Goal: Information Seeking & Learning: Learn about a topic

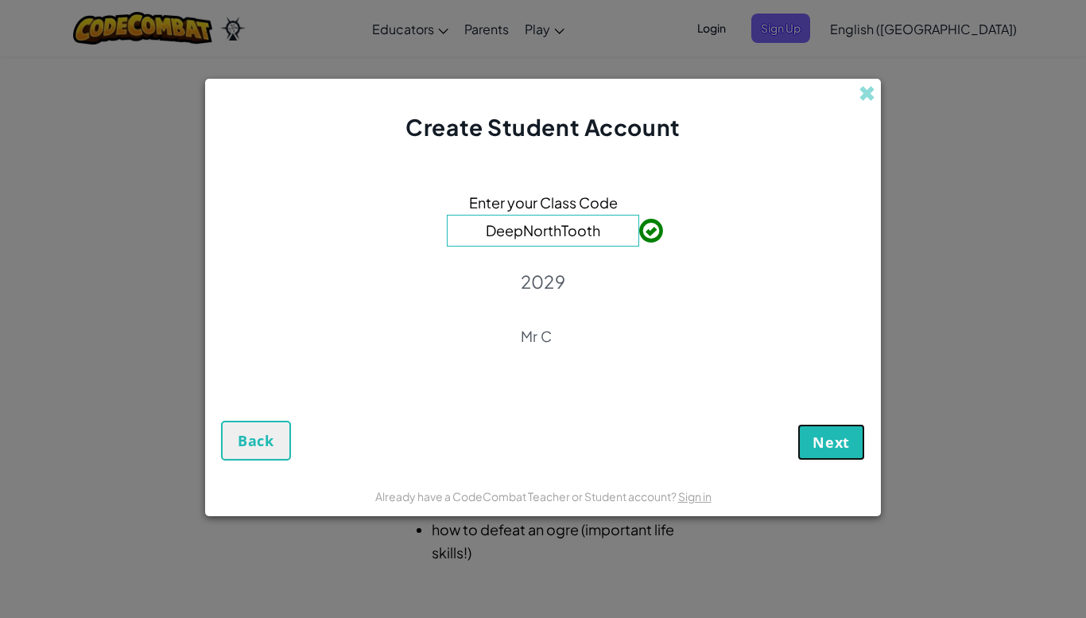
click at [837, 442] on span "Next" at bounding box center [831, 442] width 37 height 19
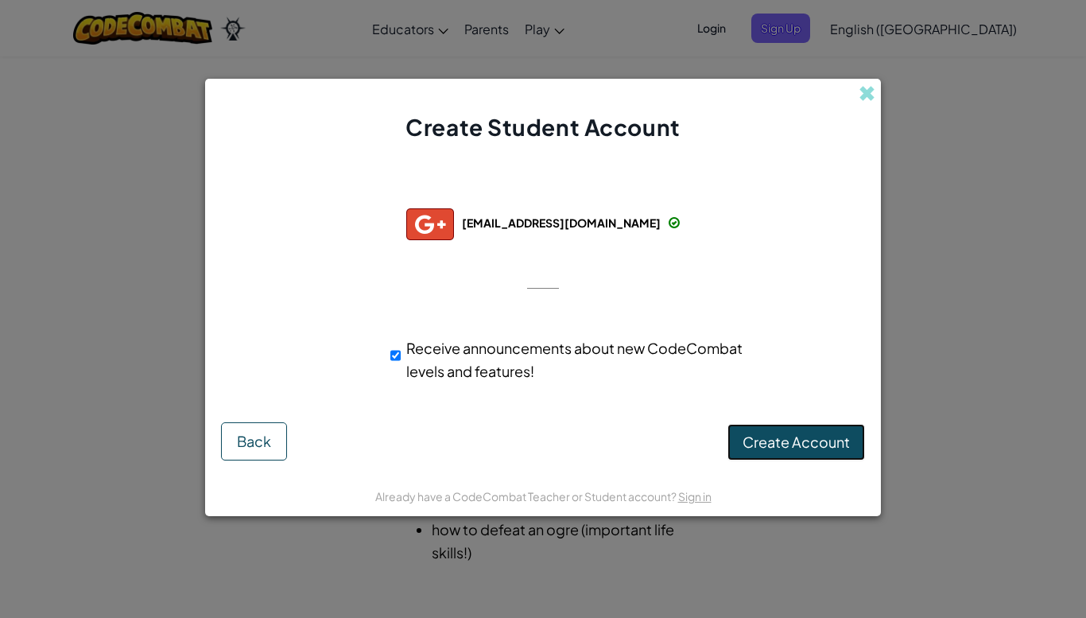
click at [803, 449] on span "Create Account" at bounding box center [796, 442] width 107 height 18
click at [763, 435] on button "Create Account" at bounding box center [797, 442] width 138 height 37
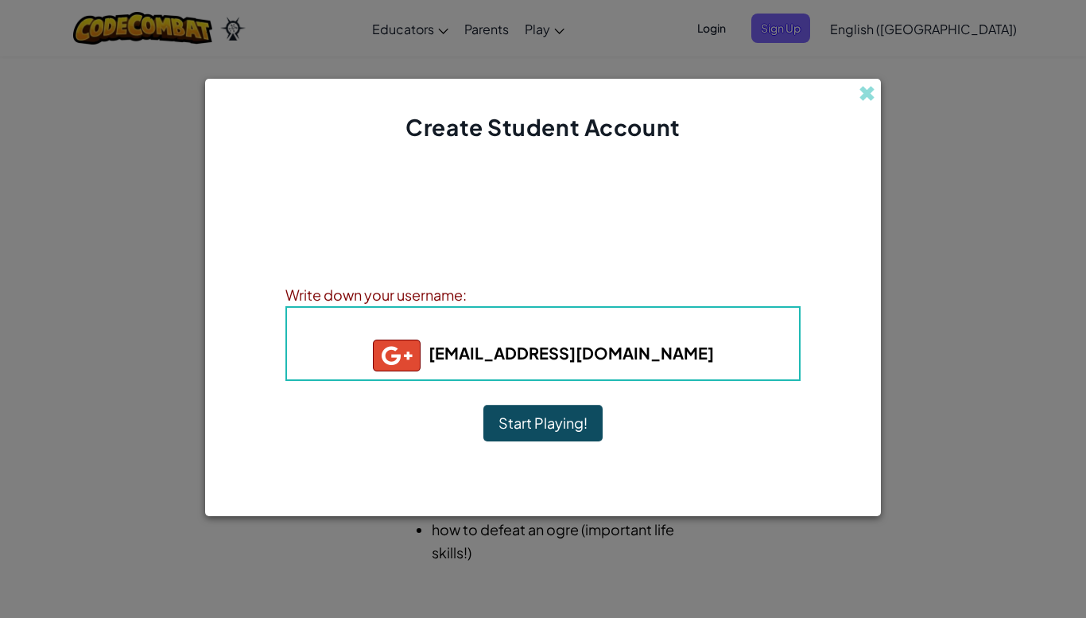
click at [571, 426] on button "Start Playing!" at bounding box center [542, 423] width 119 height 37
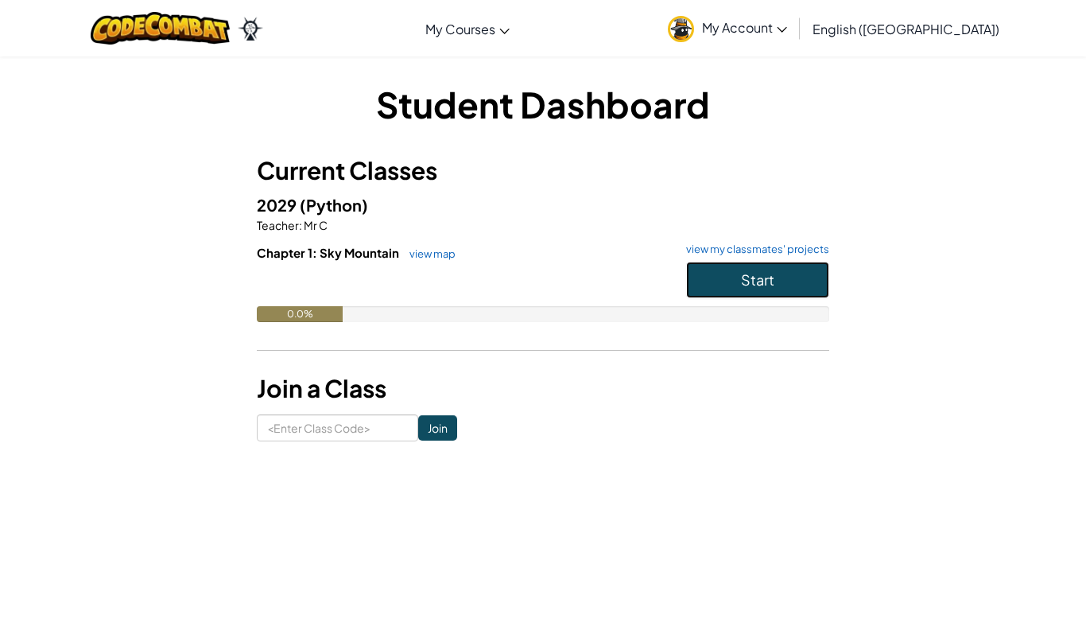
click at [755, 282] on span "Start" at bounding box center [757, 279] width 33 height 18
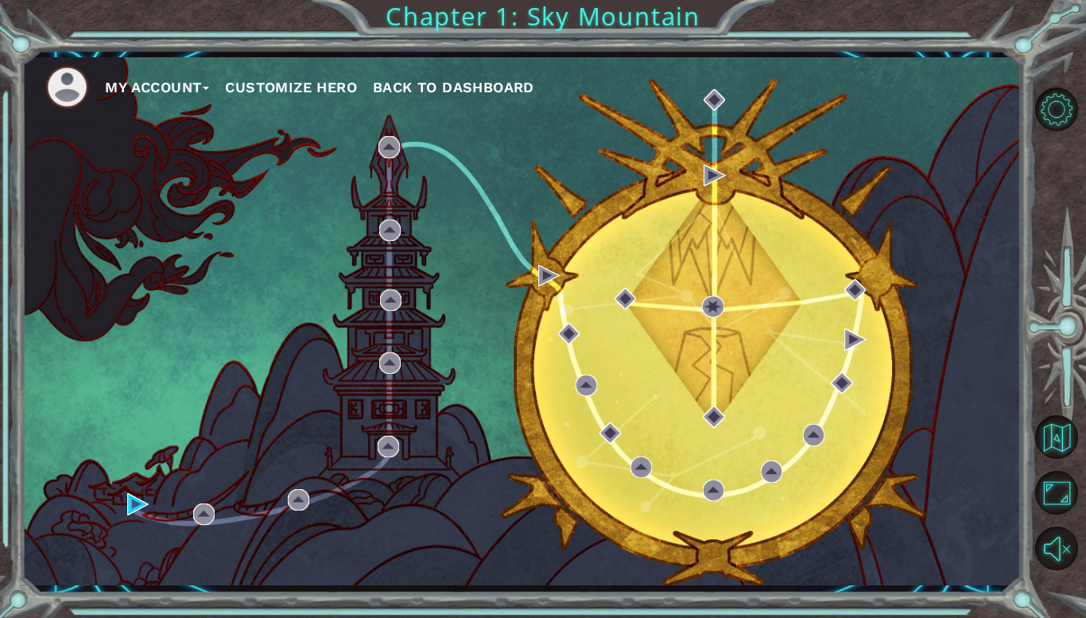
click at [272, 83] on button "Customize Hero" at bounding box center [291, 88] width 132 height 24
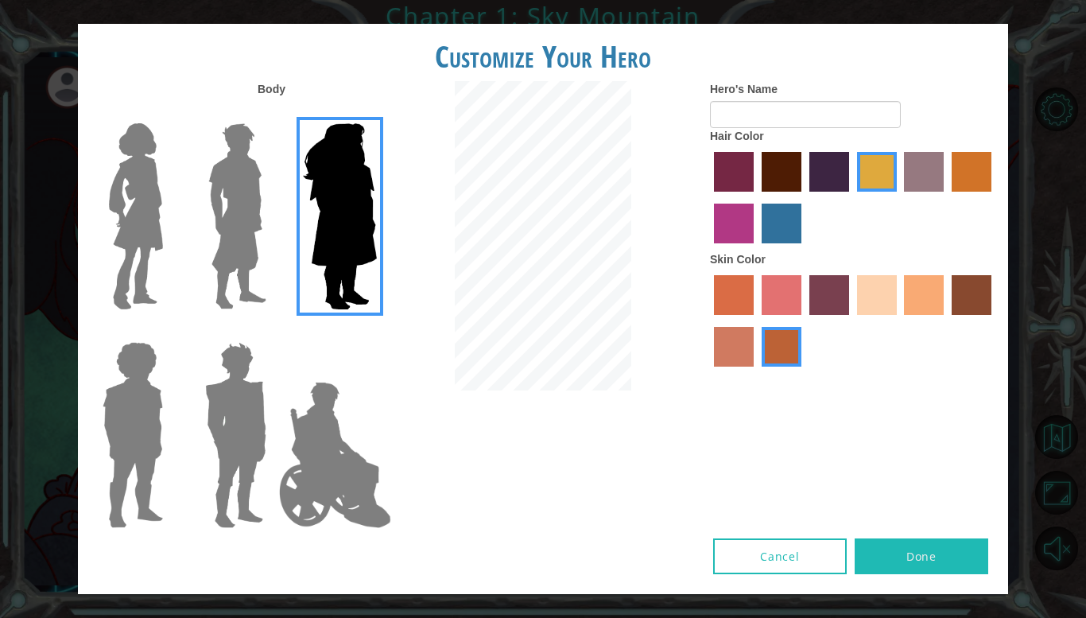
click at [235, 236] on img at bounding box center [237, 216] width 71 height 199
click at [273, 113] on input "Hero Lars" at bounding box center [273, 113] width 0 height 0
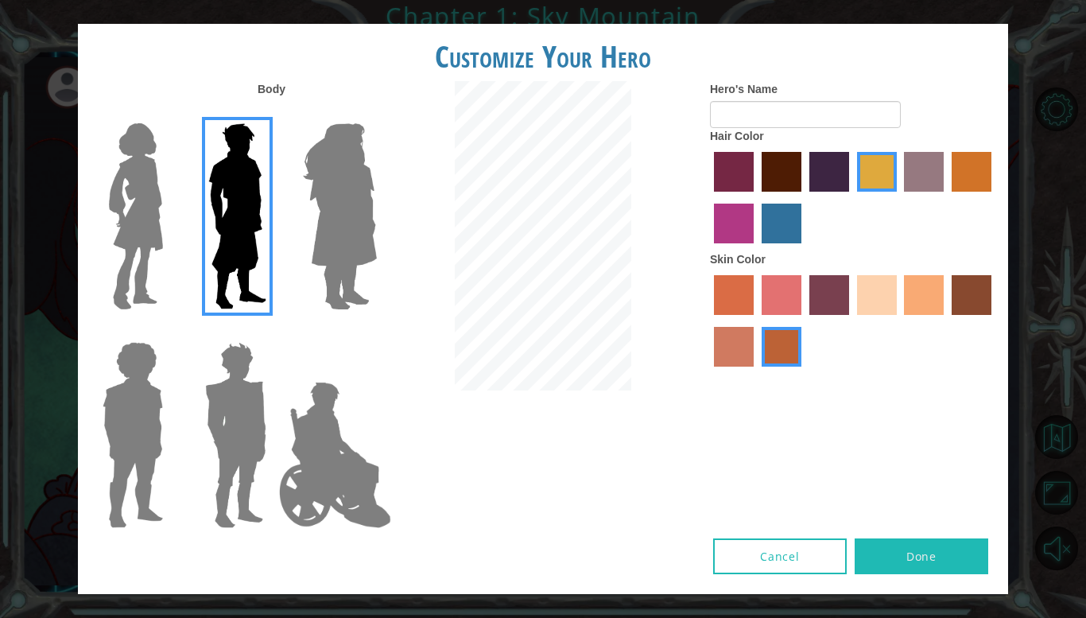
click at [287, 477] on img at bounding box center [335, 454] width 125 height 159
click at [376, 332] on input "Hero Jamie" at bounding box center [376, 332] width 0 height 0
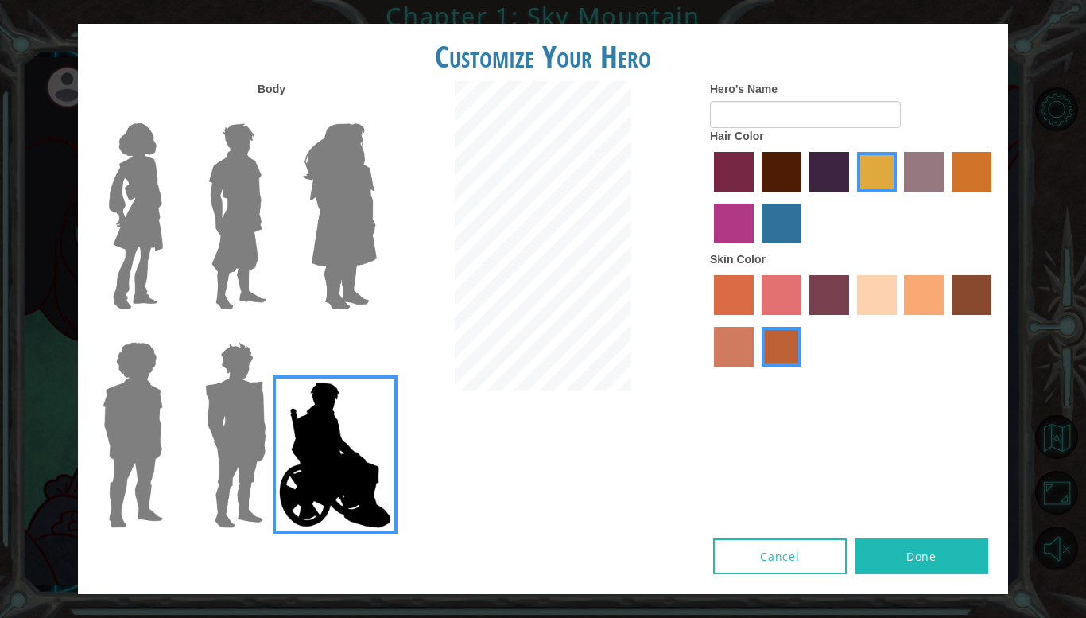
click at [236, 439] on img at bounding box center [236, 435] width 74 height 199
click at [273, 332] on input "Hero Garnet" at bounding box center [273, 332] width 0 height 0
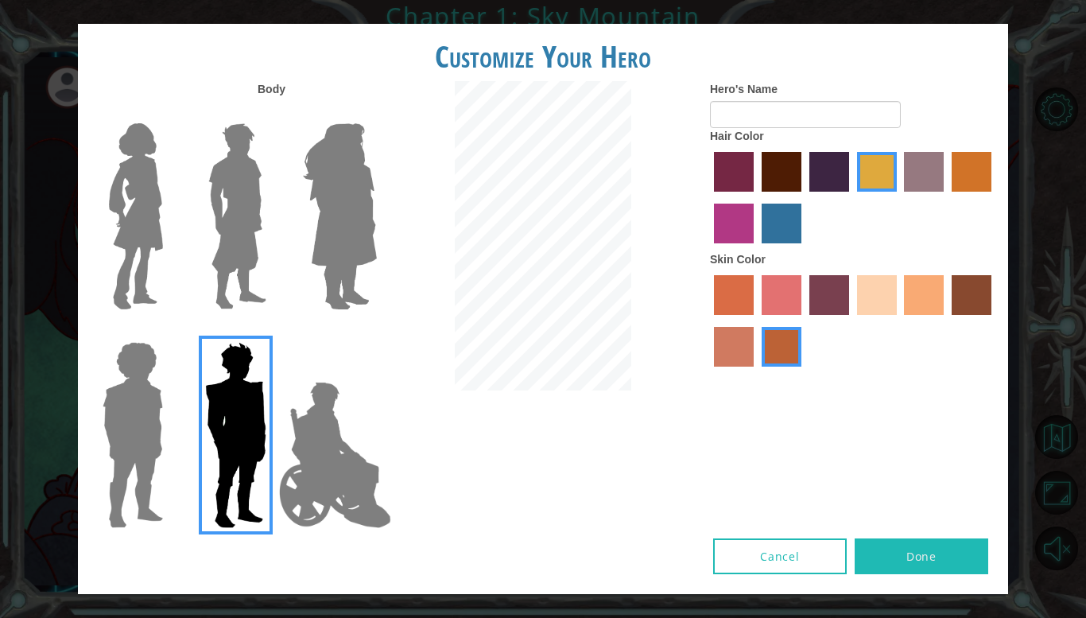
click at [151, 441] on img at bounding box center [132, 435] width 73 height 199
click at [169, 332] on input "Hero Steven" at bounding box center [169, 332] width 0 height 0
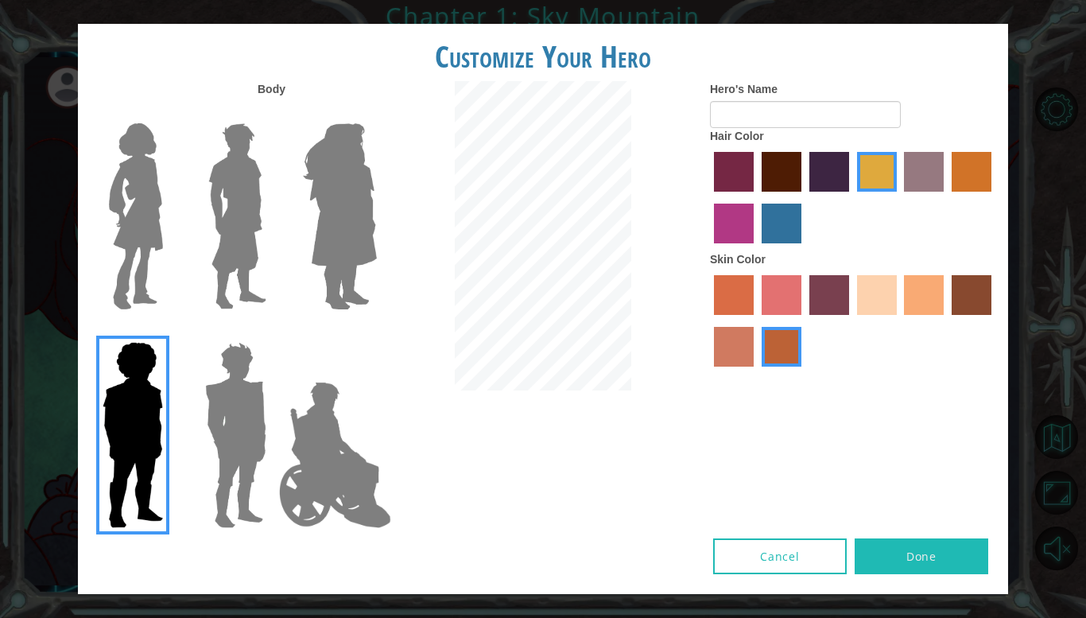
click at [221, 239] on img at bounding box center [237, 216] width 71 height 199
click at [273, 113] on input "Hero Lars" at bounding box center [273, 113] width 0 height 0
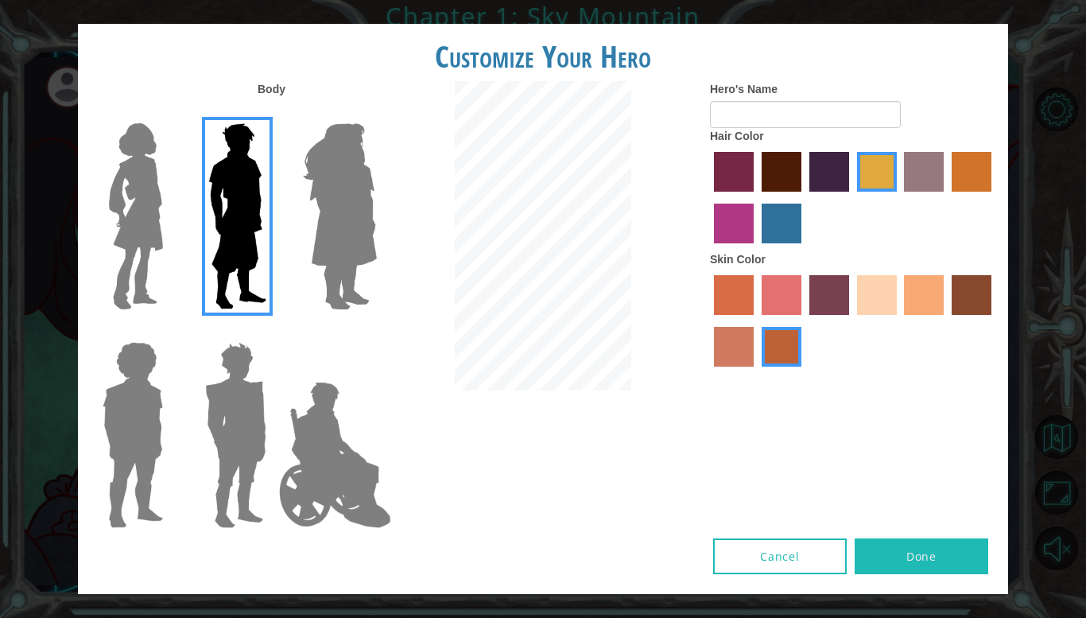
click at [320, 248] on img at bounding box center [340, 216] width 87 height 199
click at [376, 113] on input "Hero Amethyst" at bounding box center [376, 113] width 0 height 0
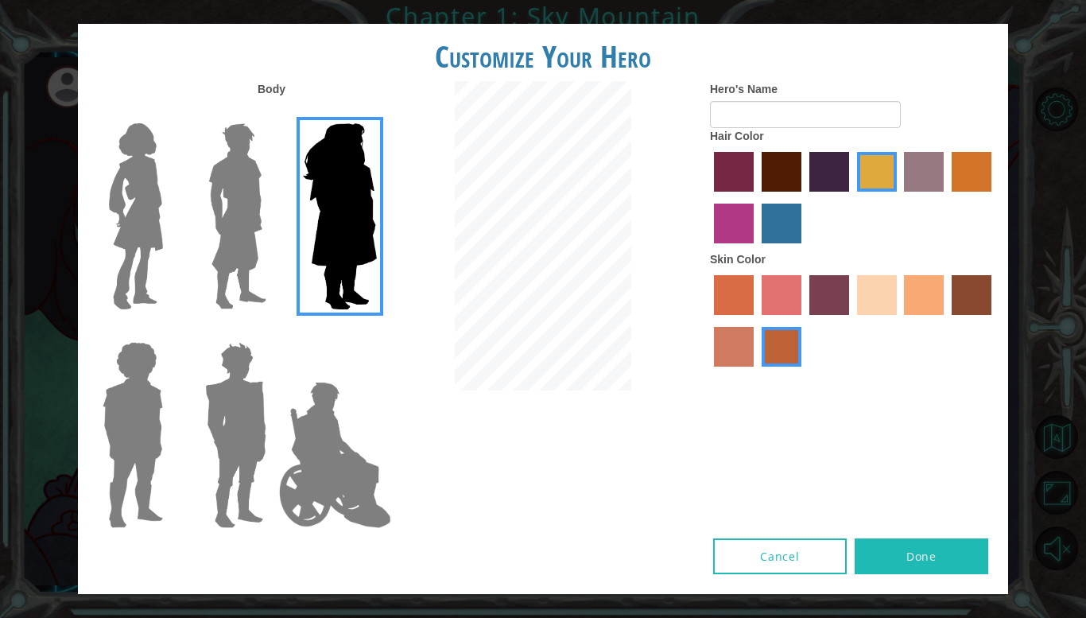
click at [250, 246] on img at bounding box center [237, 216] width 71 height 199
click at [273, 113] on input "Hero Lars" at bounding box center [273, 113] width 0 height 0
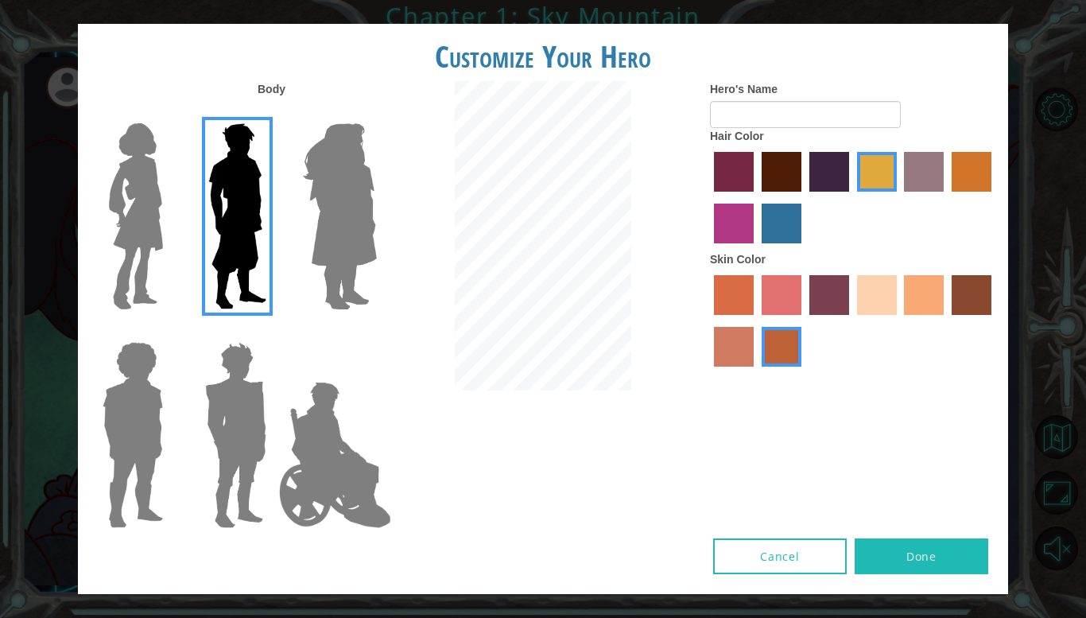
click at [227, 393] on img at bounding box center [236, 435] width 74 height 199
click at [273, 332] on input "Hero Garnet" at bounding box center [273, 332] width 0 height 0
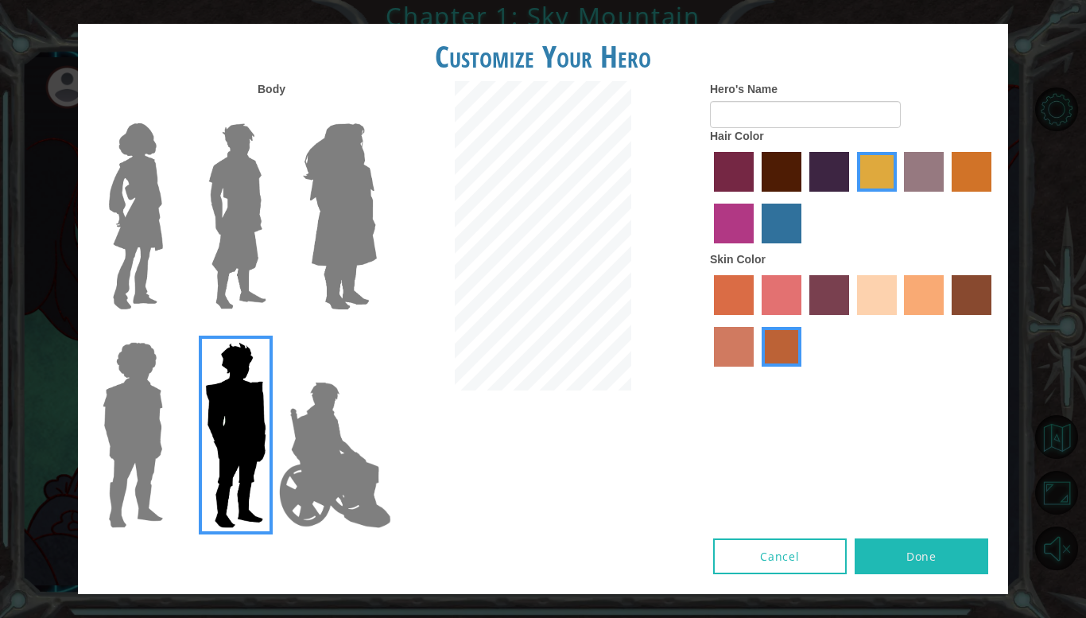
click at [235, 207] on img at bounding box center [237, 216] width 71 height 199
click at [273, 113] on input "Hero Lars" at bounding box center [273, 113] width 0 height 0
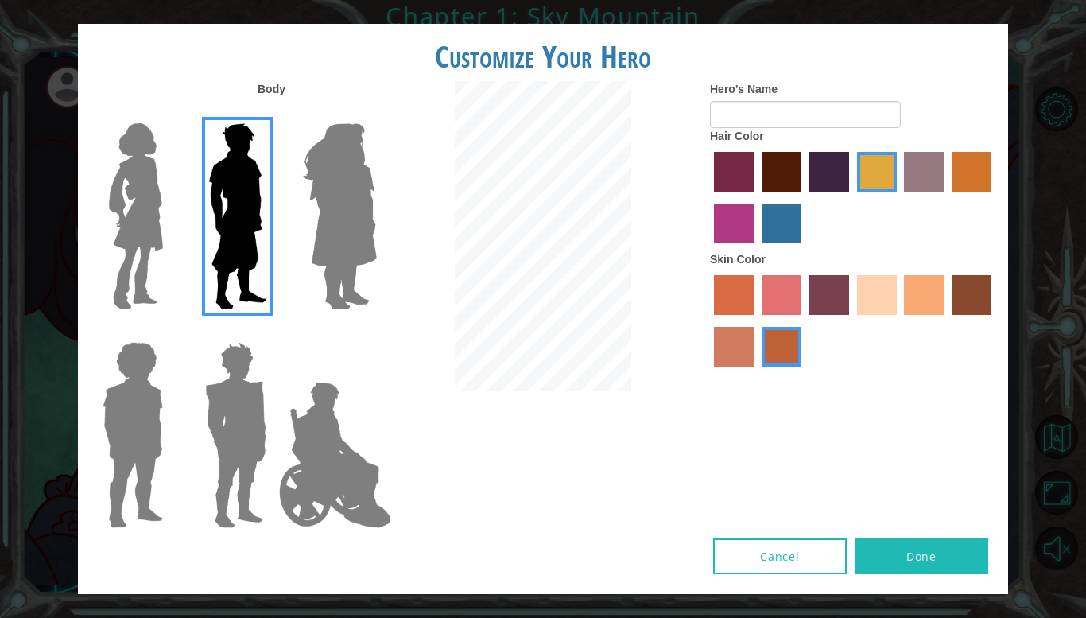
click at [969, 182] on label "gold drop hair color" at bounding box center [972, 172] width 40 height 40
click at [946, 197] on input "gold drop hair color" at bounding box center [946, 197] width 0 height 0
click at [877, 177] on label "tulip tree hair color" at bounding box center [877, 172] width 40 height 40
click at [852, 197] on input "tulip tree hair color" at bounding box center [852, 197] width 0 height 0
click at [817, 118] on input "Hero's Name" at bounding box center [805, 114] width 191 height 27
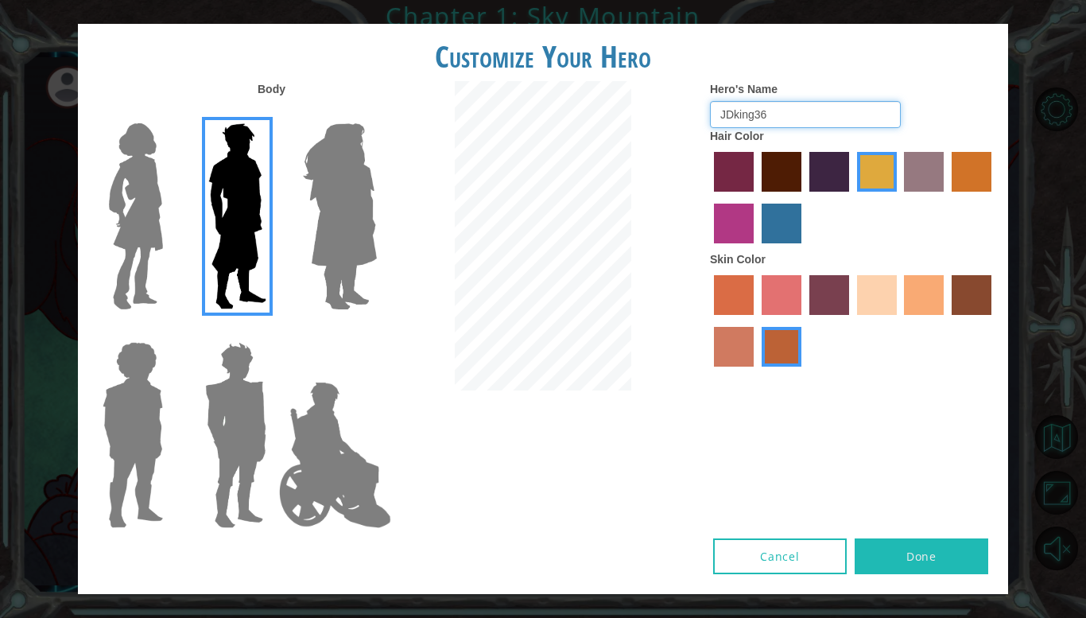
type input "JDking36"
click at [872, 296] on label "sandy beach skin color" at bounding box center [877, 295] width 40 height 40
click at [852, 320] on input "sandy beach skin color" at bounding box center [852, 320] width 0 height 0
click at [938, 299] on label "tacao skin color" at bounding box center [924, 295] width 40 height 40
click at [899, 320] on input "tacao skin color" at bounding box center [899, 320] width 0 height 0
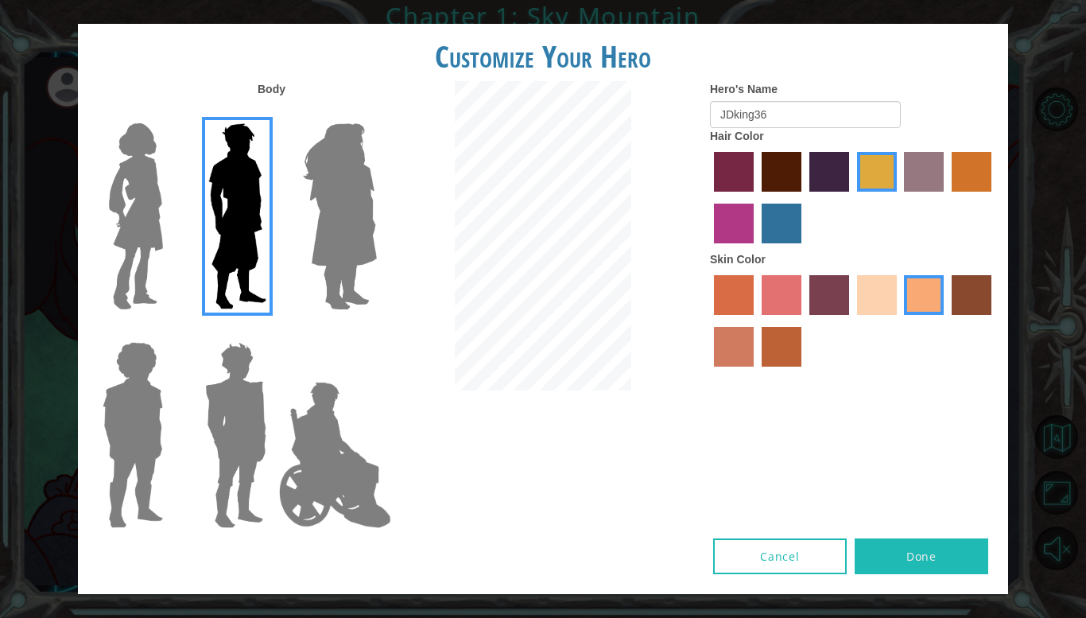
click at [890, 297] on label "sandy beach skin color" at bounding box center [877, 295] width 40 height 40
click at [852, 320] on input "sandy beach skin color" at bounding box center [852, 320] width 0 height 0
click at [784, 288] on label "froly skin color" at bounding box center [782, 295] width 40 height 40
click at [756, 320] on input "froly skin color" at bounding box center [756, 320] width 0 height 0
click at [877, 304] on label "sandy beach skin color" at bounding box center [877, 295] width 40 height 40
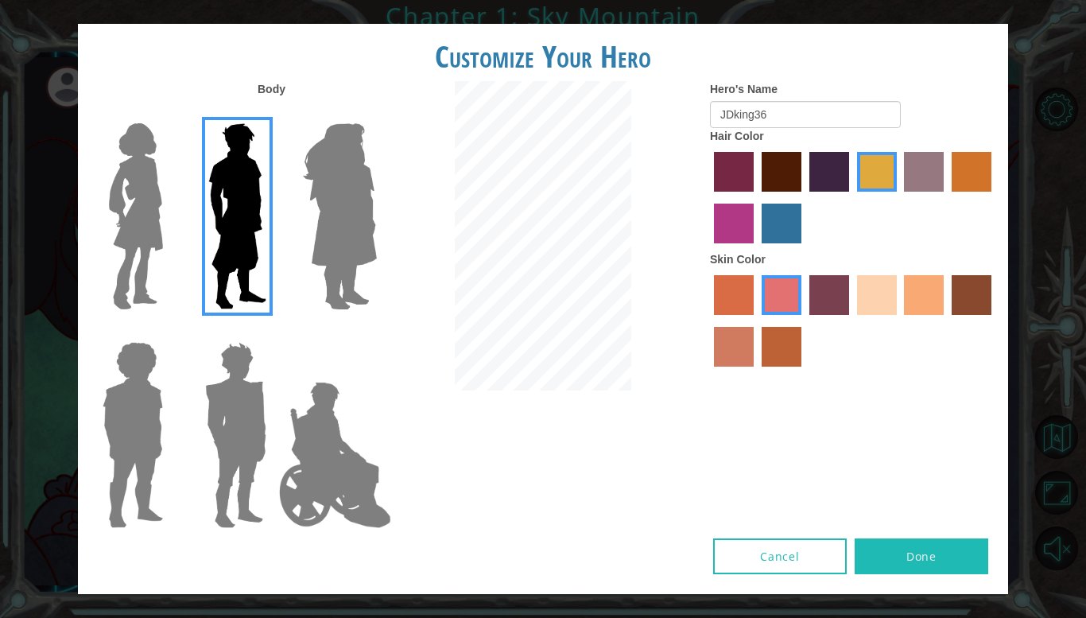
click at [852, 320] on input "sandy beach skin color" at bounding box center [852, 320] width 0 height 0
click at [922, 301] on label "tacao skin color" at bounding box center [924, 295] width 40 height 40
click at [899, 320] on input "tacao skin color" at bounding box center [899, 320] width 0 height 0
click at [864, 297] on label "sandy beach skin color" at bounding box center [877, 295] width 40 height 40
click at [852, 320] on input "sandy beach skin color" at bounding box center [852, 320] width 0 height 0
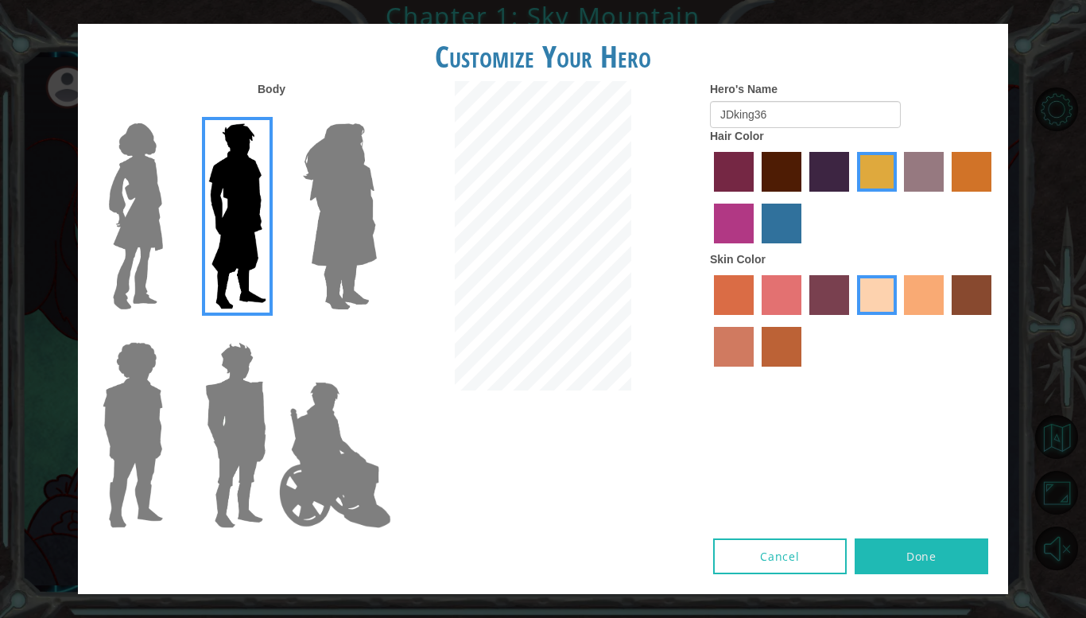
click at [952, 549] on button "Done" at bounding box center [922, 556] width 134 height 36
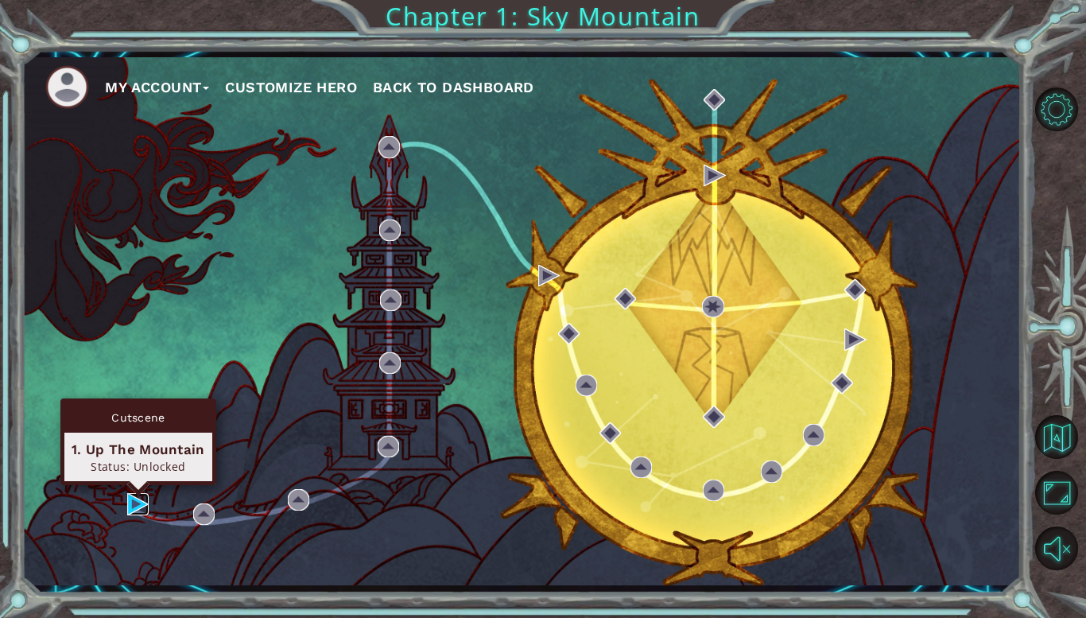
click at [133, 505] on img at bounding box center [137, 503] width 21 height 21
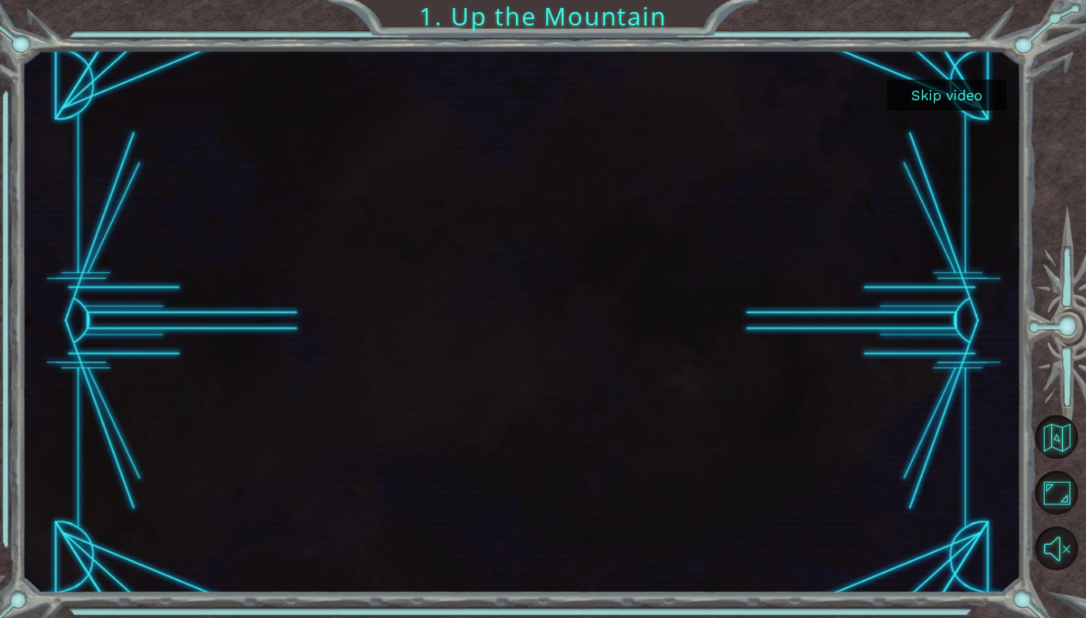
click at [957, 92] on button "Skip video" at bounding box center [946, 95] width 119 height 31
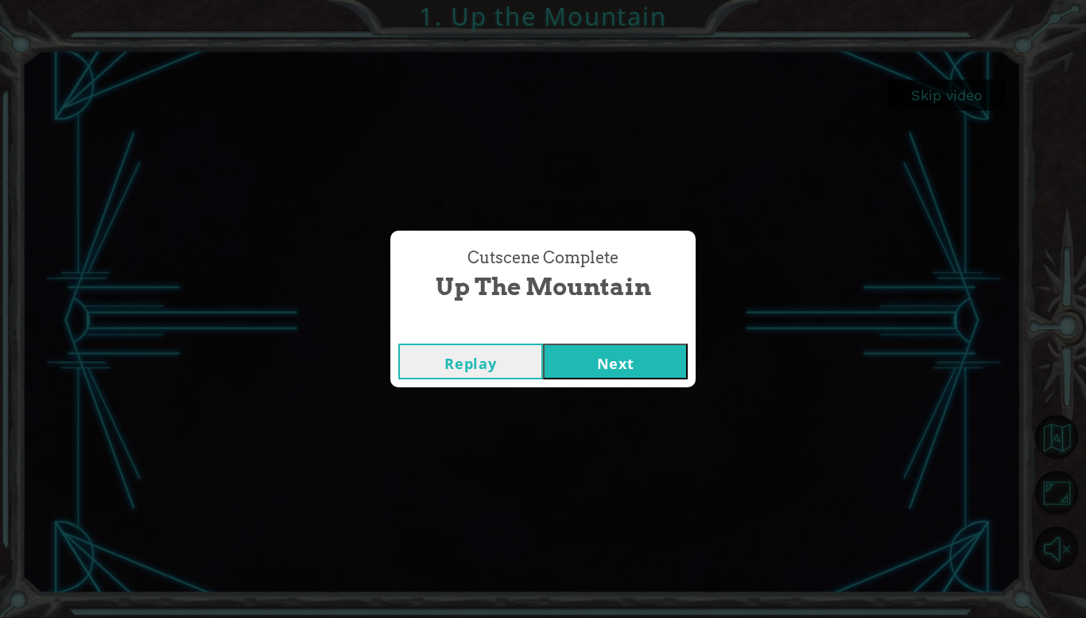
click at [632, 369] on button "Next" at bounding box center [615, 362] width 145 height 36
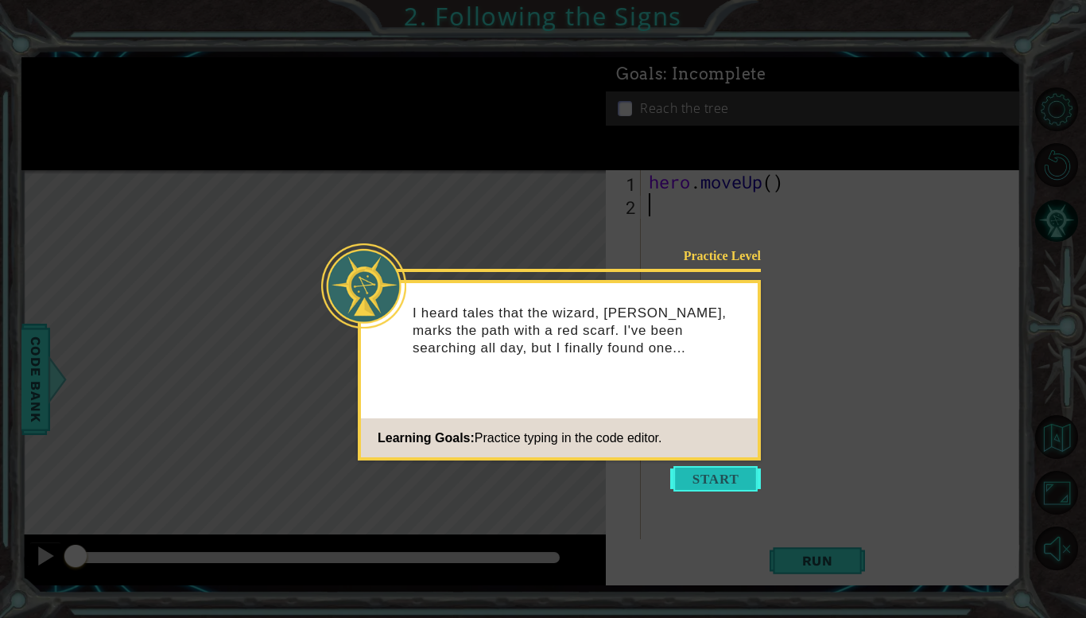
click at [713, 483] on button "Start" at bounding box center [715, 478] width 91 height 25
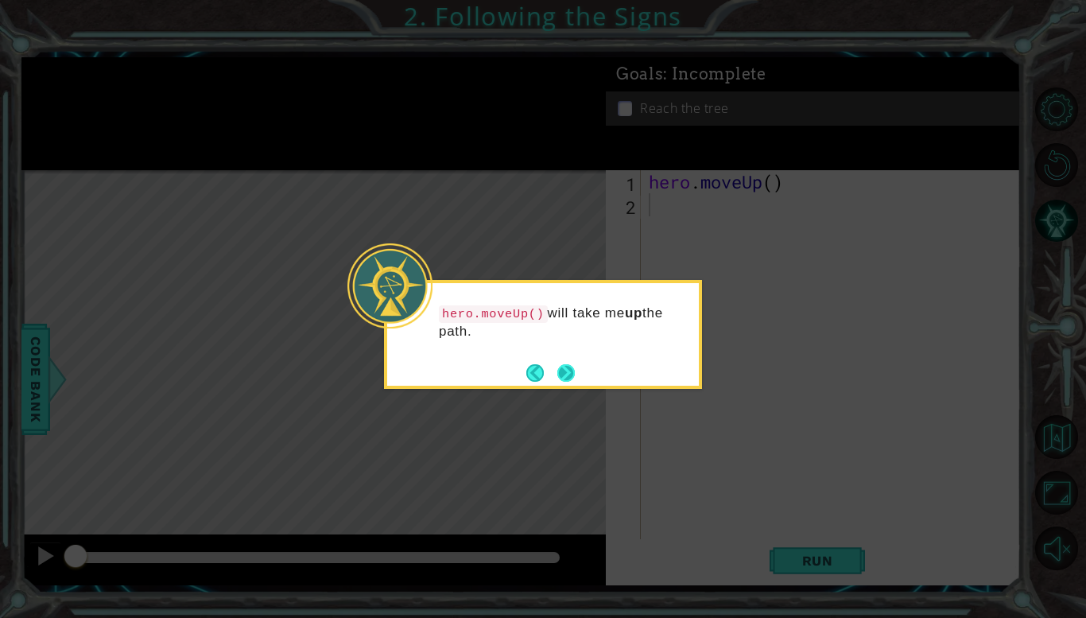
click at [569, 371] on button "Next" at bounding box center [565, 372] width 17 height 17
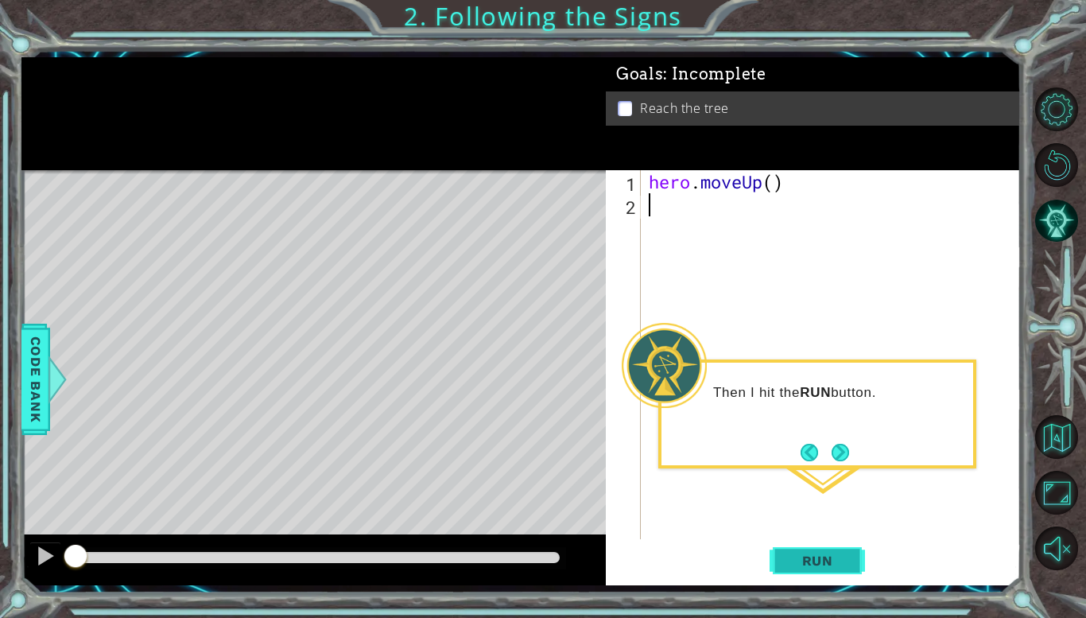
click at [788, 563] on span "Run" at bounding box center [817, 561] width 63 height 16
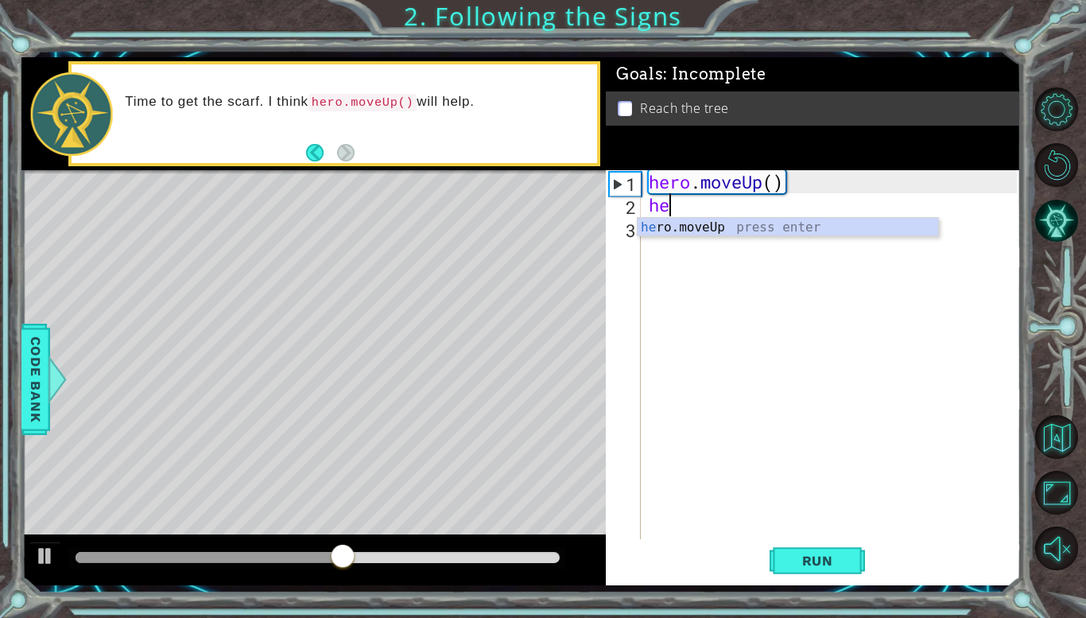
type textarea "her"
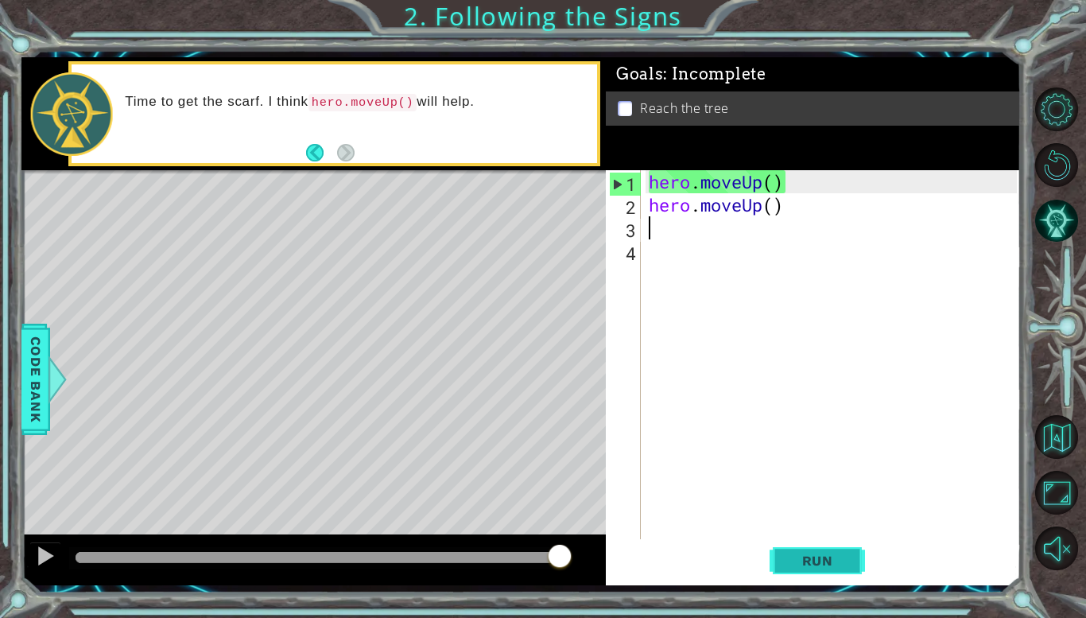
click at [820, 557] on span "Run" at bounding box center [817, 561] width 63 height 16
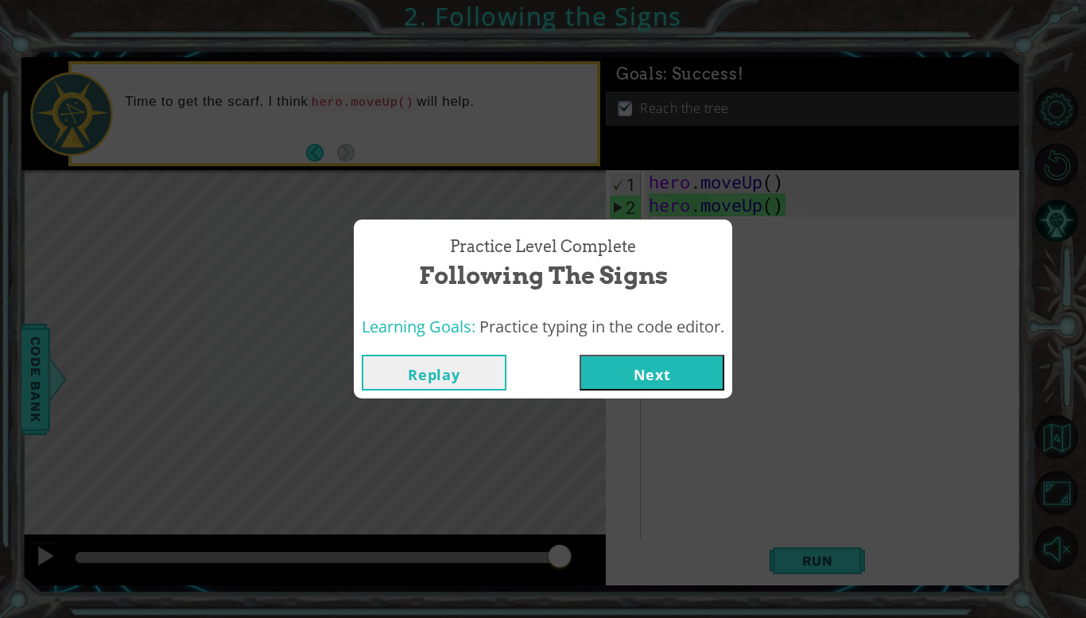
click at [703, 372] on button "Next" at bounding box center [652, 373] width 145 height 36
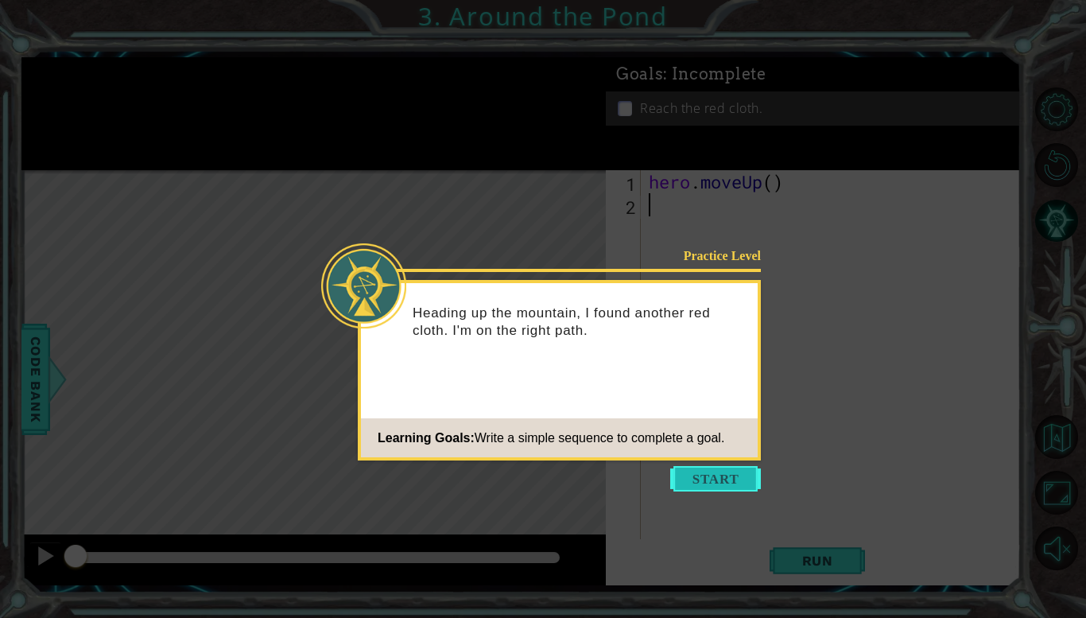
click at [722, 485] on button "Start" at bounding box center [715, 478] width 91 height 25
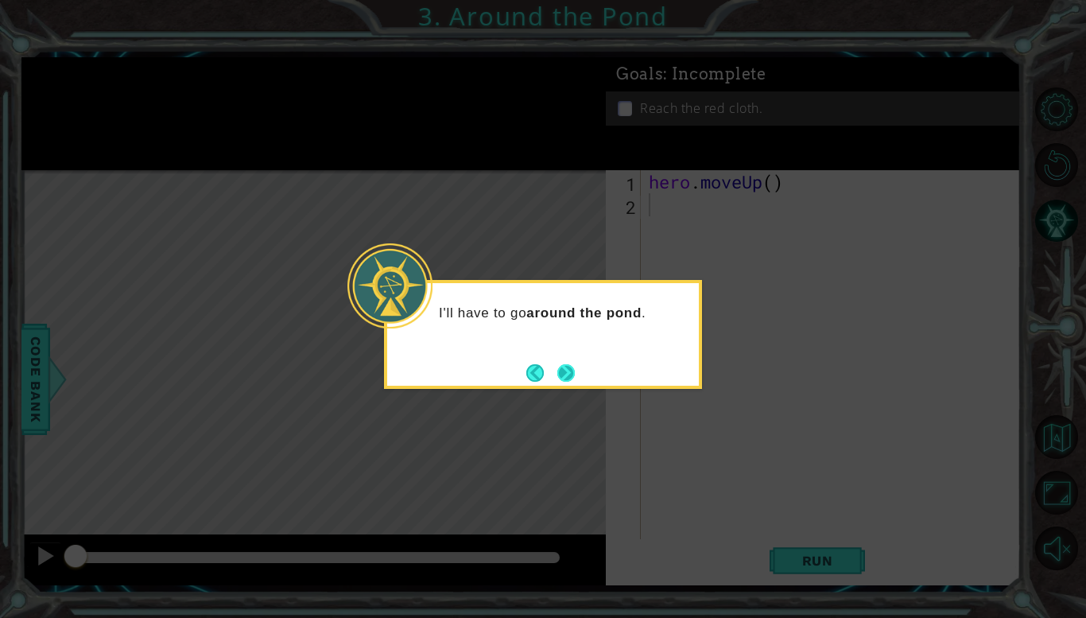
click at [568, 370] on button "Next" at bounding box center [565, 372] width 17 height 17
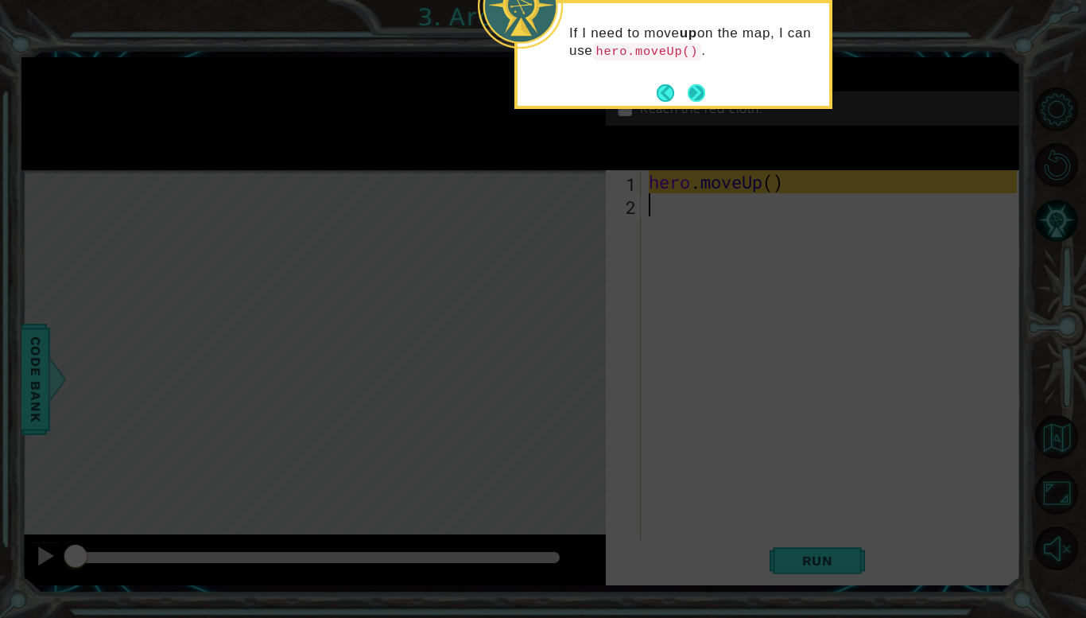
click at [701, 96] on button "Next" at bounding box center [696, 92] width 17 height 17
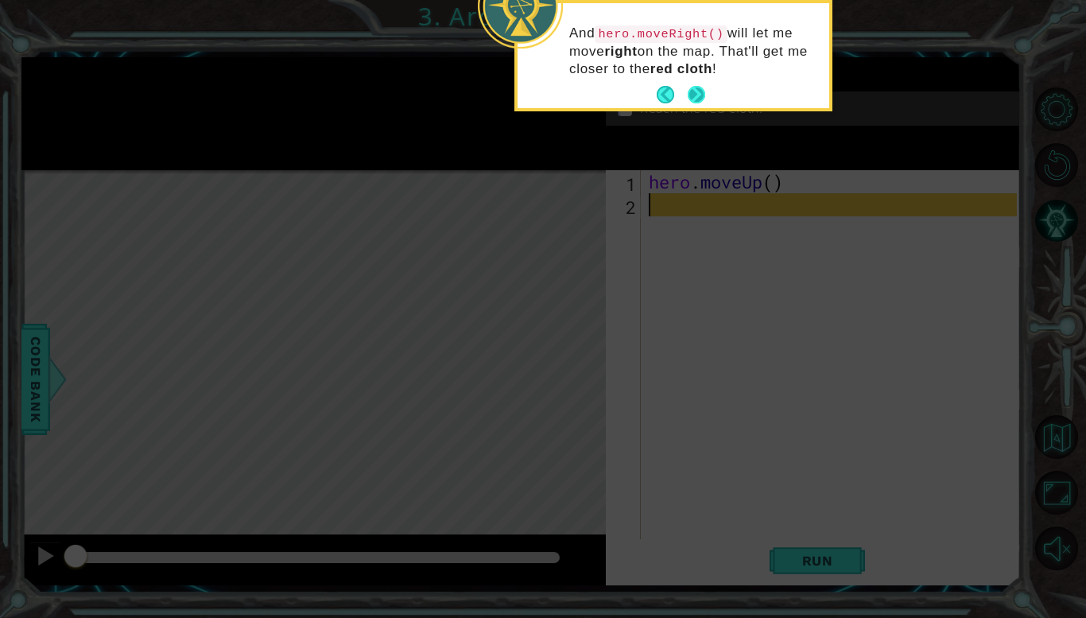
click at [700, 95] on button "Next" at bounding box center [696, 94] width 17 height 17
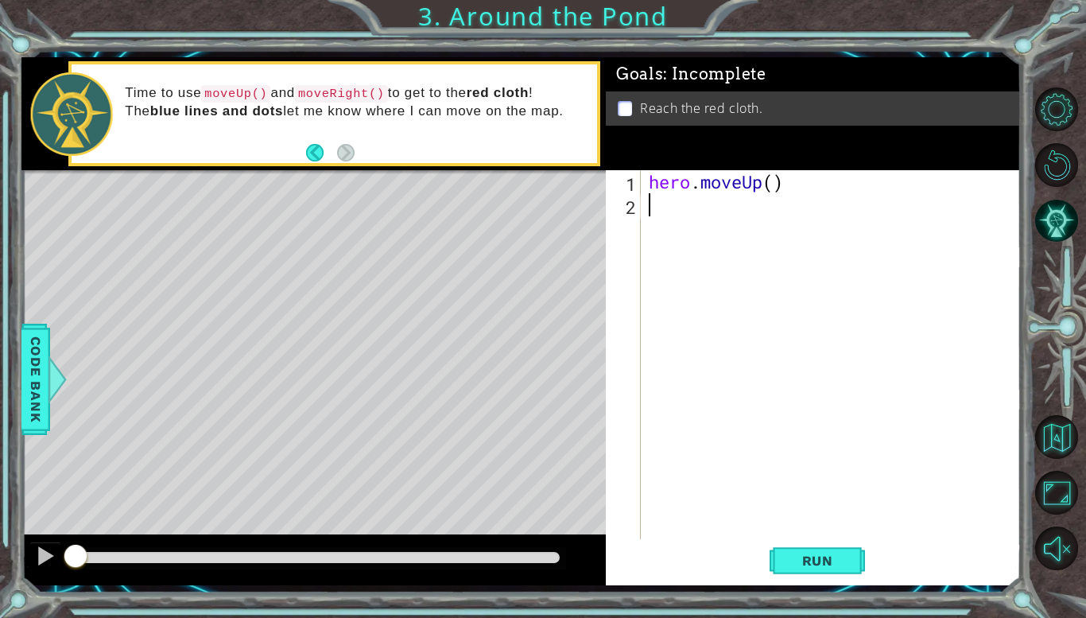
click at [693, 184] on div "hero . moveUp ( )" at bounding box center [835, 377] width 379 height 415
type textarea "hero.moveUp()"
click at [693, 248] on div "hero . moveUp ( )" at bounding box center [835, 377] width 379 height 415
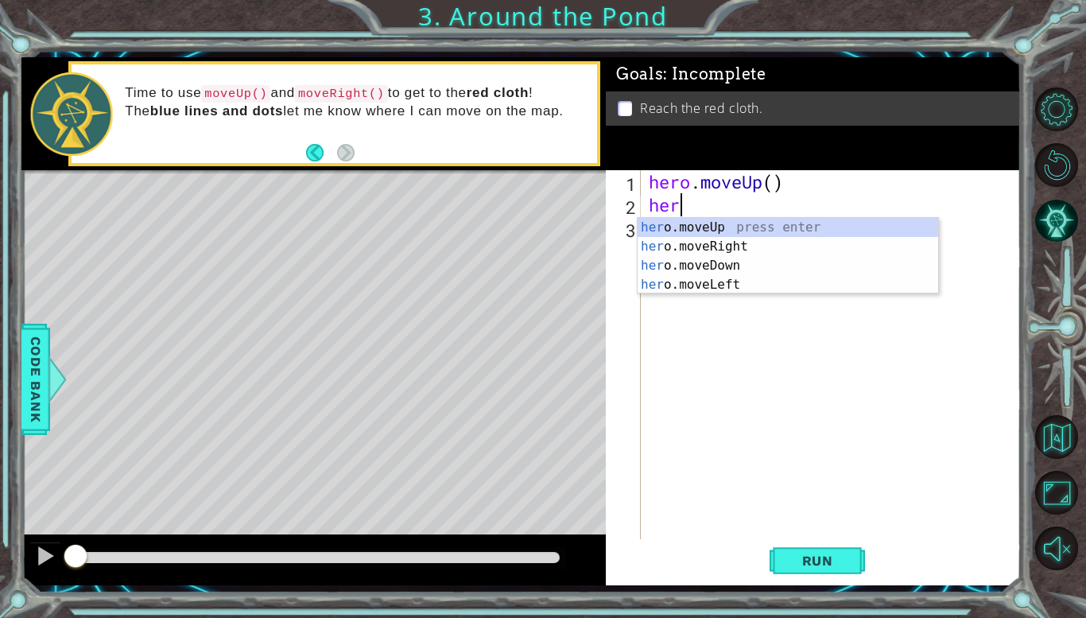
type textarea "hero"
click at [685, 224] on div "hero .moveUp press enter hero .moveRight press enter hero .moveDown press enter…" at bounding box center [788, 275] width 301 height 115
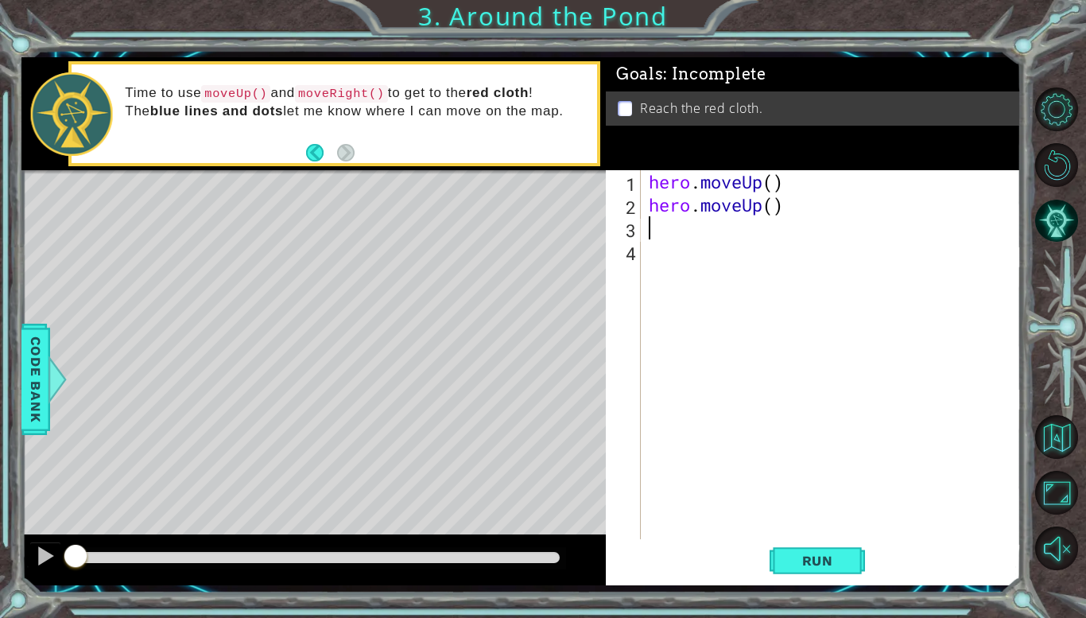
scroll to position [0, 0]
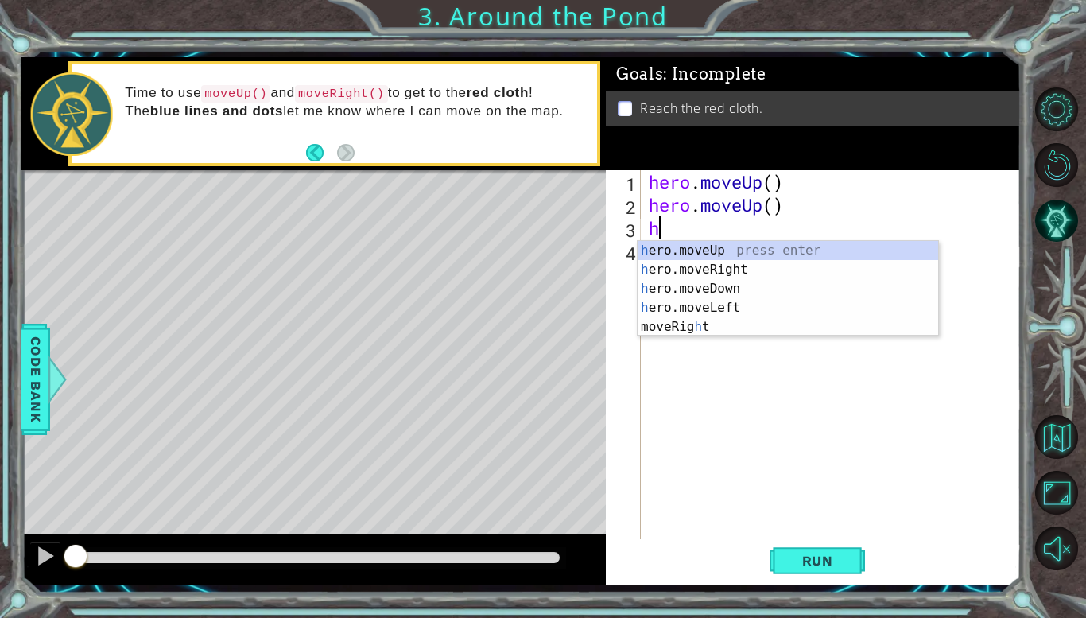
type textarea "he"
click at [677, 269] on div "he ro.moveUp press enter he ro.moveRight press enter he ro.moveDown press enter…" at bounding box center [788, 298] width 301 height 115
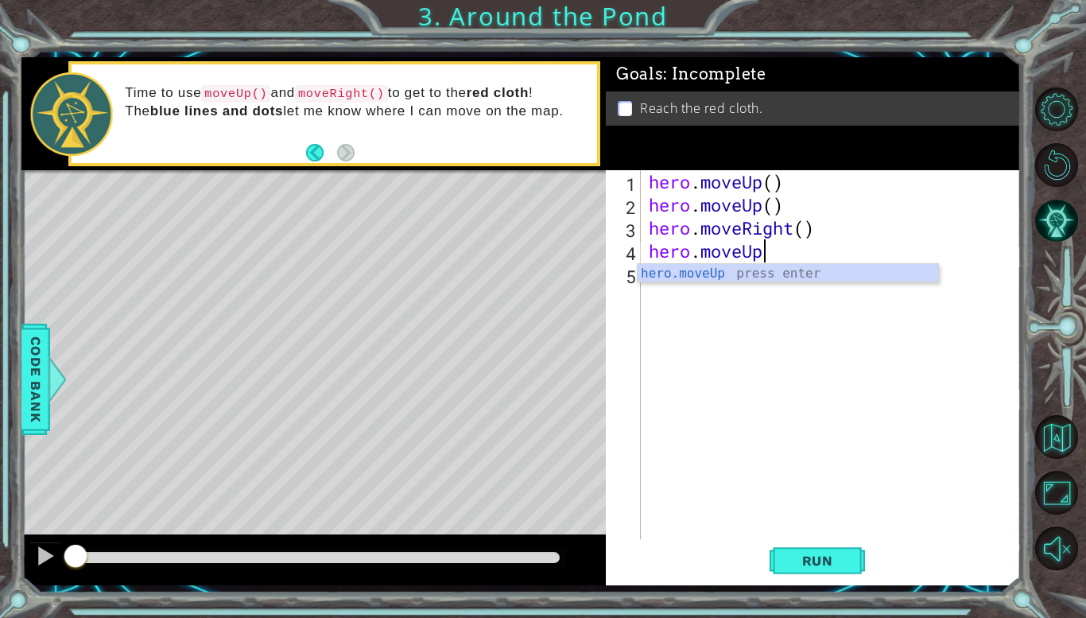
scroll to position [0, 5]
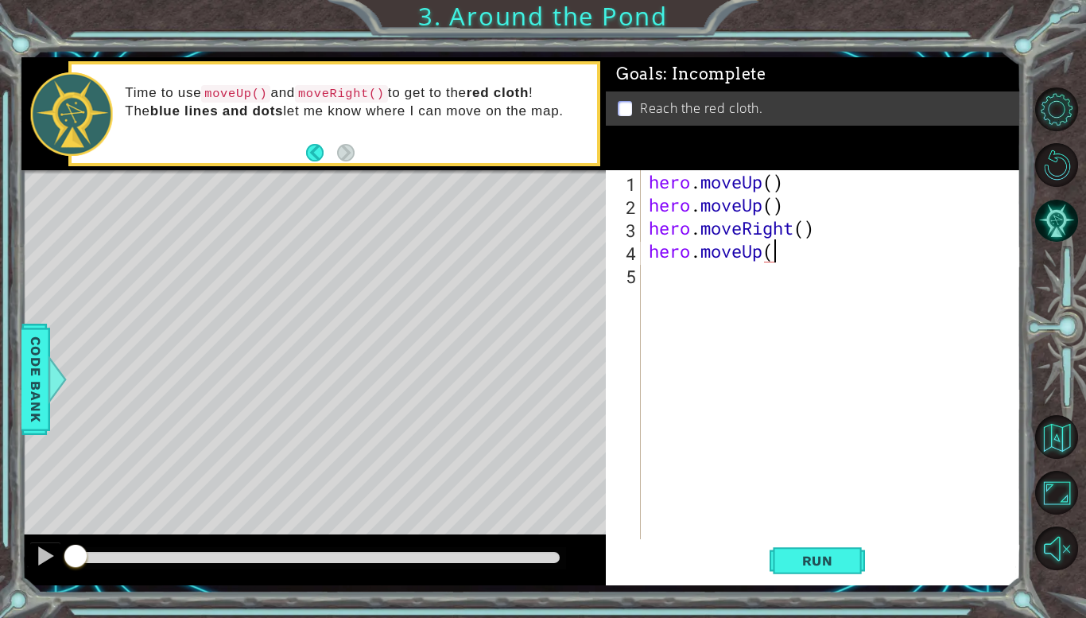
type textarea "hero.moveUp()"
click at [708, 276] on div "hero . moveUp ( ) hero . moveUp ( ) hero . moveRight ( ) hero . moveUp ( )" at bounding box center [835, 377] width 379 height 415
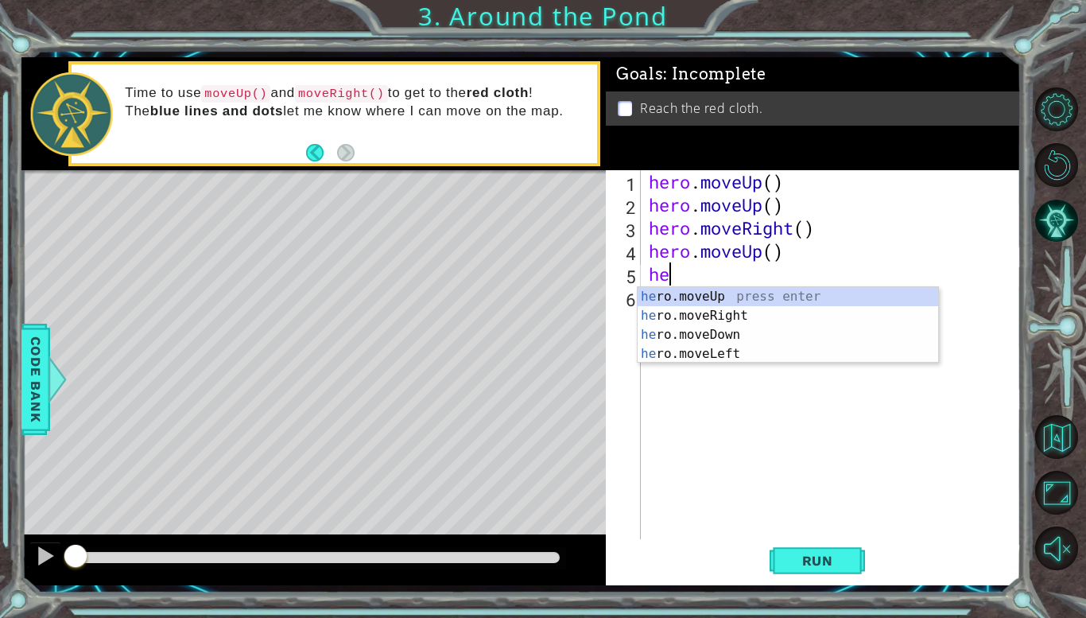
type textarea "her"
click at [709, 293] on div "her o.moveUp press enter her o.moveRight press enter her o.moveDown press enter…" at bounding box center [788, 344] width 301 height 115
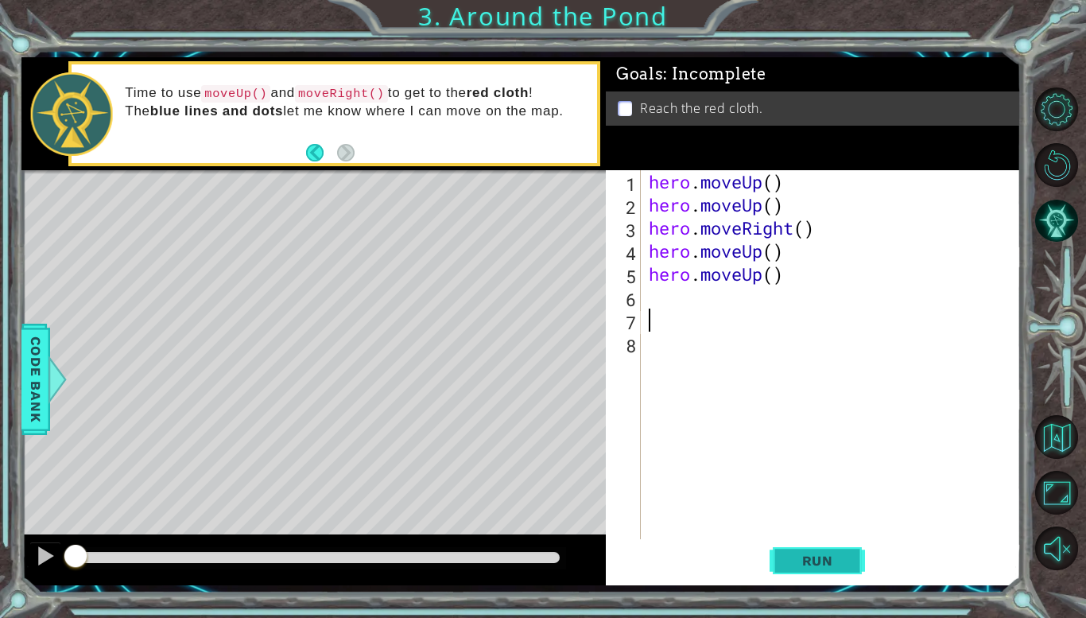
click at [837, 565] on span "Run" at bounding box center [817, 561] width 63 height 16
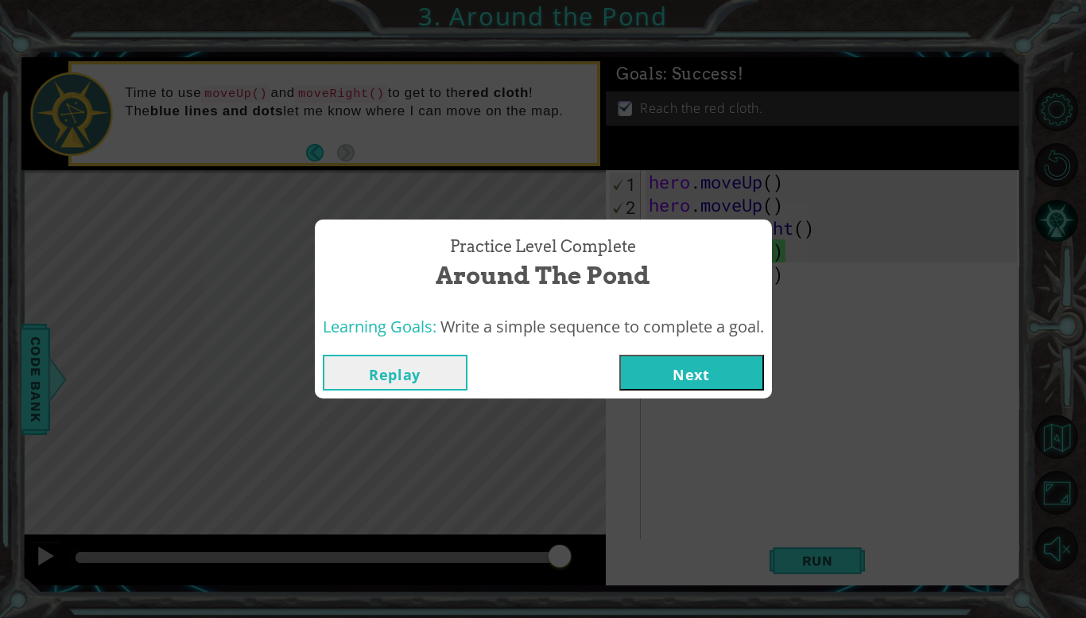
click at [713, 374] on button "Next" at bounding box center [691, 373] width 145 height 36
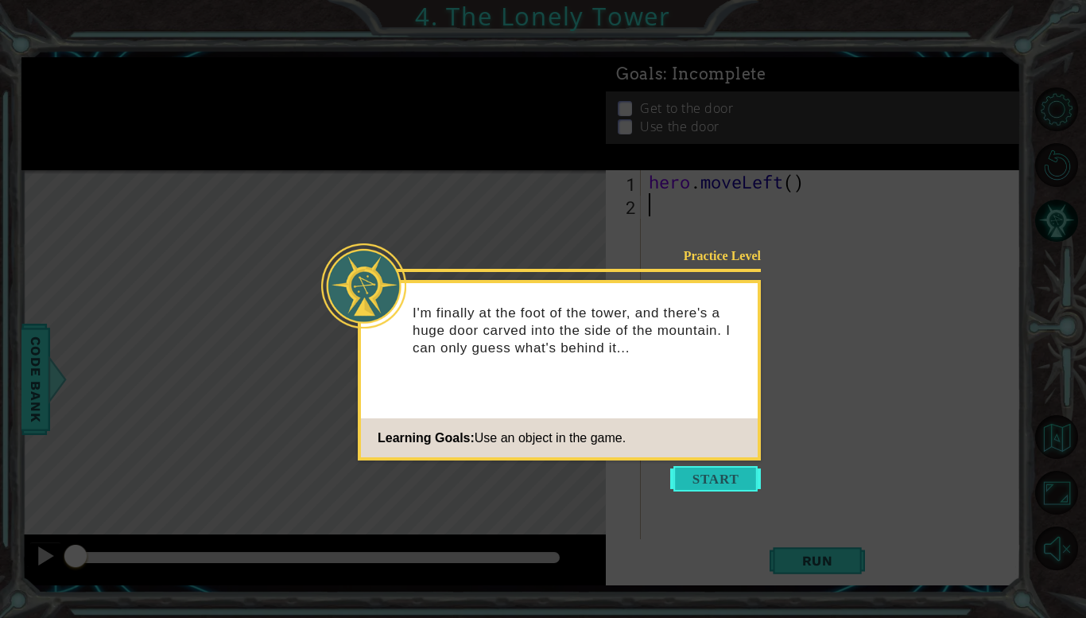
click at [717, 479] on button "Start" at bounding box center [715, 478] width 91 height 25
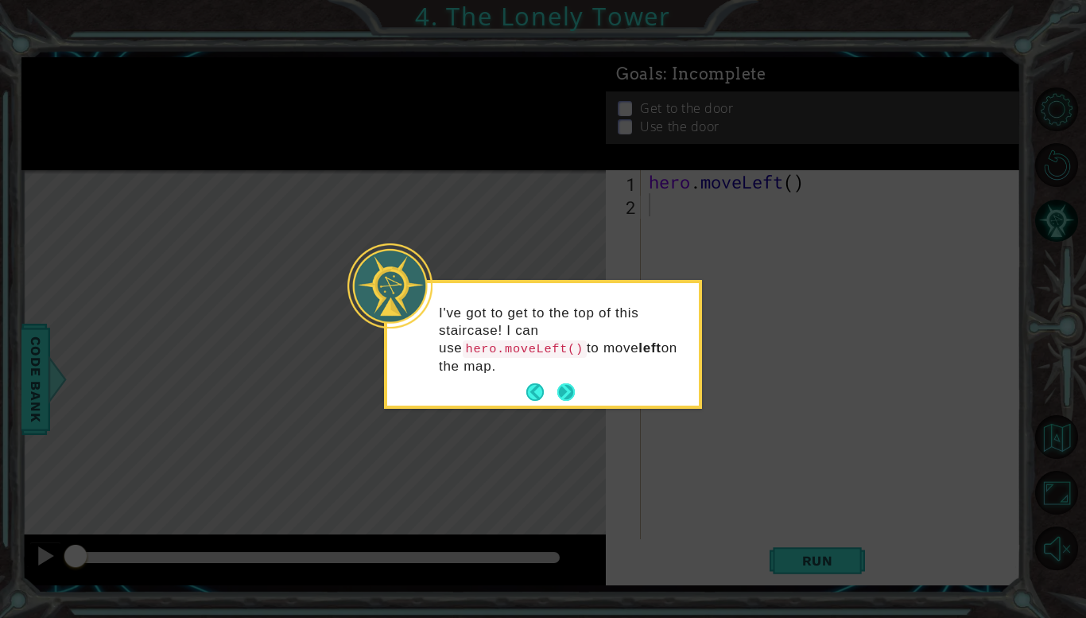
click at [566, 393] on button "Next" at bounding box center [565, 391] width 17 height 17
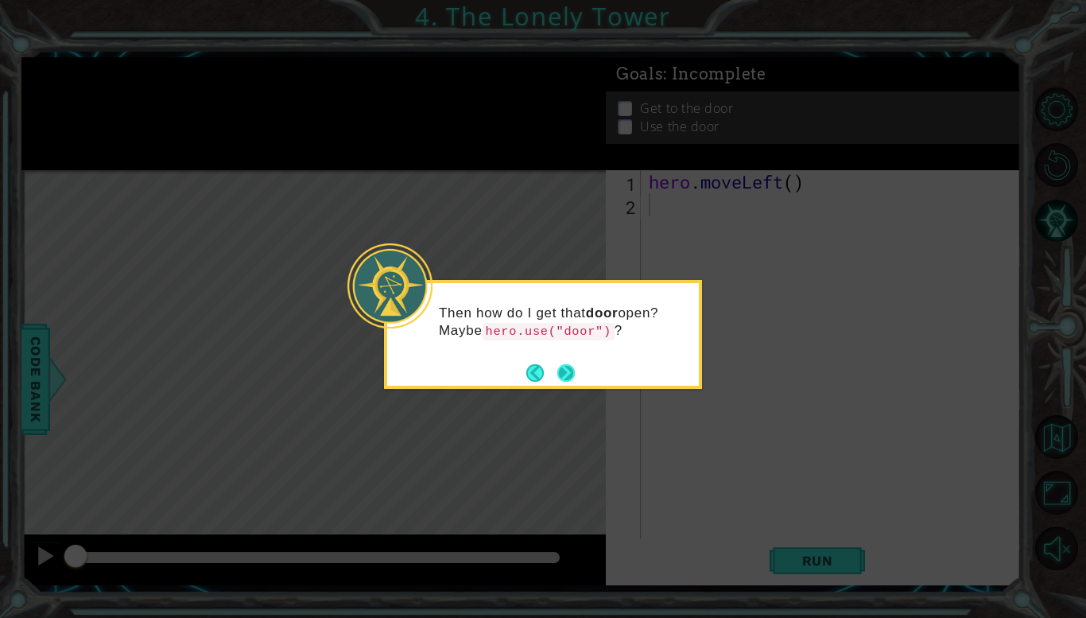
click at [568, 375] on button "Next" at bounding box center [565, 372] width 17 height 17
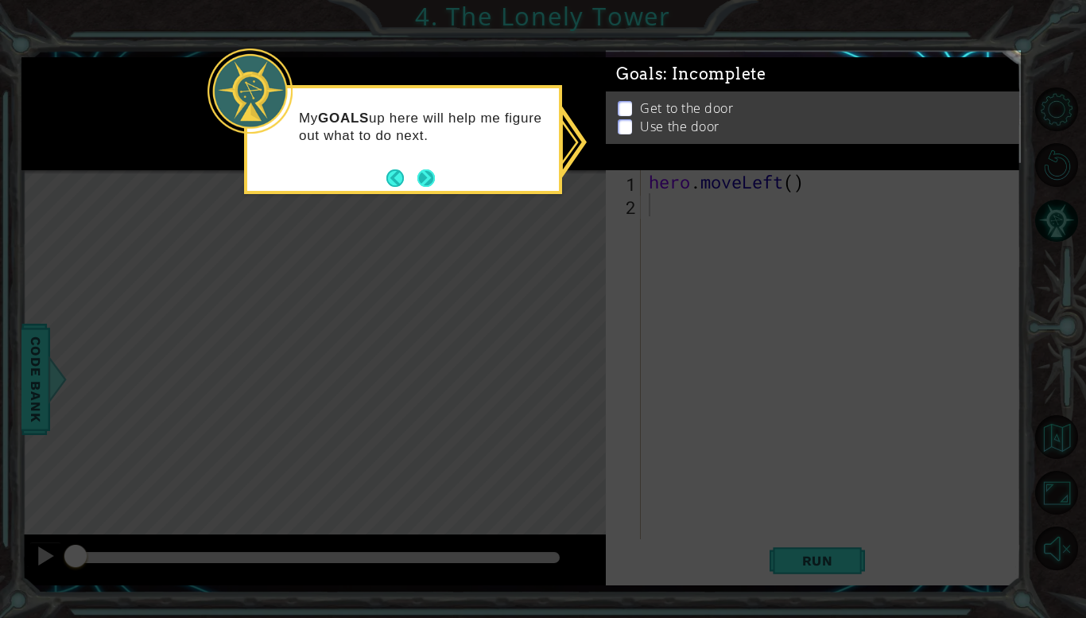
click at [429, 177] on button "Next" at bounding box center [425, 177] width 17 height 17
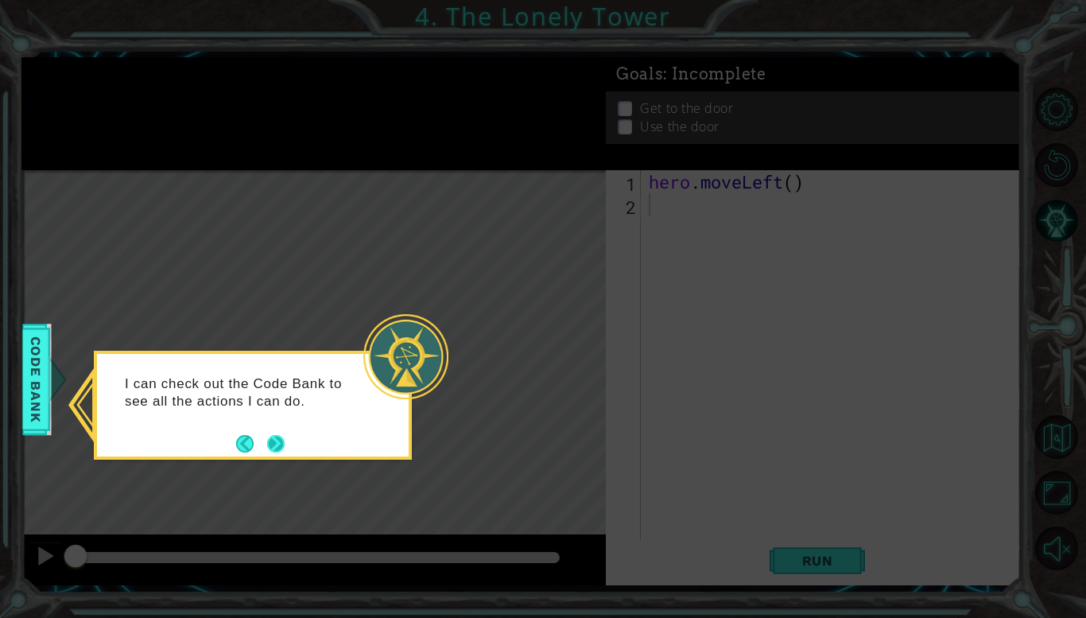
click at [273, 445] on button "Next" at bounding box center [275, 443] width 17 height 17
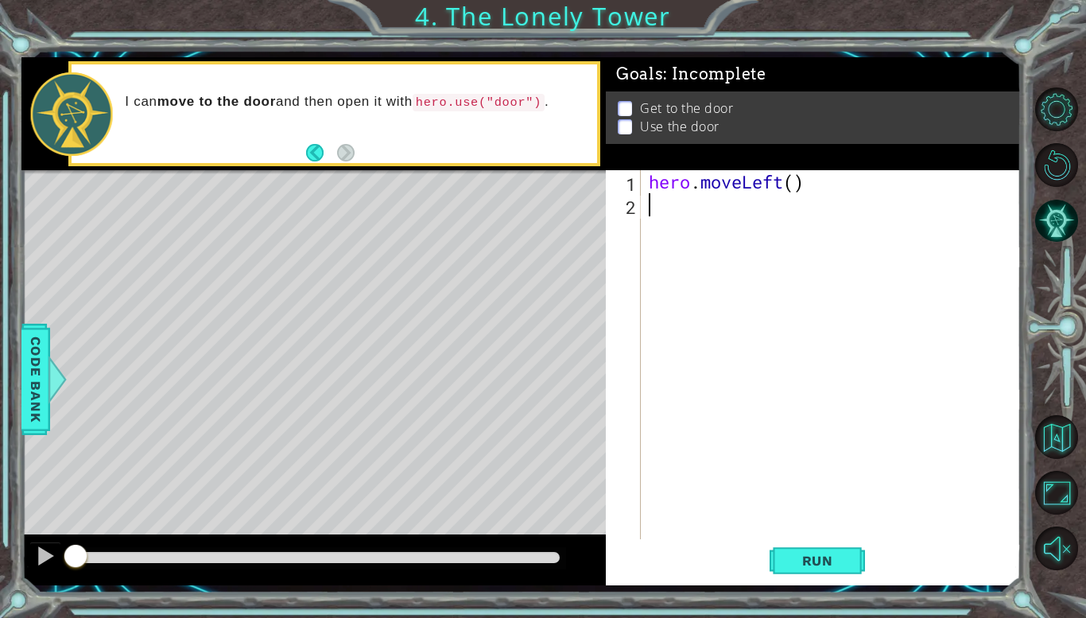
click at [808, 185] on div "hero . moveLeft ( )" at bounding box center [835, 377] width 379 height 415
type textarea "hero.moveUp()"
click at [719, 207] on div "hero . moveUp ( )" at bounding box center [835, 377] width 379 height 415
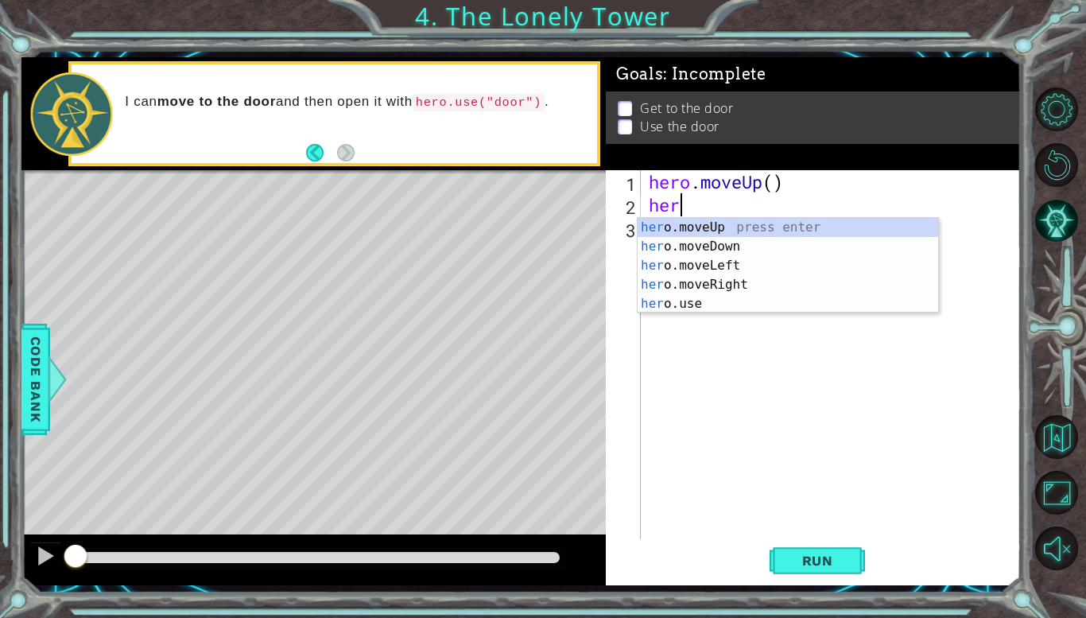
type textarea "hero"
click at [703, 223] on div "hero .moveUp press enter hero .moveDown press enter hero .moveLeft press enter …" at bounding box center [788, 285] width 301 height 134
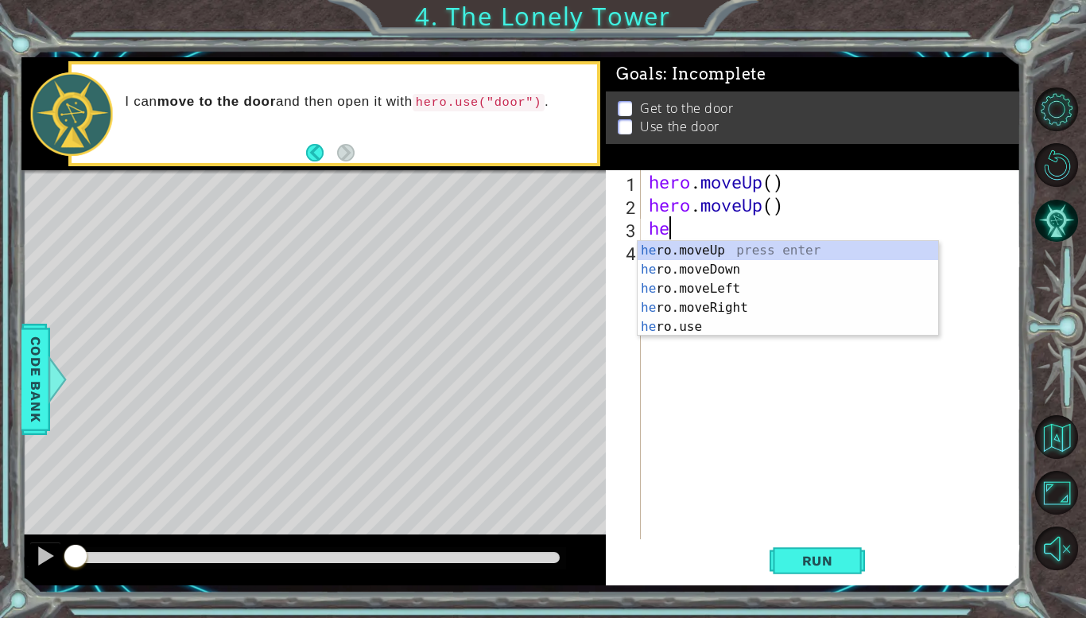
type textarea "her"
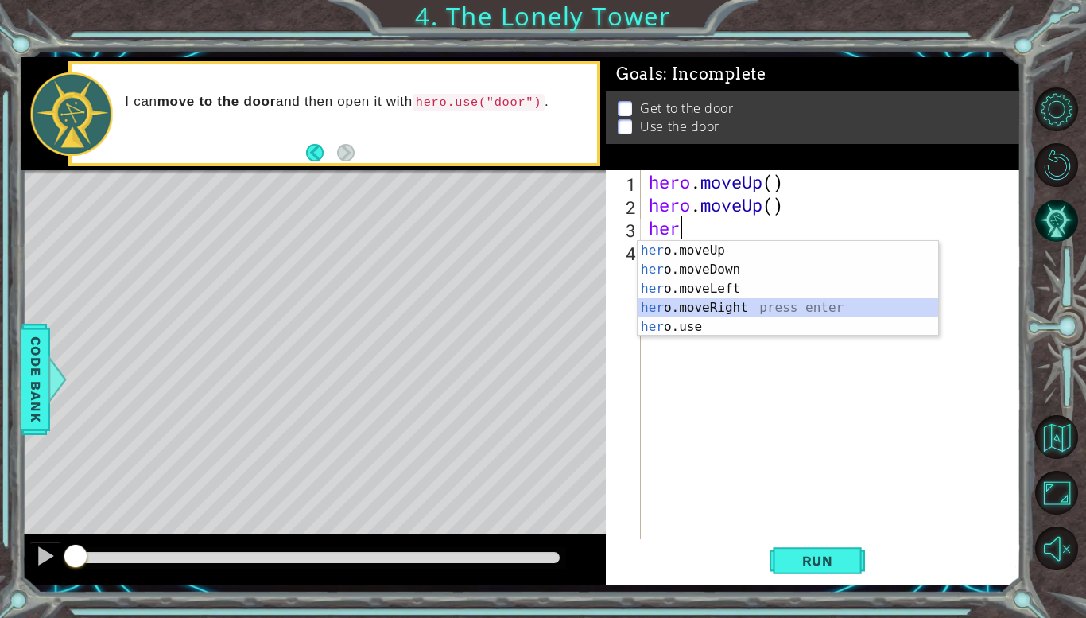
click at [732, 310] on div "her o.moveUp press enter her o.moveDown press enter her o.moveLeft press enter …" at bounding box center [788, 308] width 301 height 134
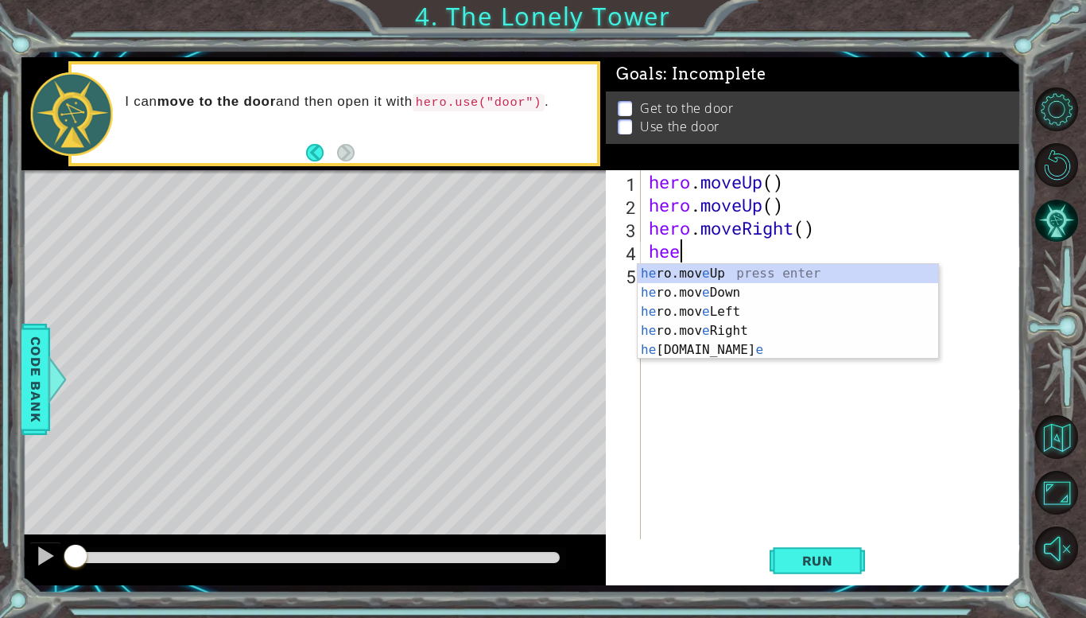
scroll to position [0, 1]
type textarea "he"
click at [720, 274] on div "he ro.moveUp press enter he ro.moveDown press enter he ro.moveLeft press enter …" at bounding box center [788, 331] width 301 height 134
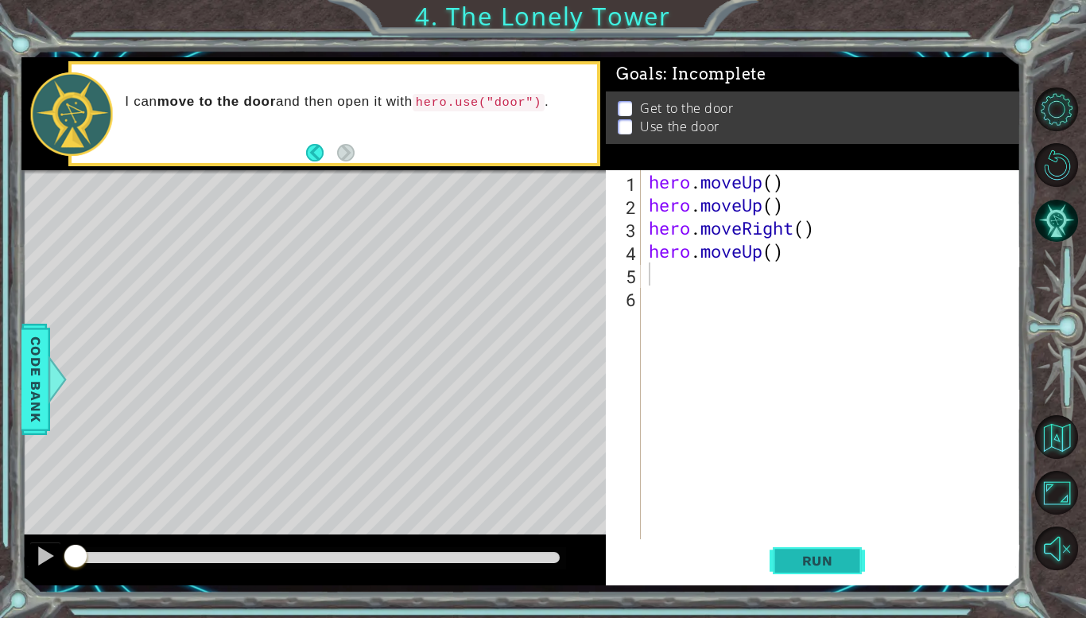
click at [825, 561] on span "Run" at bounding box center [817, 561] width 63 height 16
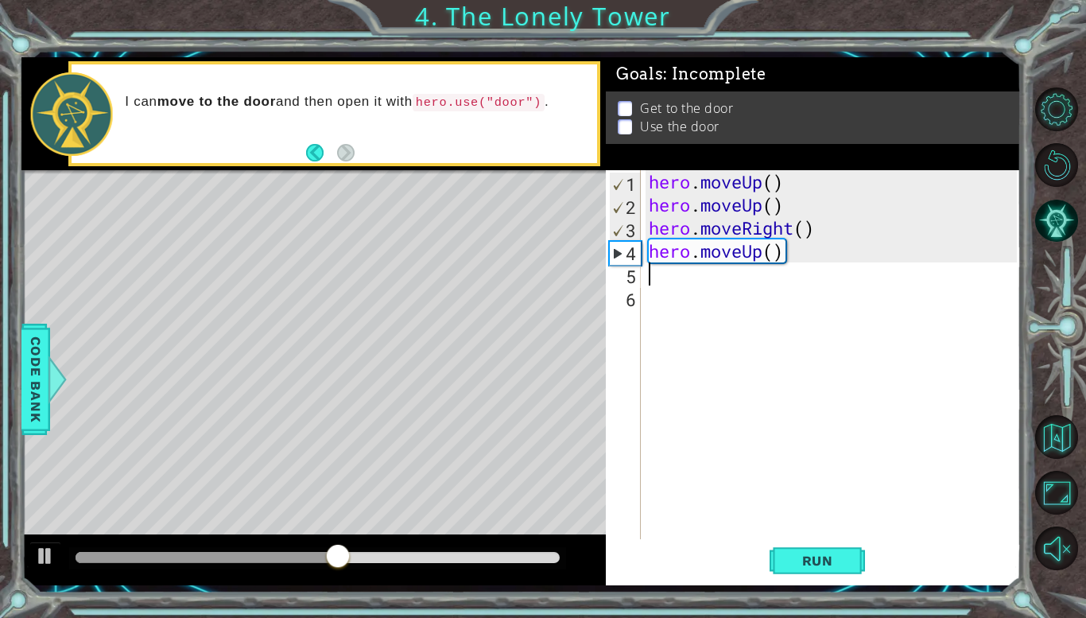
click at [400, 239] on div "Level Map" at bounding box center [388, 404] width 735 height 468
click at [818, 565] on span "Run" at bounding box center [817, 561] width 63 height 16
click at [820, 568] on span "Run" at bounding box center [817, 561] width 63 height 16
click at [784, 264] on div "hero . moveUp ( ) hero . moveUp ( ) hero . moveRight ( ) hero . moveUp ( )" at bounding box center [835, 377] width 379 height 415
click at [790, 254] on div "hero . moveUp ( ) hero . moveUp ( ) hero . moveRight ( ) hero . moveUp ( )" at bounding box center [835, 377] width 379 height 415
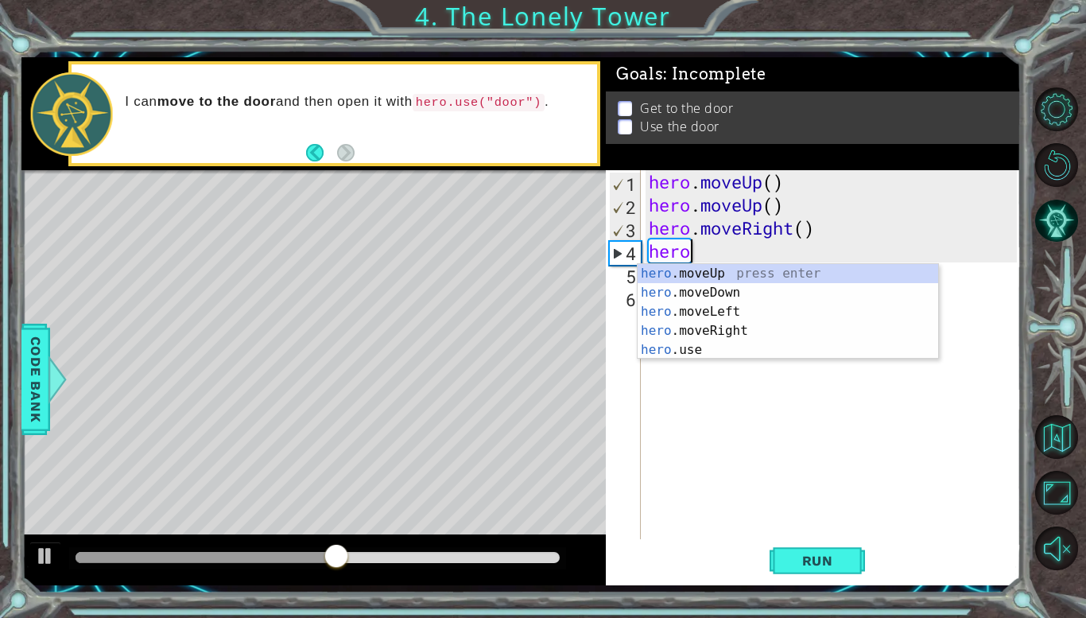
click at [860, 224] on div "hero . moveUp ( ) hero . moveUp ( ) hero . moveRight ( ) hero" at bounding box center [835, 377] width 379 height 415
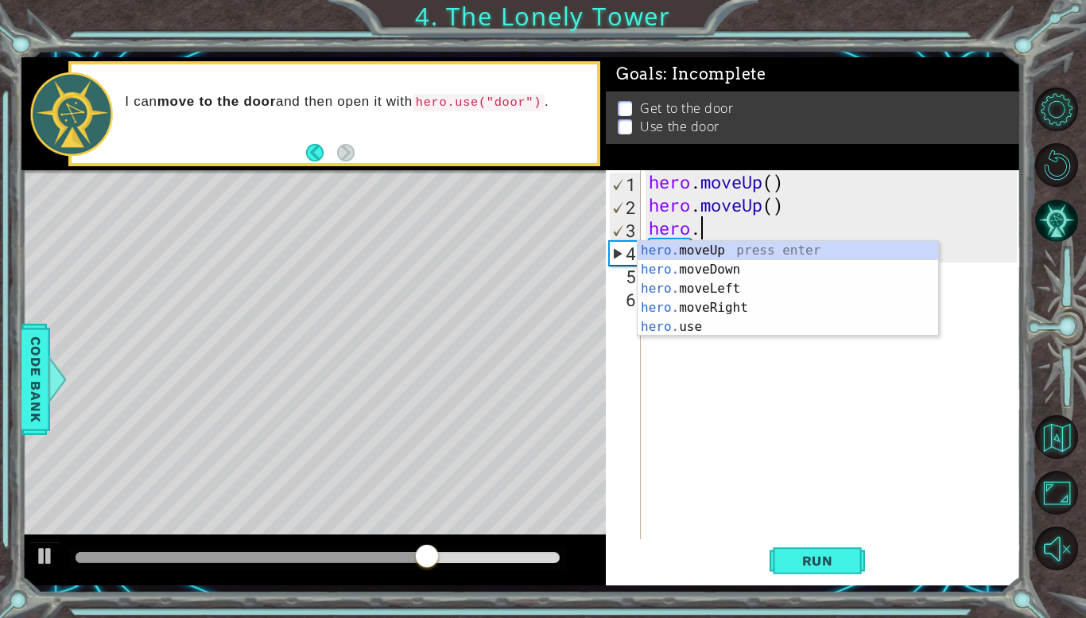
click at [826, 202] on div "hero . moveUp ( ) hero . moveUp ( ) hero . hero" at bounding box center [835, 377] width 379 height 415
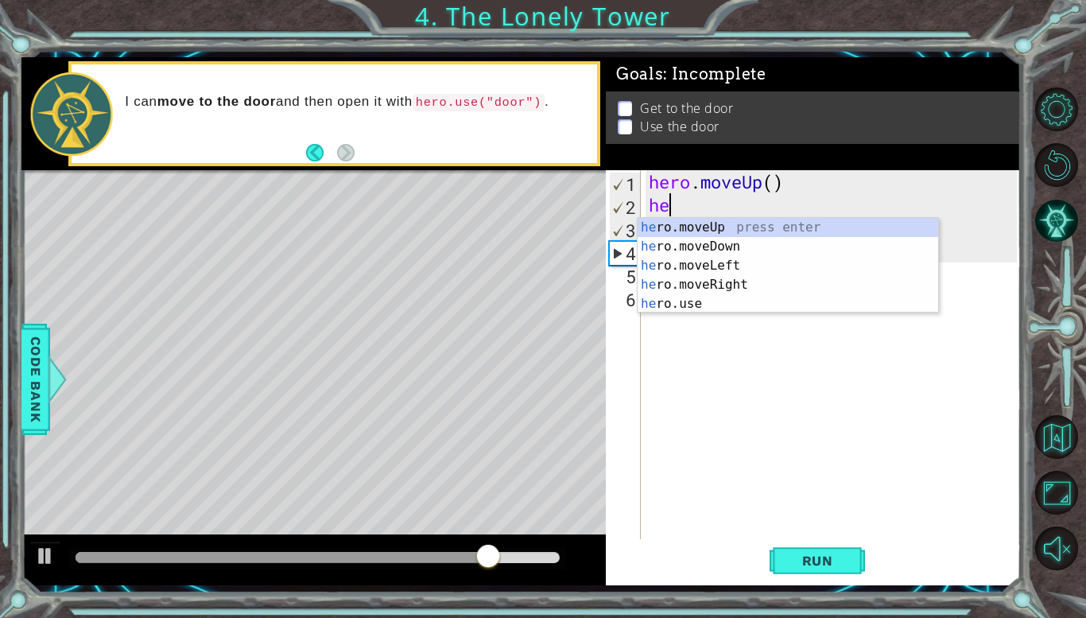
type textarea "h"
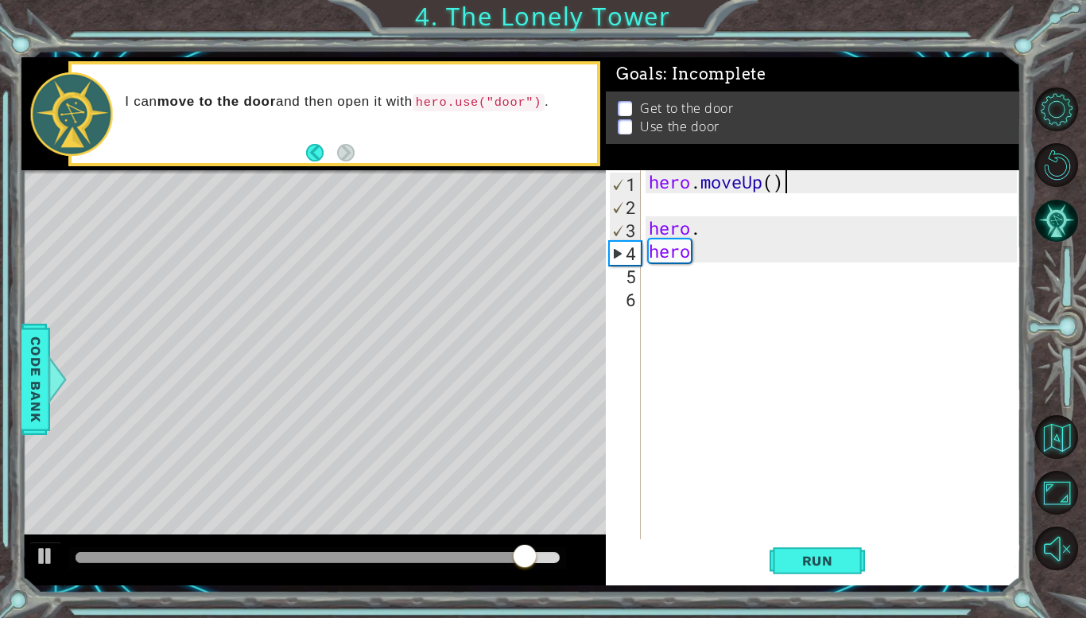
click at [817, 181] on div "hero . moveUp ( ) hero . hero" at bounding box center [835, 377] width 379 height 415
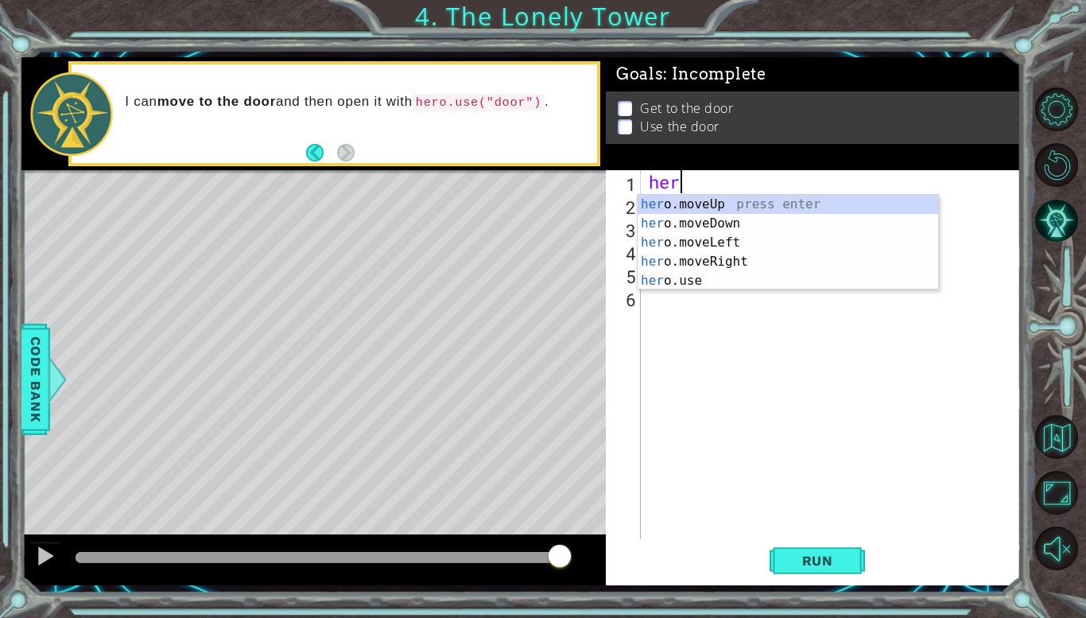
type textarea "h"
type textarea "her"
click at [736, 238] on div "her o.moveUp press enter her o.moveDown press enter her o.moveLeft press enter …" at bounding box center [788, 262] width 301 height 134
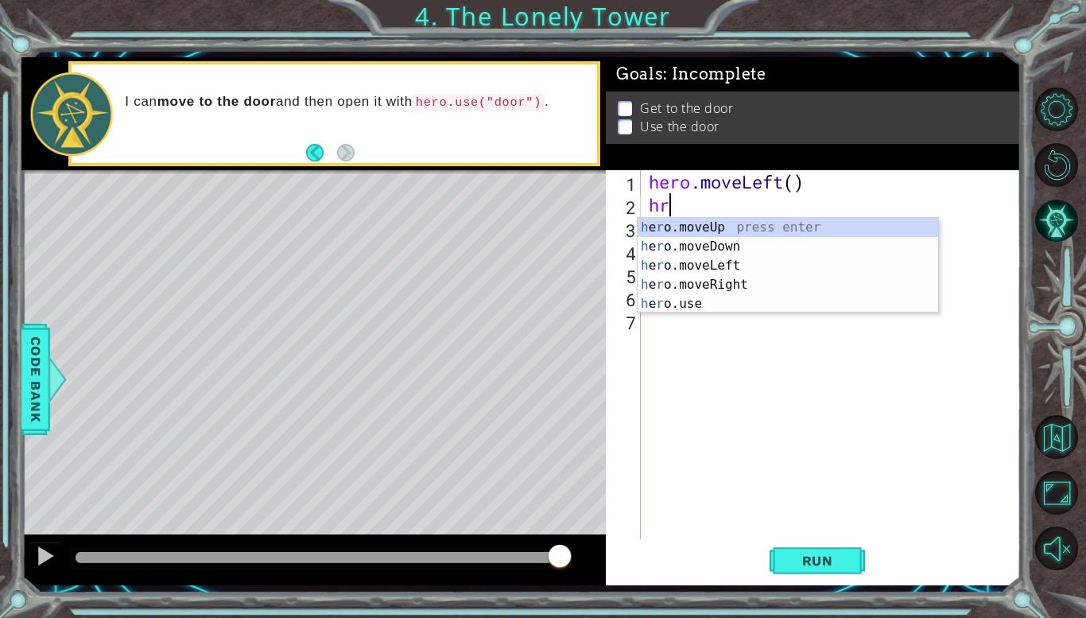
type textarea "h"
click at [721, 263] on div "h ero.moveUp press enter h ero.moveDown press enter h ero.moveLeft press enter …" at bounding box center [788, 294] width 301 height 153
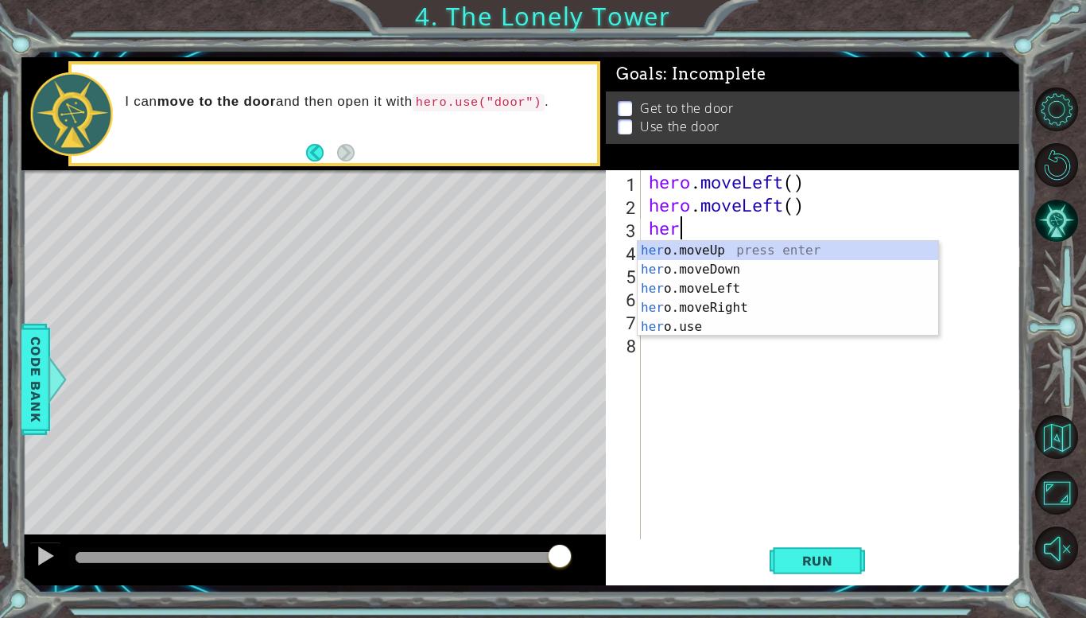
type textarea "hero"
click at [723, 282] on div "hero .moveUp press enter hero .moveDown press enter hero .moveLeft press enter …" at bounding box center [788, 308] width 301 height 134
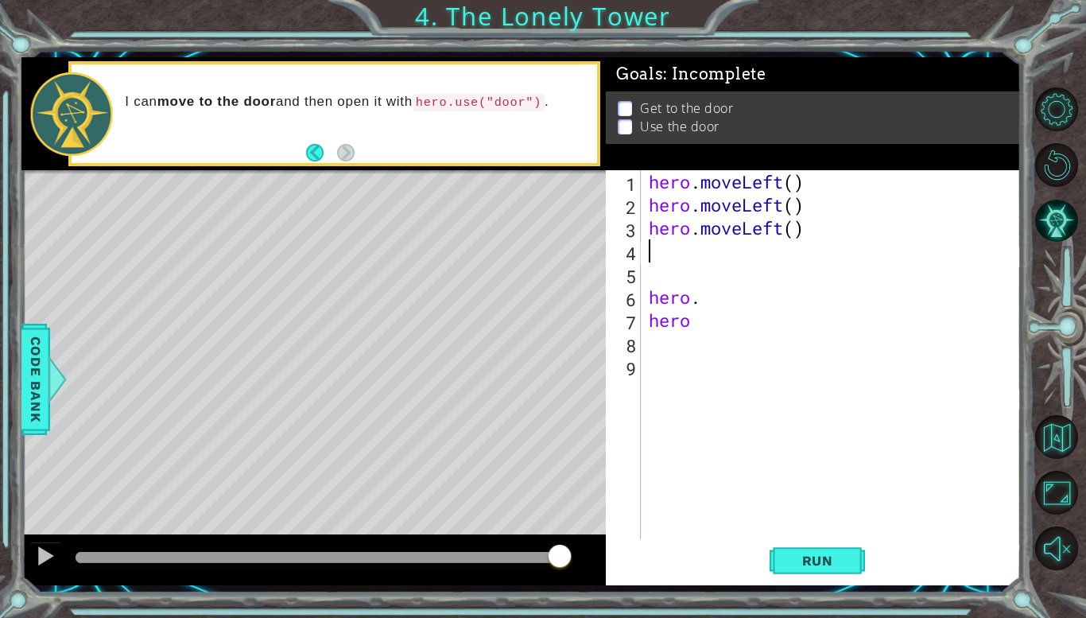
scroll to position [0, 0]
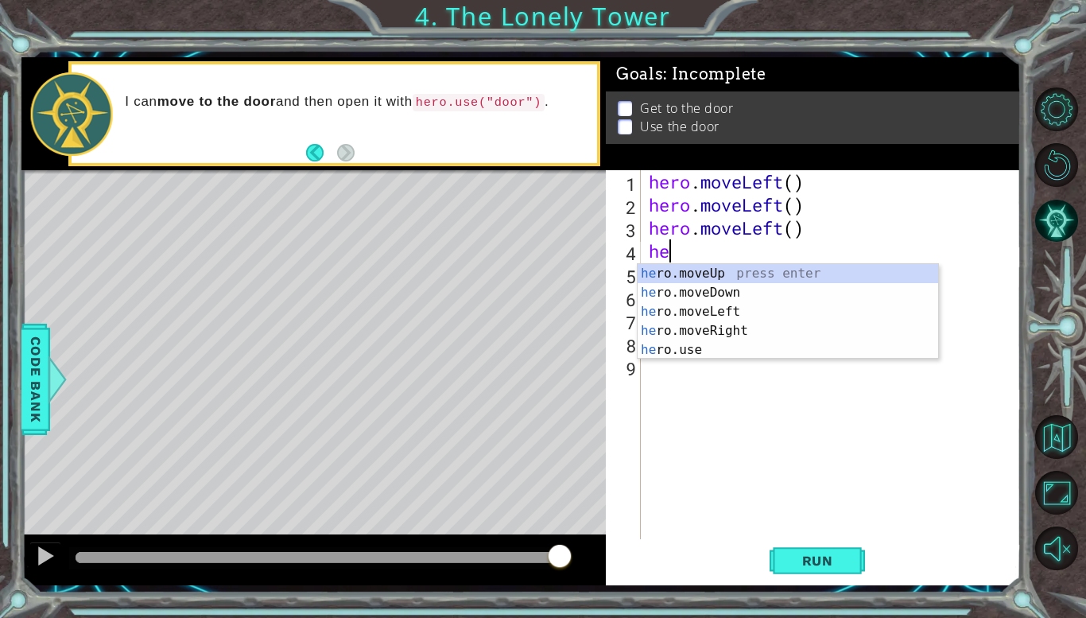
type textarea "her"
click at [703, 269] on div "her o.moveUp press enter her o.moveDown press enter her o.moveLeft press enter …" at bounding box center [788, 331] width 301 height 134
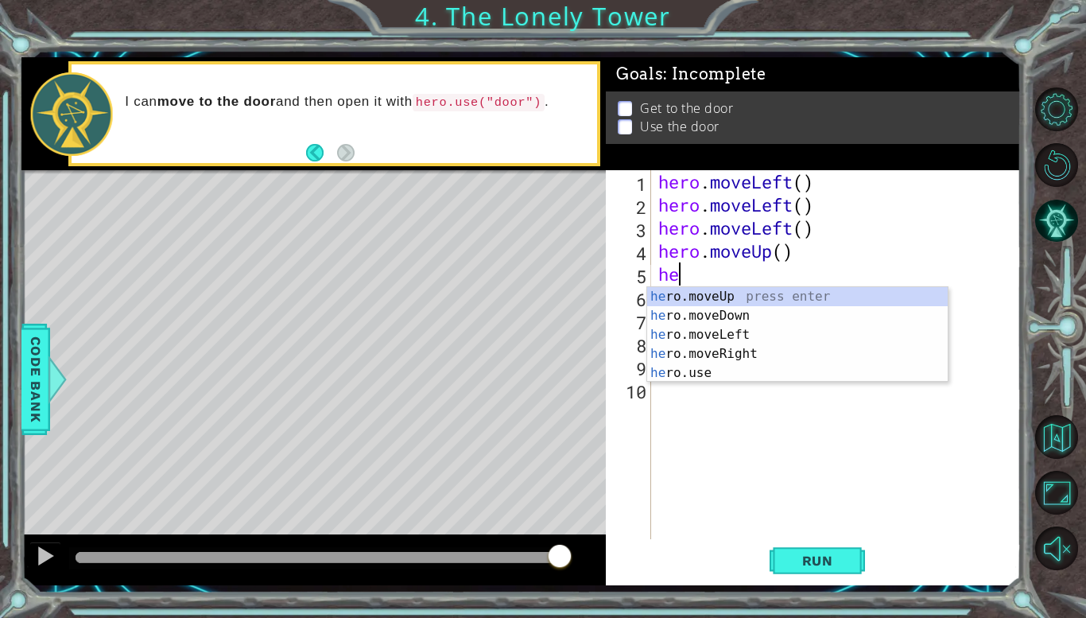
type textarea "her"
click at [724, 293] on div "her o.moveUp press enter her o.moveDown press enter her o.moveLeft press enter …" at bounding box center [797, 354] width 301 height 134
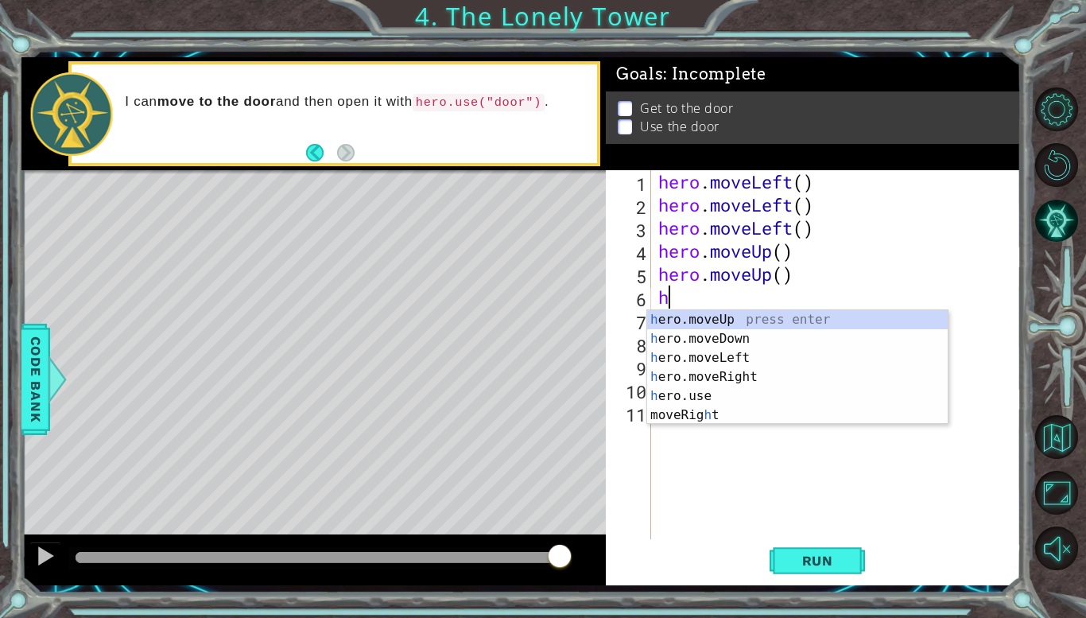
type textarea "her"
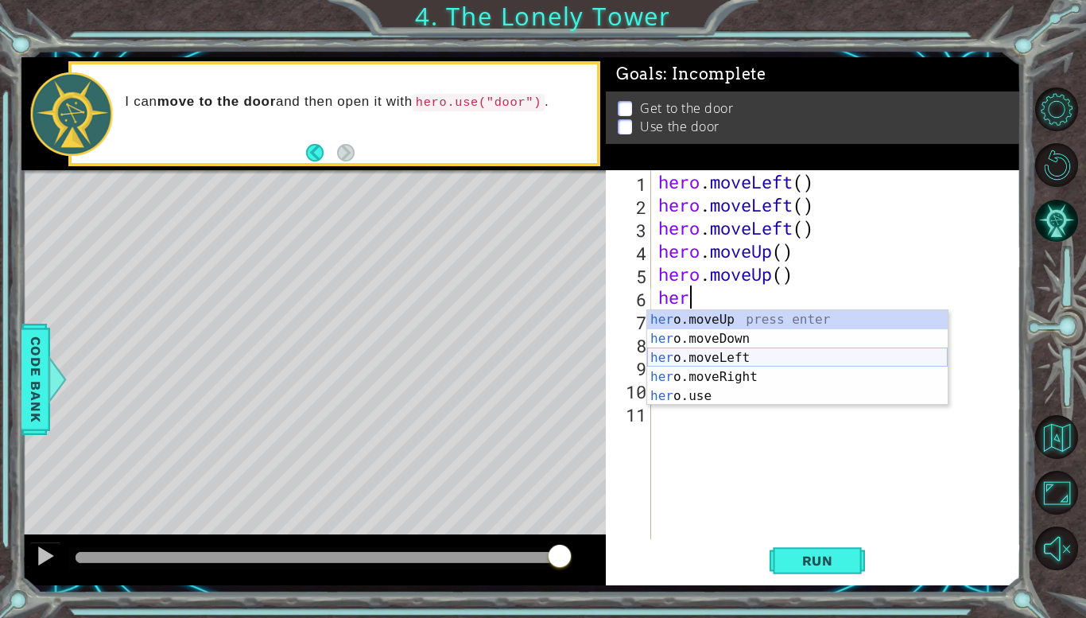
click at [722, 364] on div "her o.moveUp press enter her o.moveDown press enter her o.moveLeft press enter …" at bounding box center [797, 377] width 301 height 134
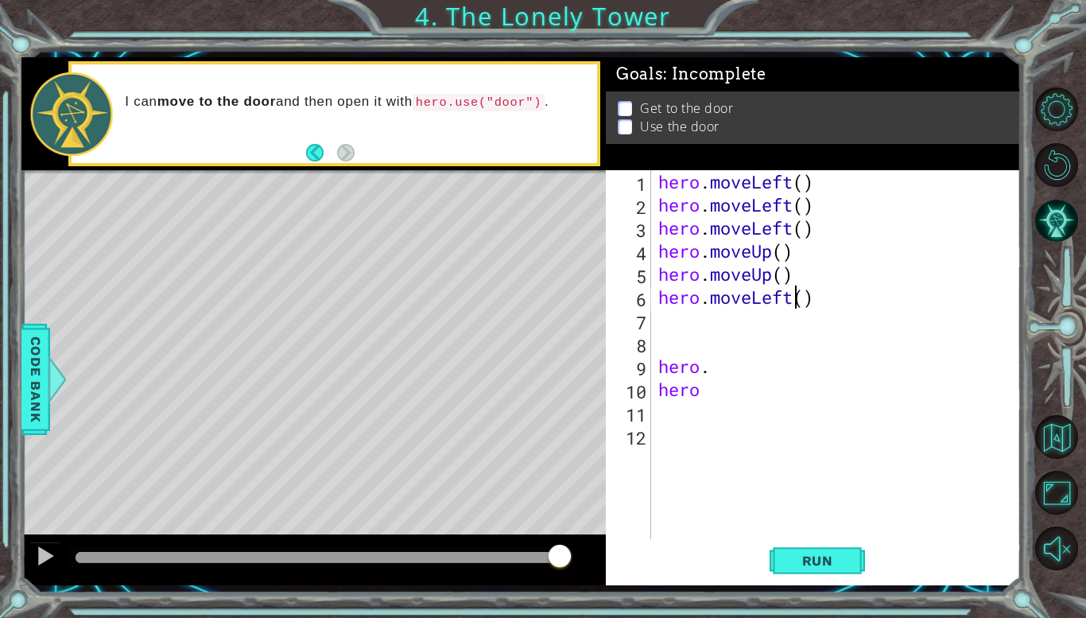
click at [796, 300] on div "hero . moveLeft ( ) hero . moveLeft ( ) hero . moveLeft ( ) hero . moveUp ( ) h…" at bounding box center [840, 377] width 370 height 415
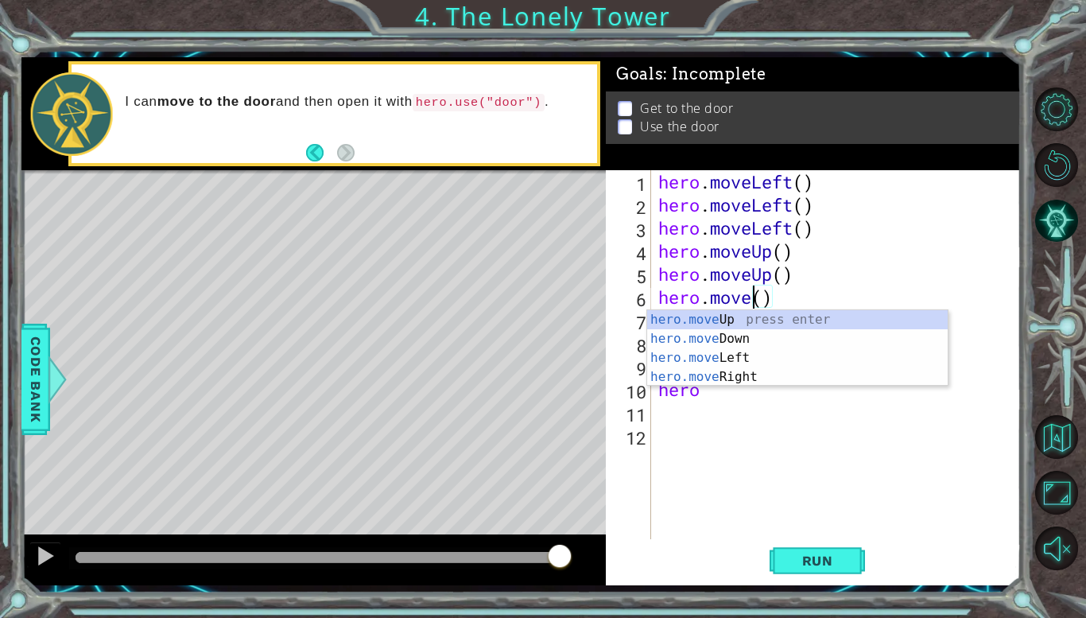
scroll to position [0, 5]
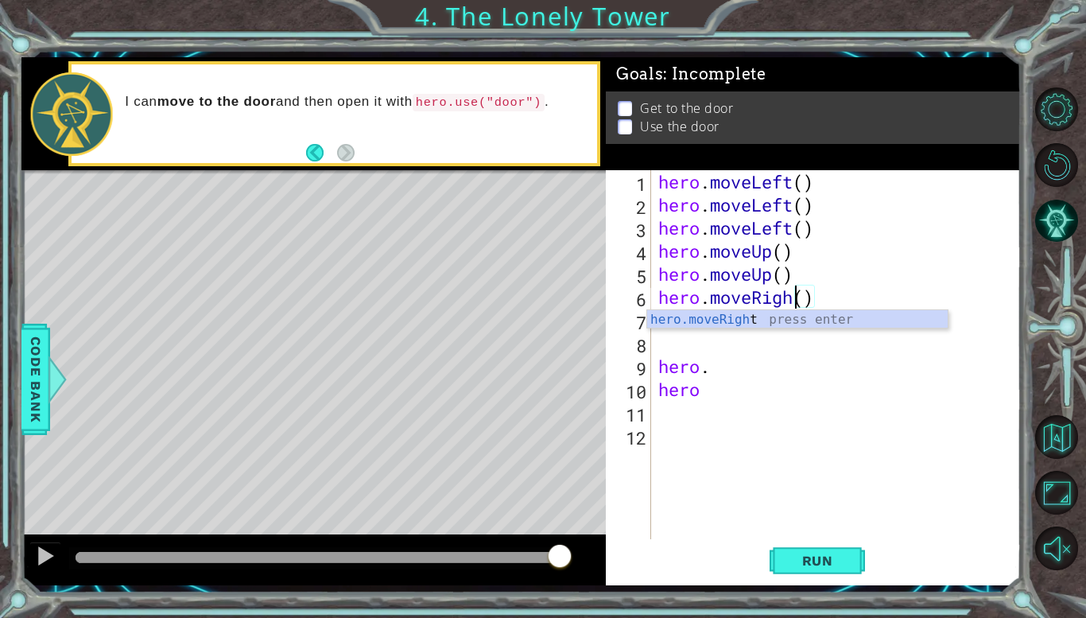
type textarea "hero.moveRight()"
click at [728, 337] on div "hero . moveLeft ( ) hero . moveLeft ( ) hero . moveLeft ( ) hero . moveUp ( ) h…" at bounding box center [840, 377] width 370 height 415
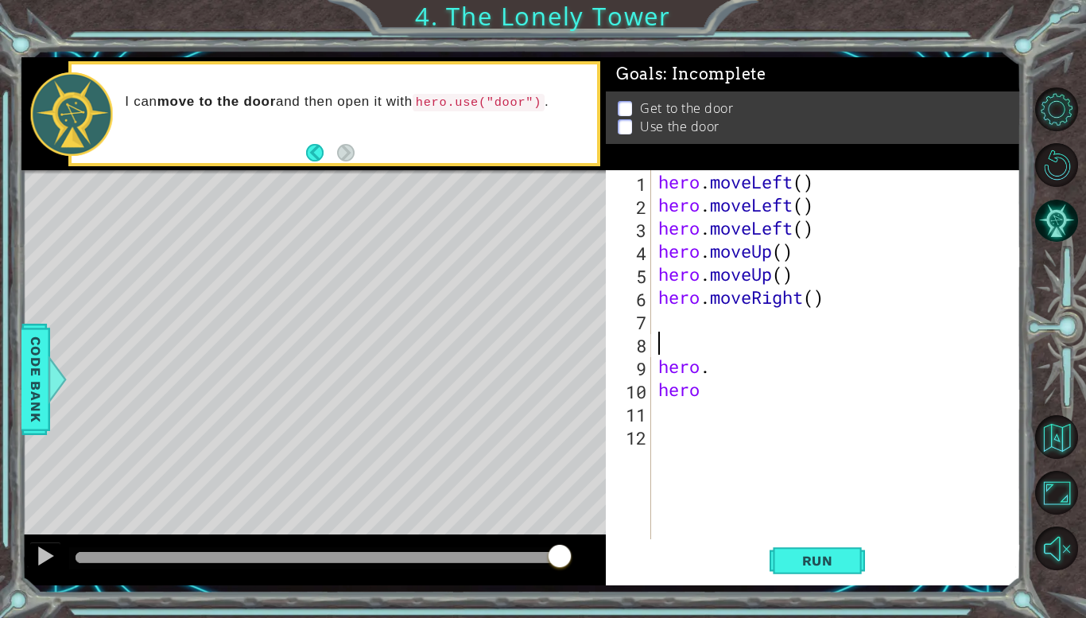
scroll to position [0, 0]
click at [682, 321] on div "hero . moveLeft ( ) hero . moveLeft ( ) hero . moveLeft ( ) hero . moveUp ( ) h…" at bounding box center [840, 377] width 370 height 415
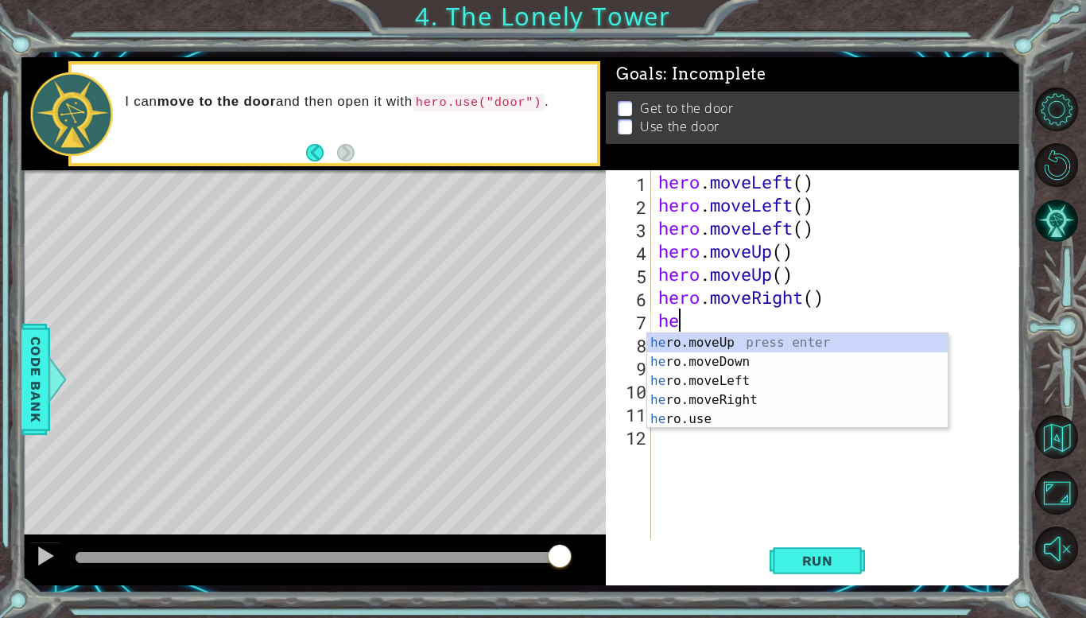
type textarea "her"
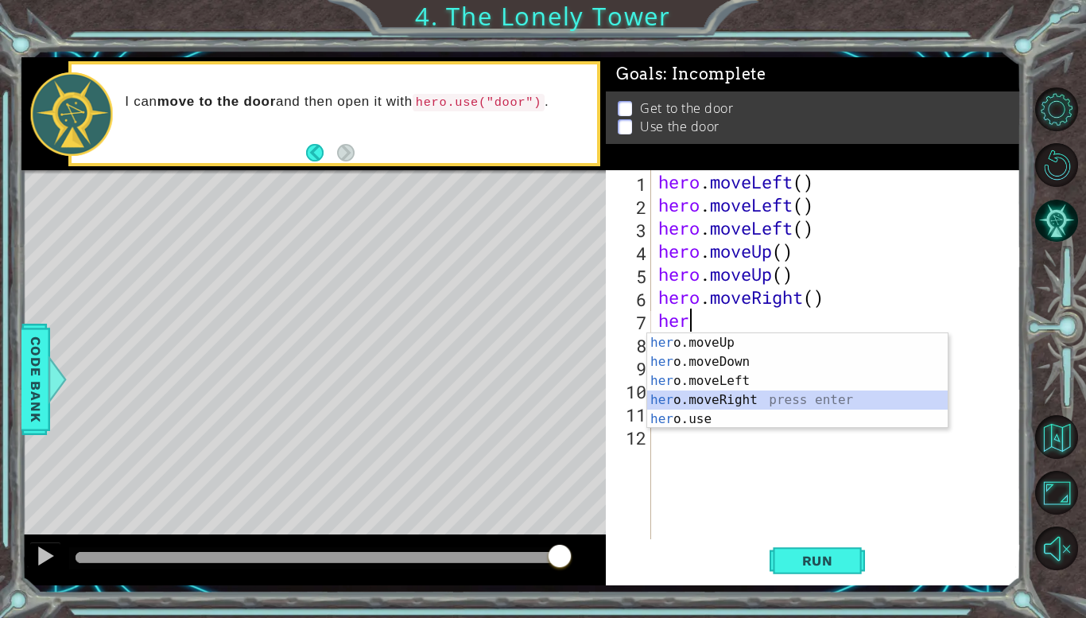
click at [732, 401] on div "her o.moveUp press enter her o.moveDown press enter her o.moveLeft press enter …" at bounding box center [797, 400] width 301 height 134
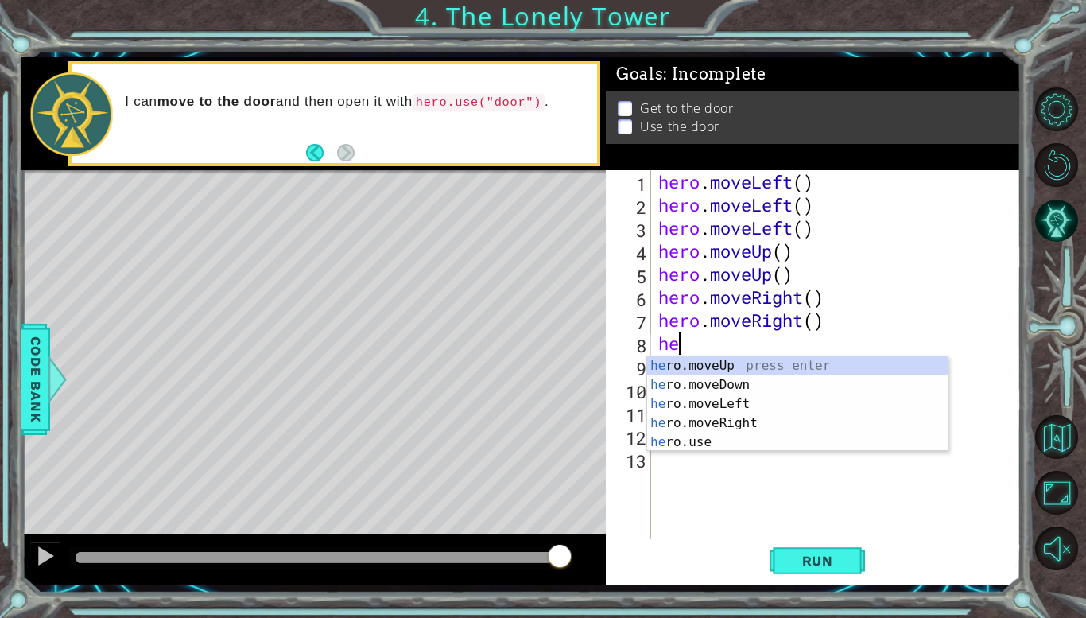
type textarea "hero"
click at [733, 416] on div "hero .moveUp press enter hero .moveDown press enter hero .moveLeft press enter …" at bounding box center [797, 423] width 301 height 134
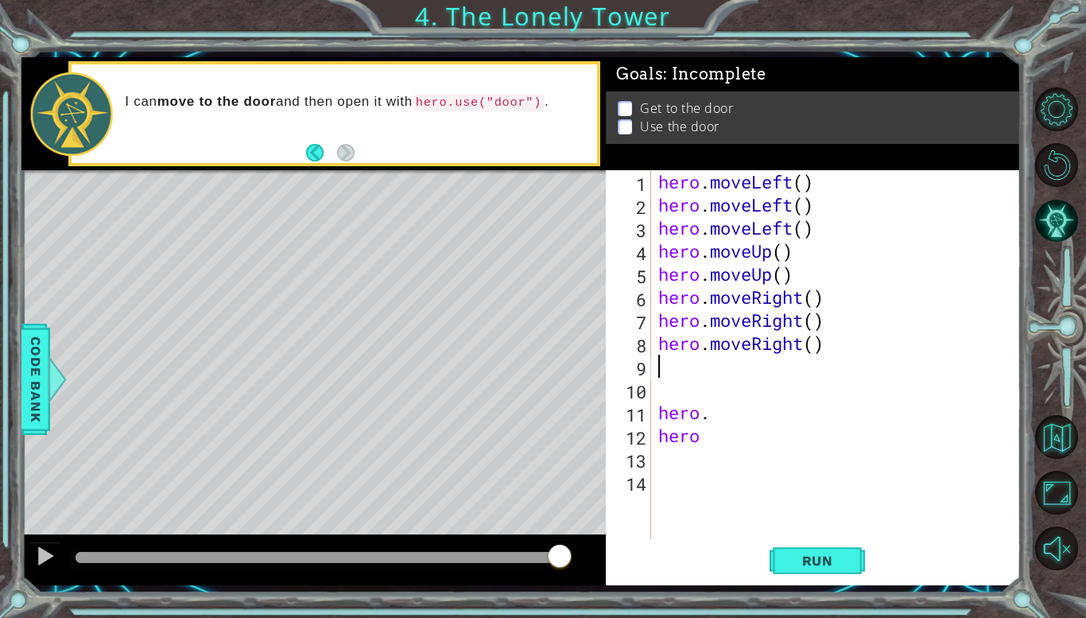
scroll to position [0, 0]
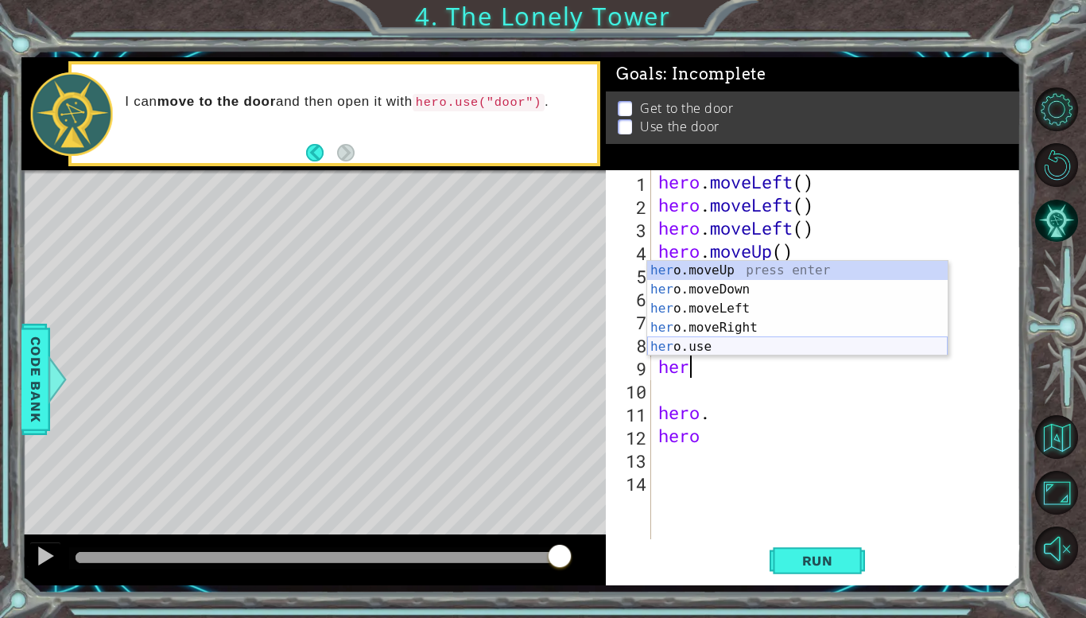
click at [699, 345] on div "her o.moveUp press enter her o.moveDown press enter her o.moveLeft press enter …" at bounding box center [797, 328] width 301 height 134
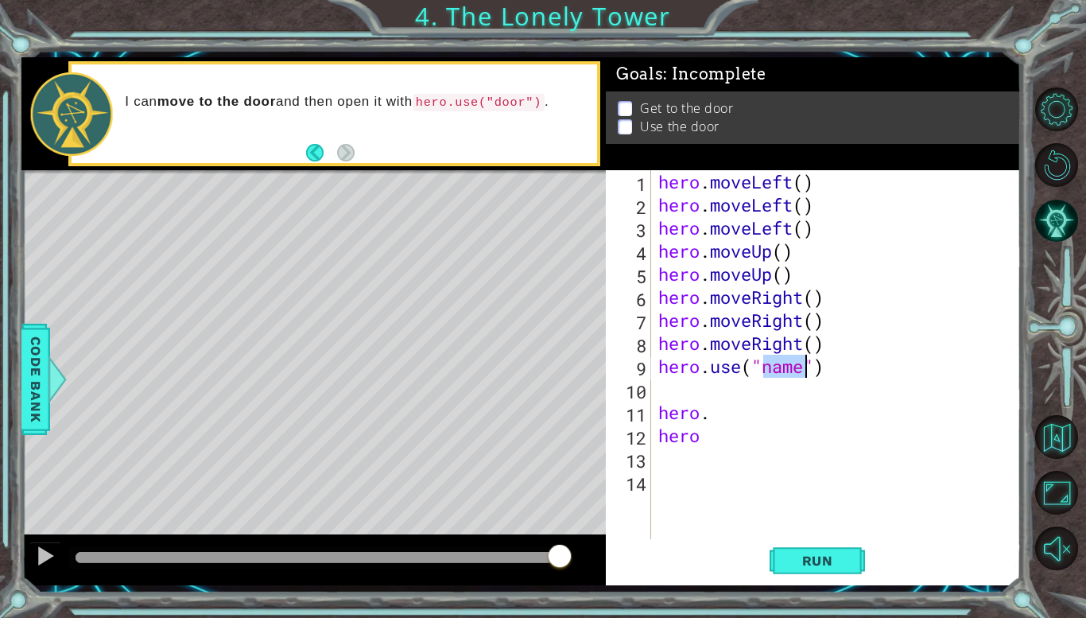
click at [717, 418] on div "hero . moveLeft ( ) hero . moveLeft ( ) hero . moveLeft ( ) hero . moveUp ( ) h…" at bounding box center [840, 377] width 370 height 415
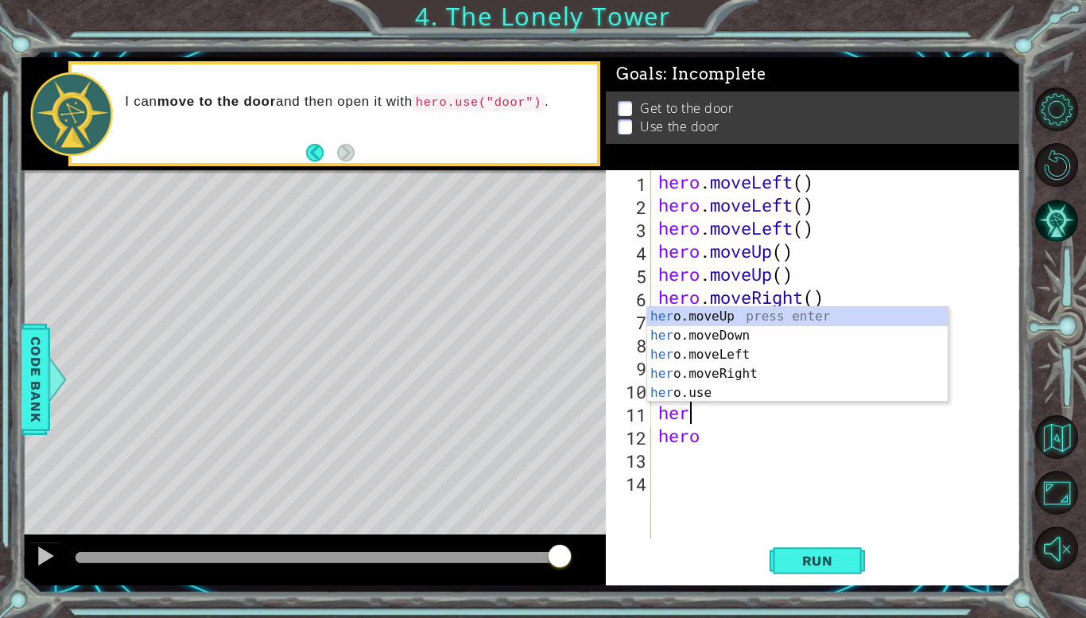
type textarea "h"
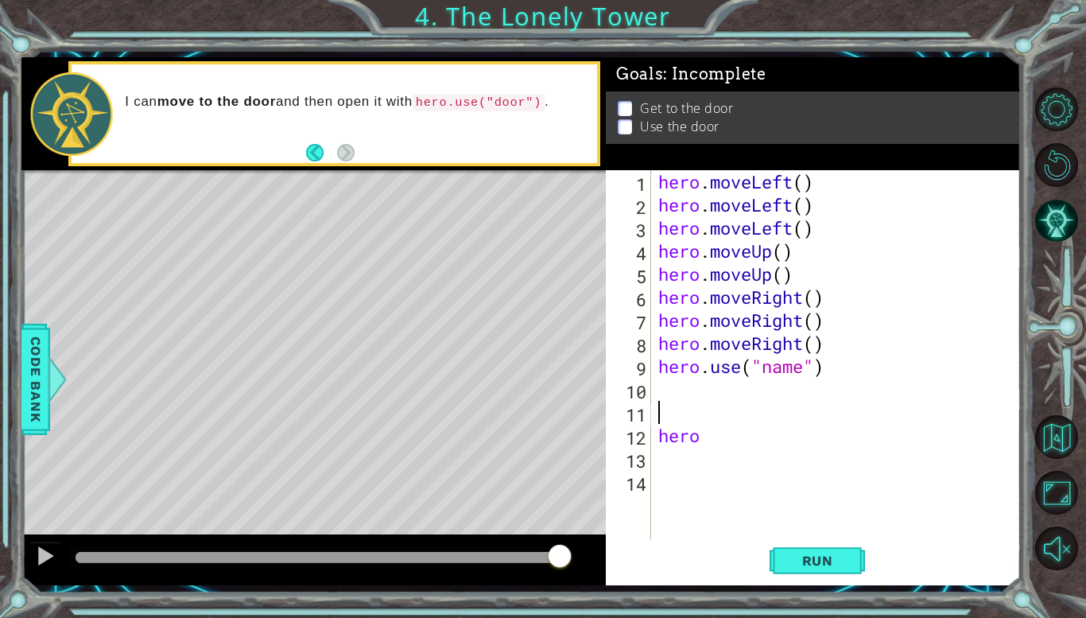
click at [710, 434] on div "hero . moveLeft ( ) hero . moveLeft ( ) hero . moveLeft ( ) hero . moveUp ( ) h…" at bounding box center [840, 377] width 370 height 415
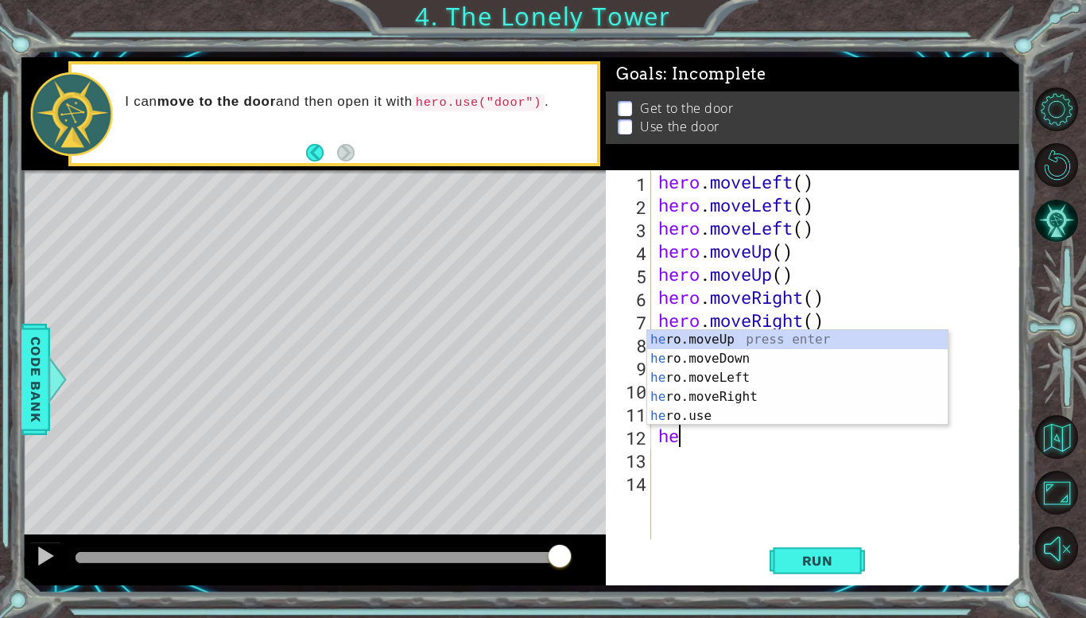
type textarea "h"
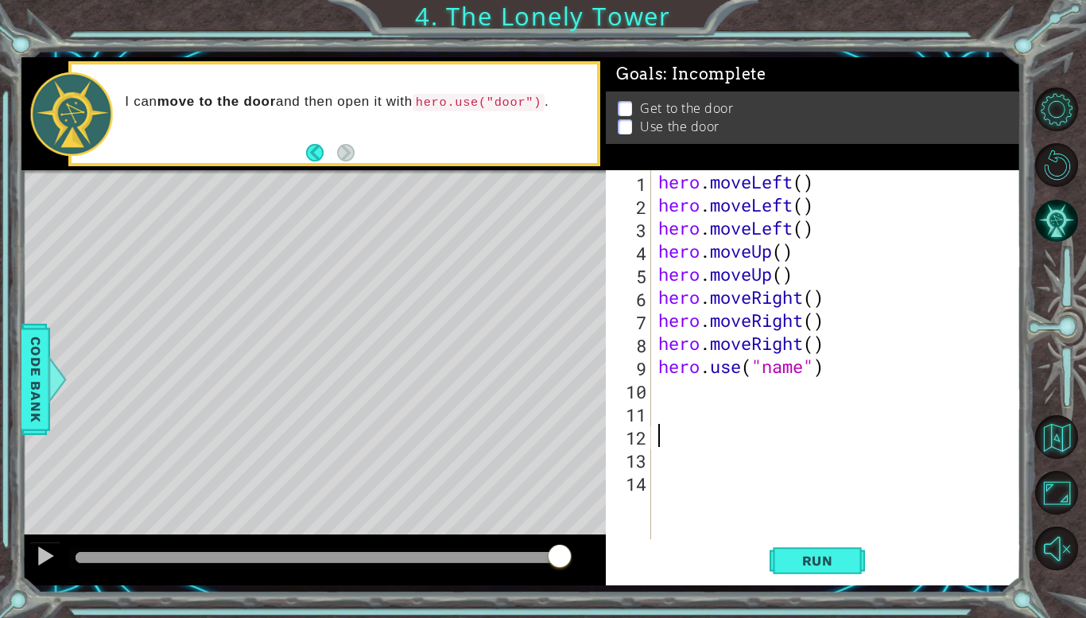
click at [806, 371] on div "hero . moveLeft ( ) hero . moveLeft ( ) hero . moveLeft ( ) hero . moveUp ( ) h…" at bounding box center [840, 377] width 370 height 415
type textarea "hero.use("door")"
click at [802, 560] on span "Run" at bounding box center [817, 561] width 63 height 16
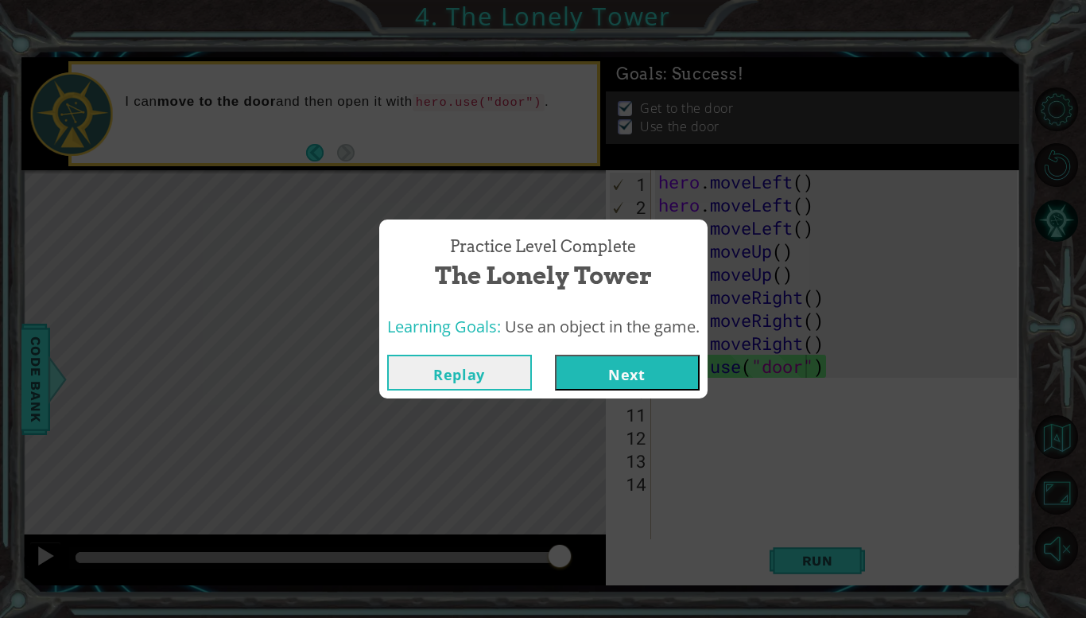
click at [644, 378] on button "Next" at bounding box center [627, 373] width 145 height 36
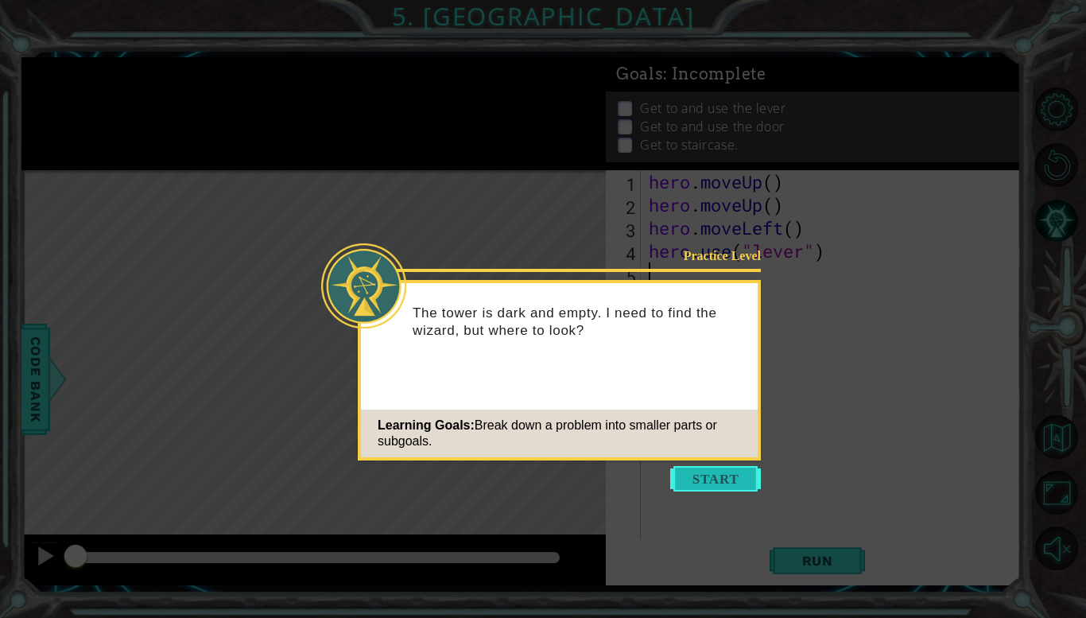
click at [699, 483] on button "Start" at bounding box center [715, 478] width 91 height 25
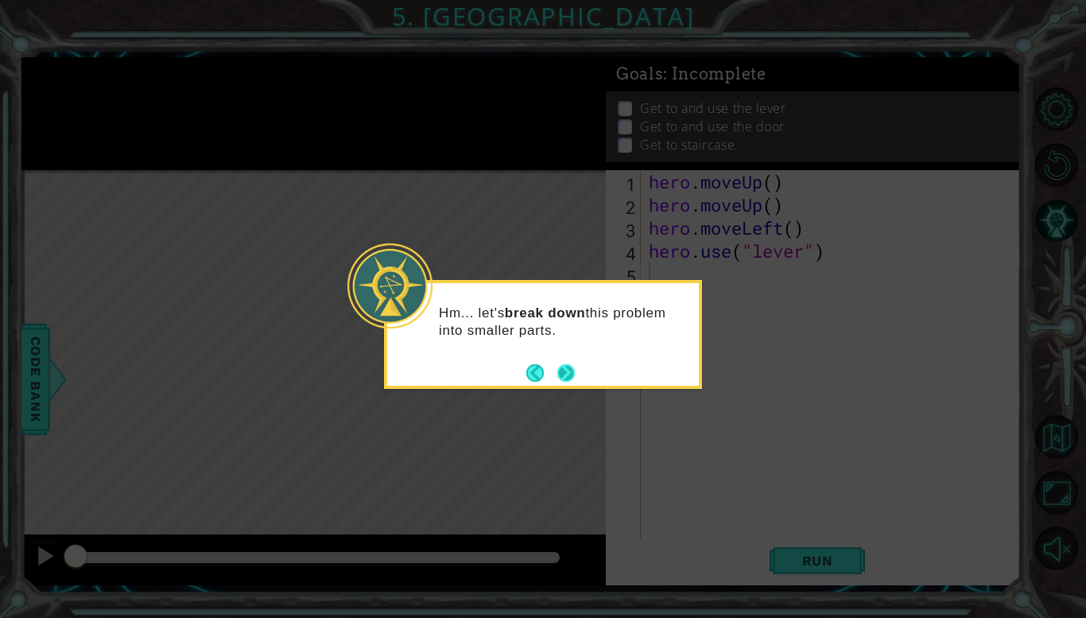
click at [565, 369] on button "Next" at bounding box center [565, 372] width 17 height 17
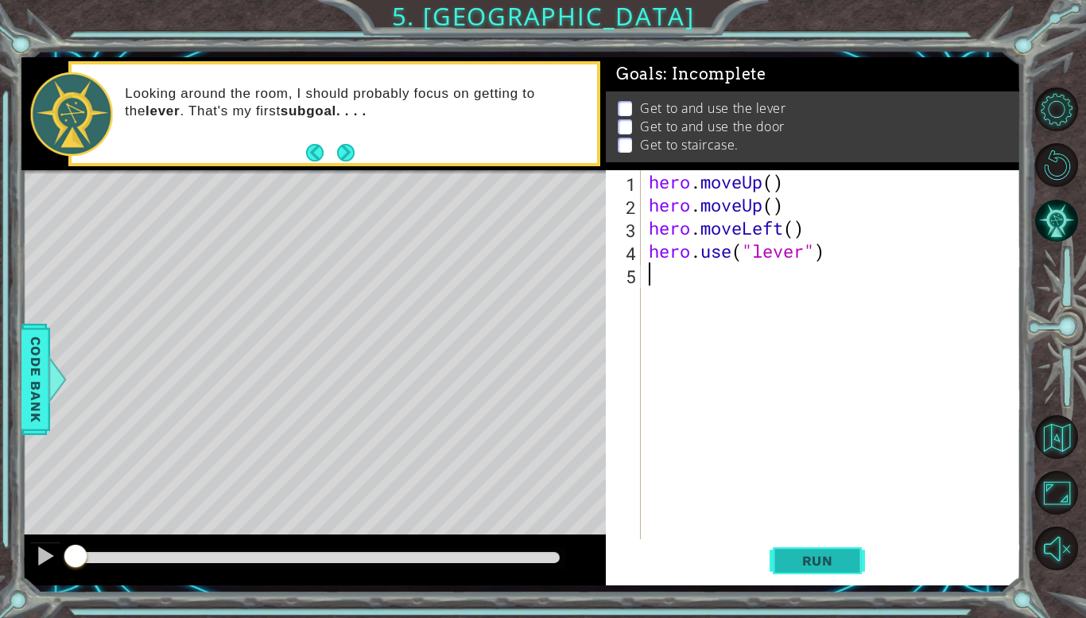
click at [802, 566] on span "Run" at bounding box center [817, 561] width 63 height 16
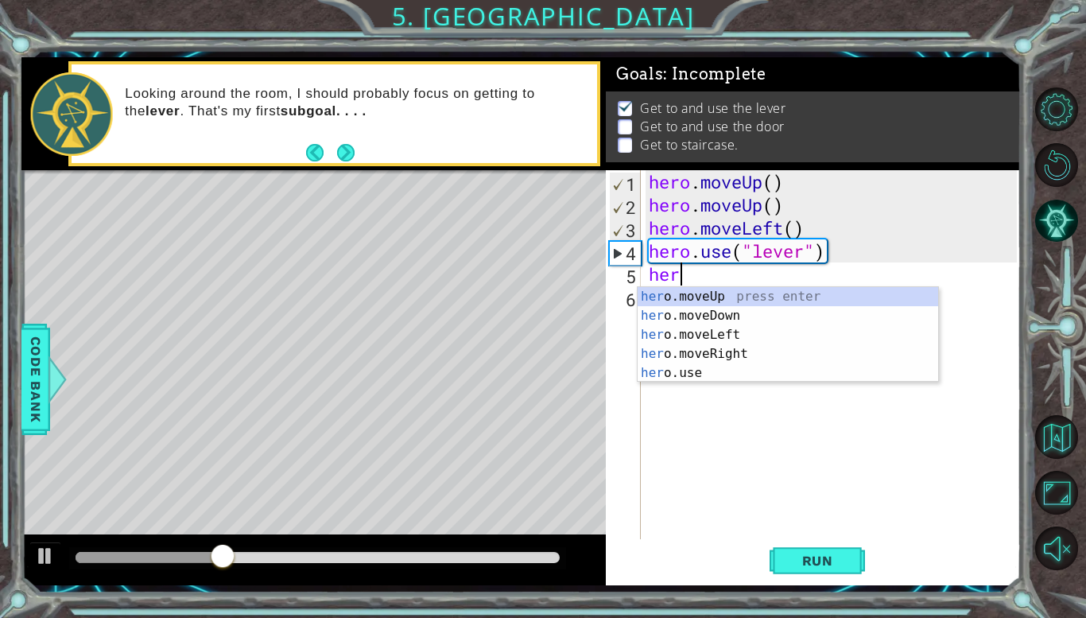
type textarea "herr"
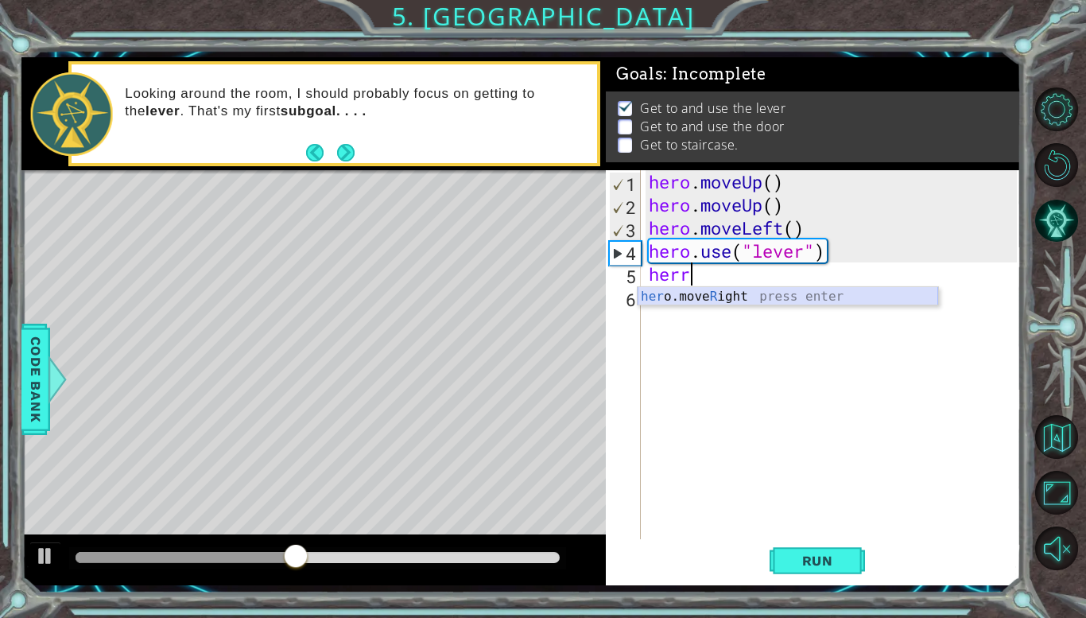
click at [744, 293] on div "her o.move R ight press enter" at bounding box center [788, 315] width 301 height 57
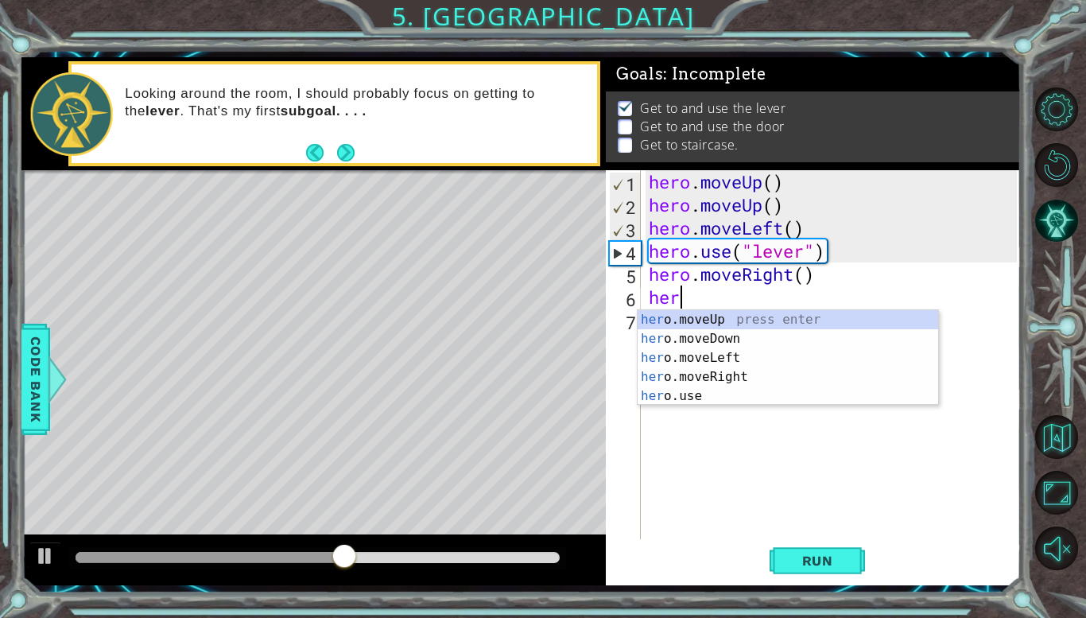
type textarea "hero"
click at [743, 382] on div "hero .moveUp press enter hero .moveDown press enter hero .moveLeft press enter …" at bounding box center [788, 377] width 301 height 134
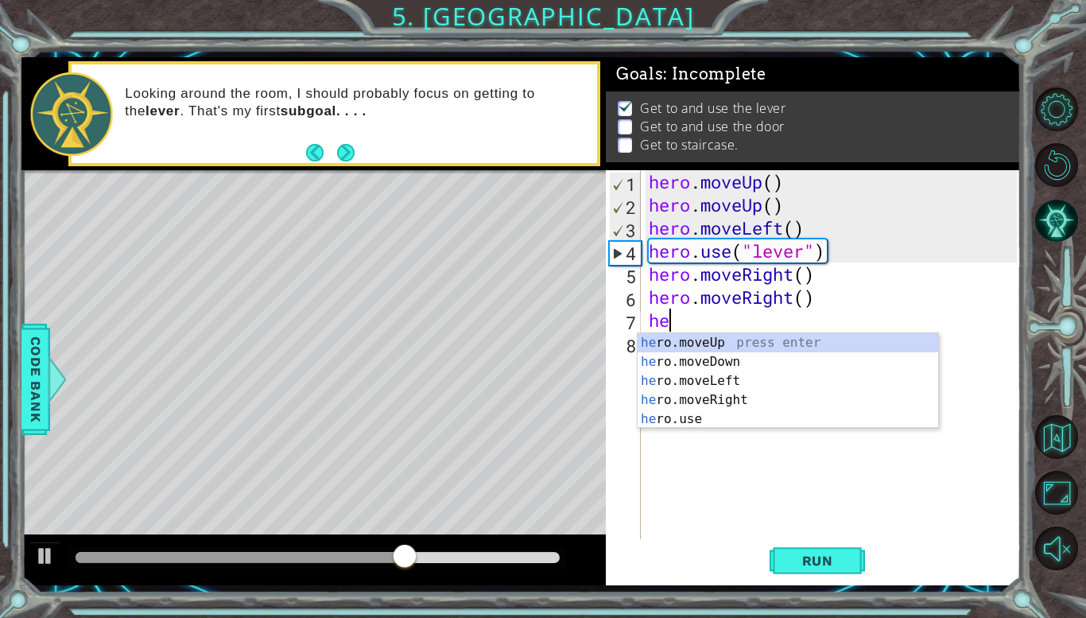
type textarea "hero"
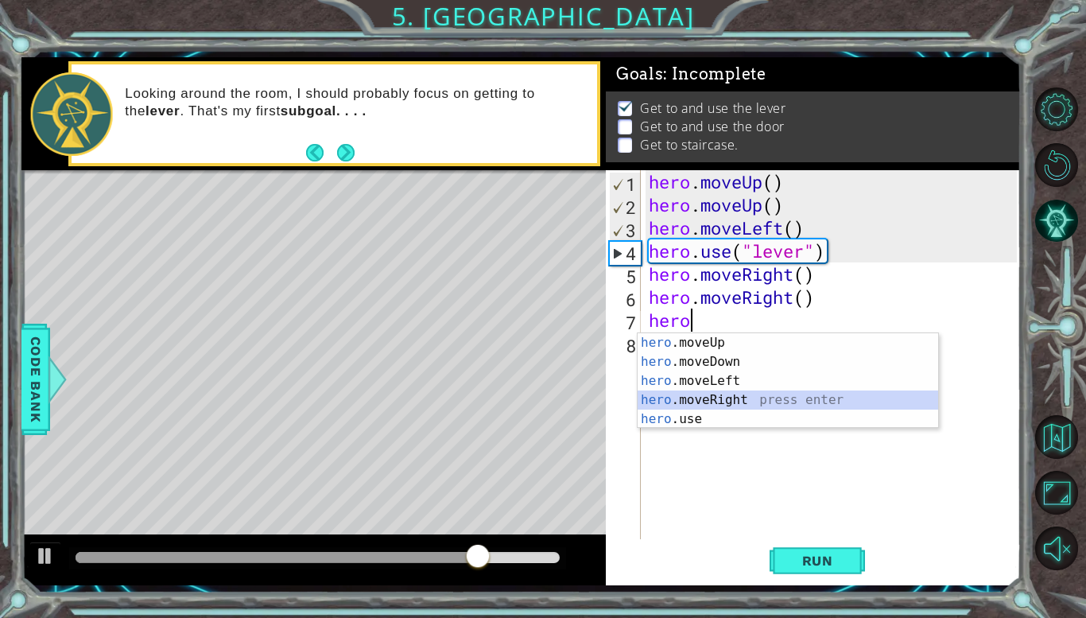
click at [743, 400] on div "hero .moveUp press enter hero .moveDown press enter hero .moveLeft press enter …" at bounding box center [788, 400] width 301 height 134
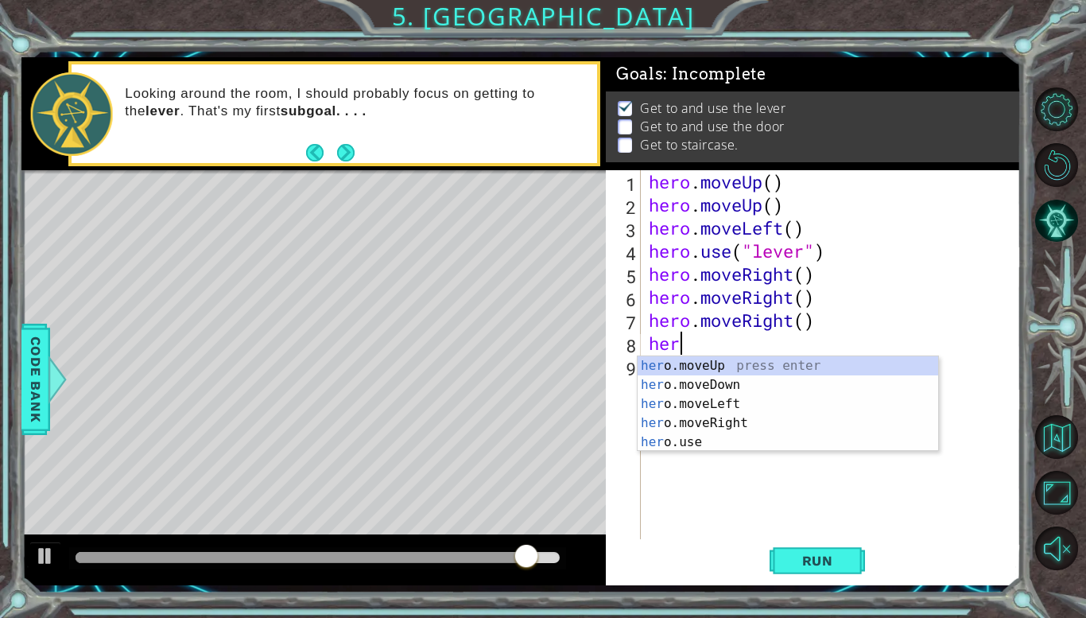
type textarea "hero"
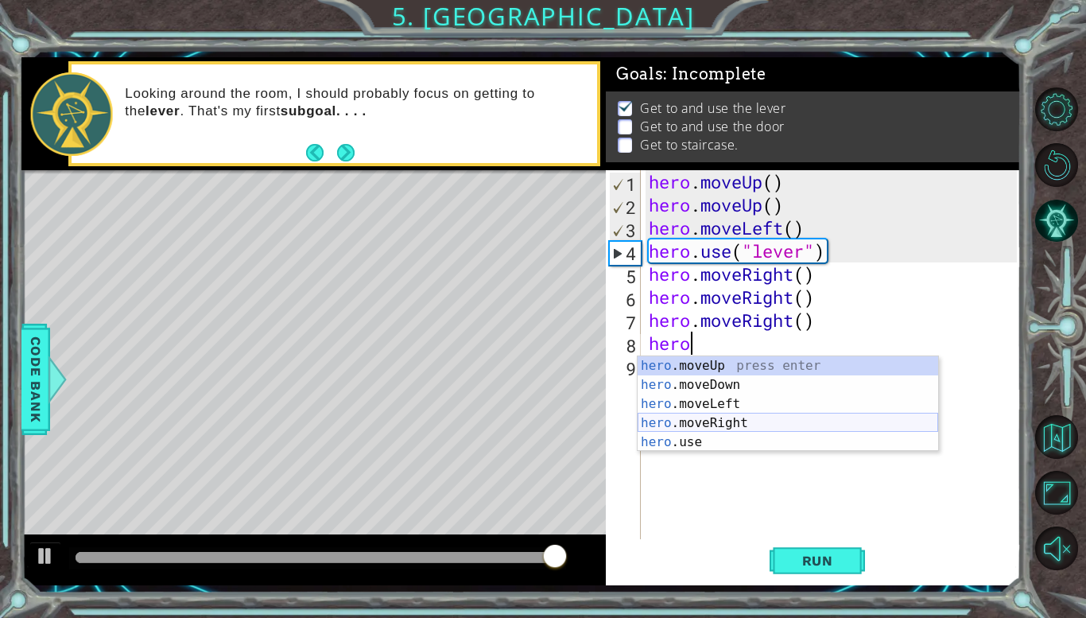
click at [745, 422] on div "hero .moveUp press enter hero .moveDown press enter hero .moveLeft press enter …" at bounding box center [788, 423] width 301 height 134
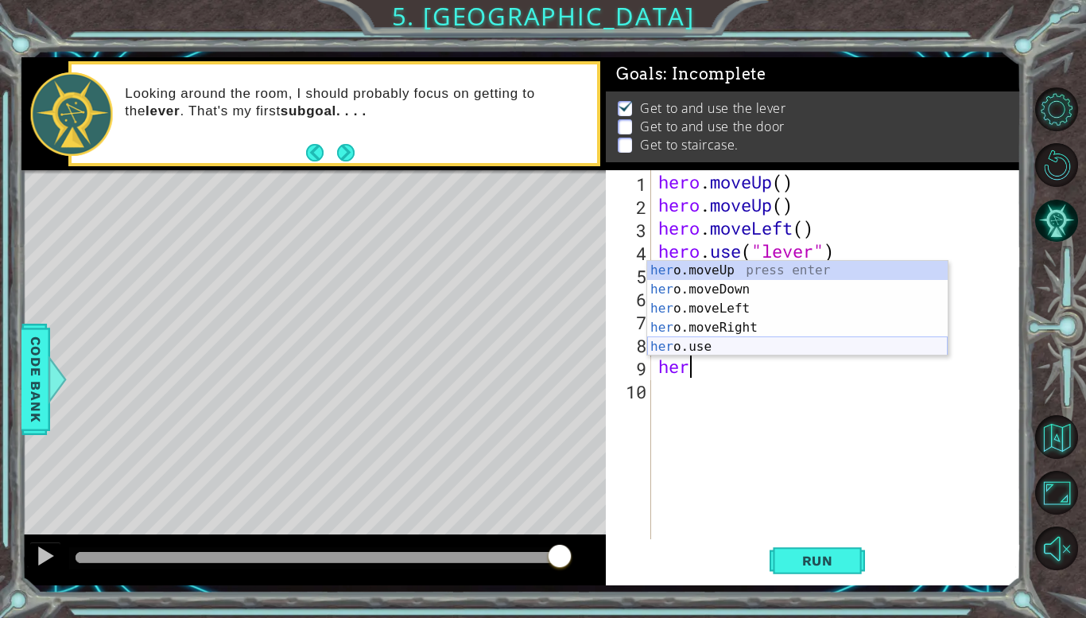
click at [712, 348] on div "her o.moveUp press enter her o.moveDown press enter her o.moveLeft press enter …" at bounding box center [797, 328] width 301 height 134
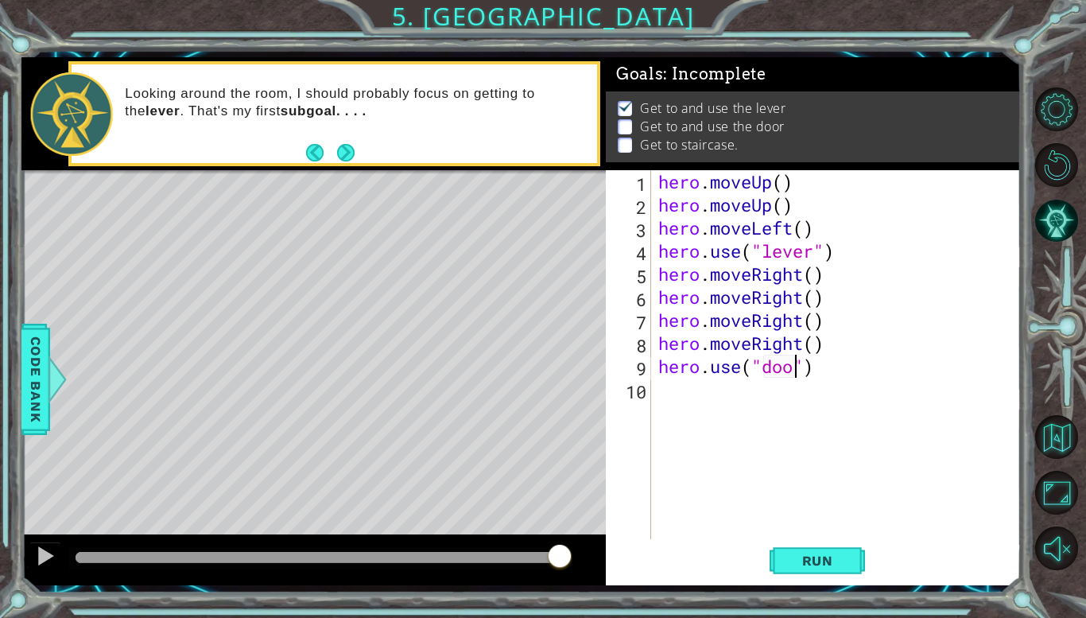
scroll to position [0, 6]
click at [837, 558] on span "Run" at bounding box center [817, 561] width 63 height 16
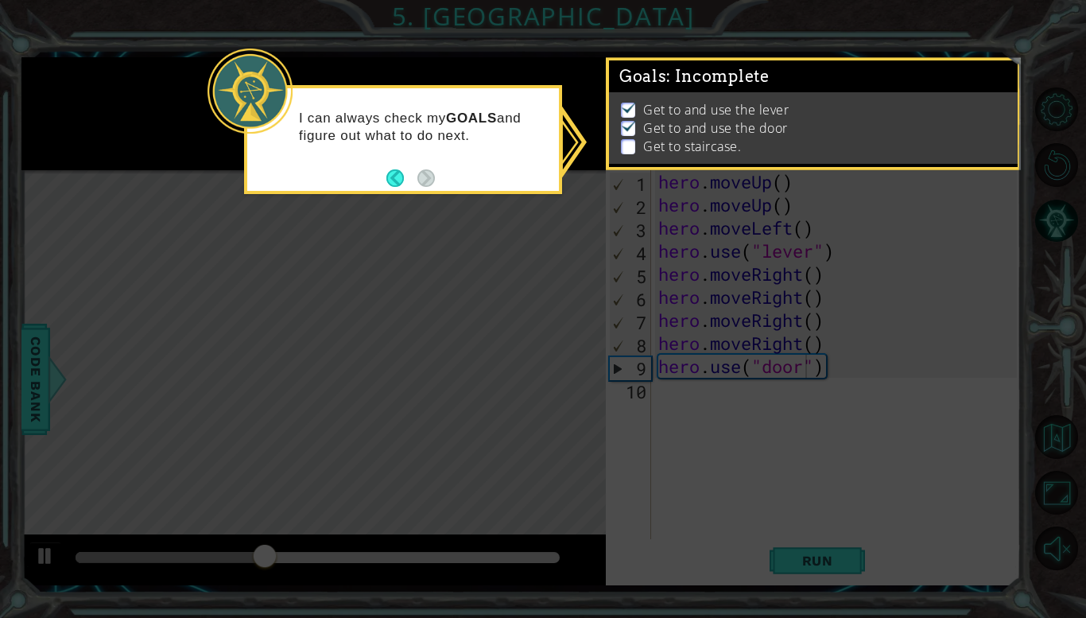
click at [751, 468] on icon at bounding box center [543, 309] width 1086 height 618
click at [391, 175] on button "Back" at bounding box center [401, 177] width 31 height 17
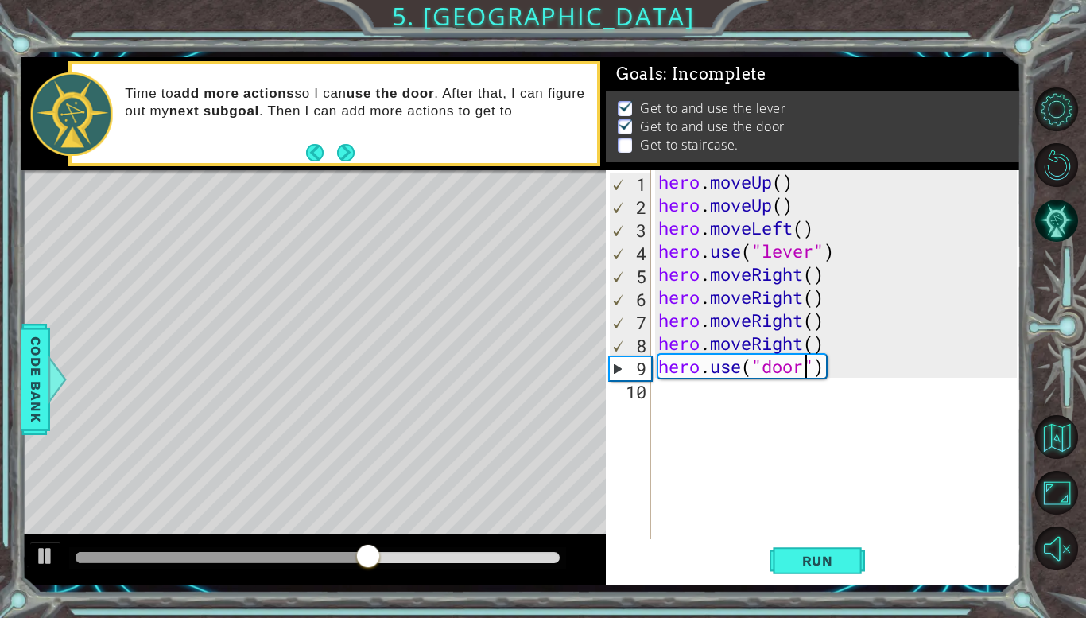
type textarea "hero.moveRight()"
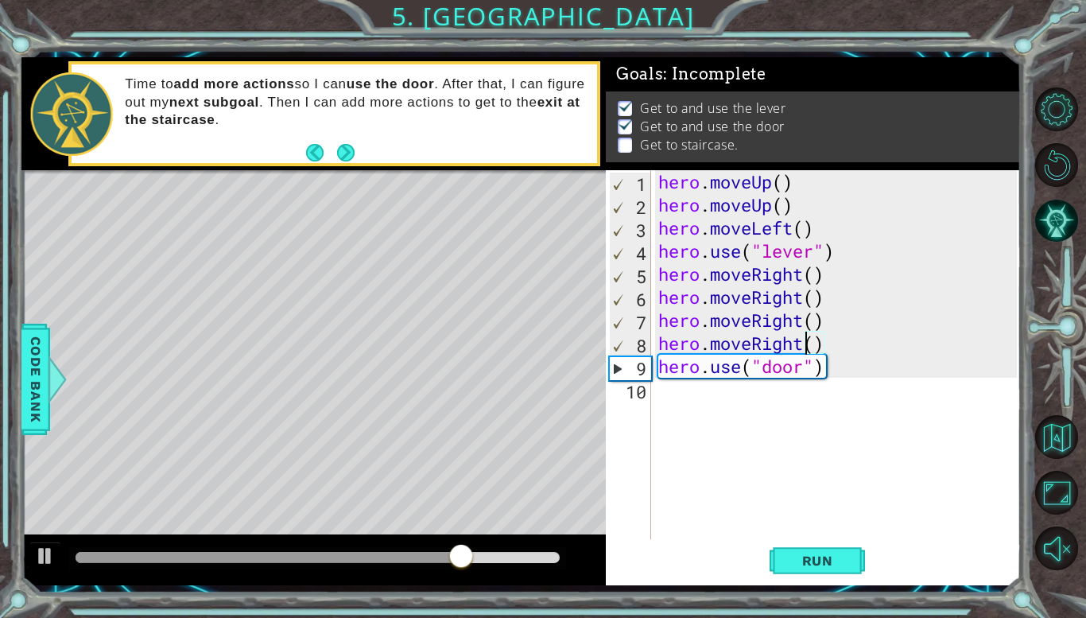
click at [709, 403] on div "hero . moveUp ( ) hero . moveUp ( ) hero . moveLeft ( ) hero . use ( "lever" ) …" at bounding box center [840, 377] width 370 height 415
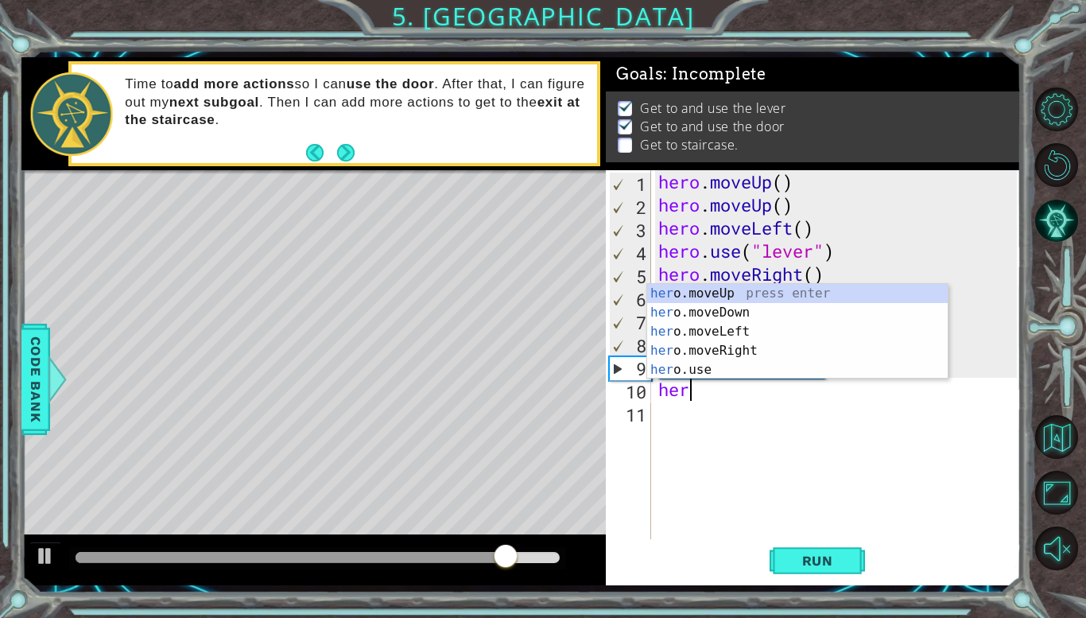
type textarea "hero"
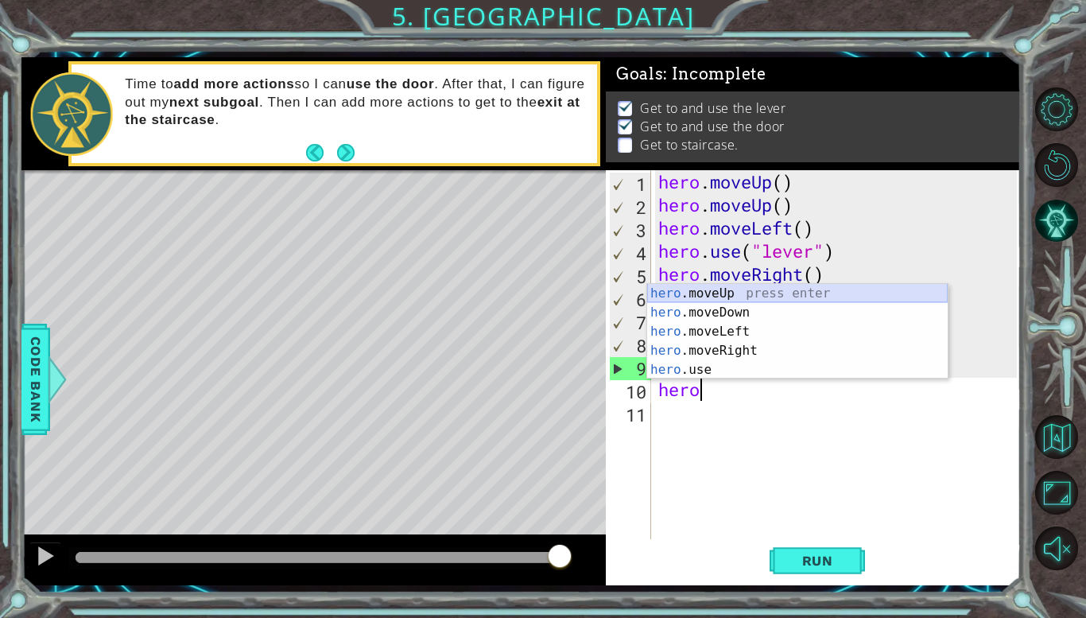
click at [723, 294] on div "hero .moveUp press enter hero .moveDown press enter hero .moveLeft press enter …" at bounding box center [797, 351] width 301 height 134
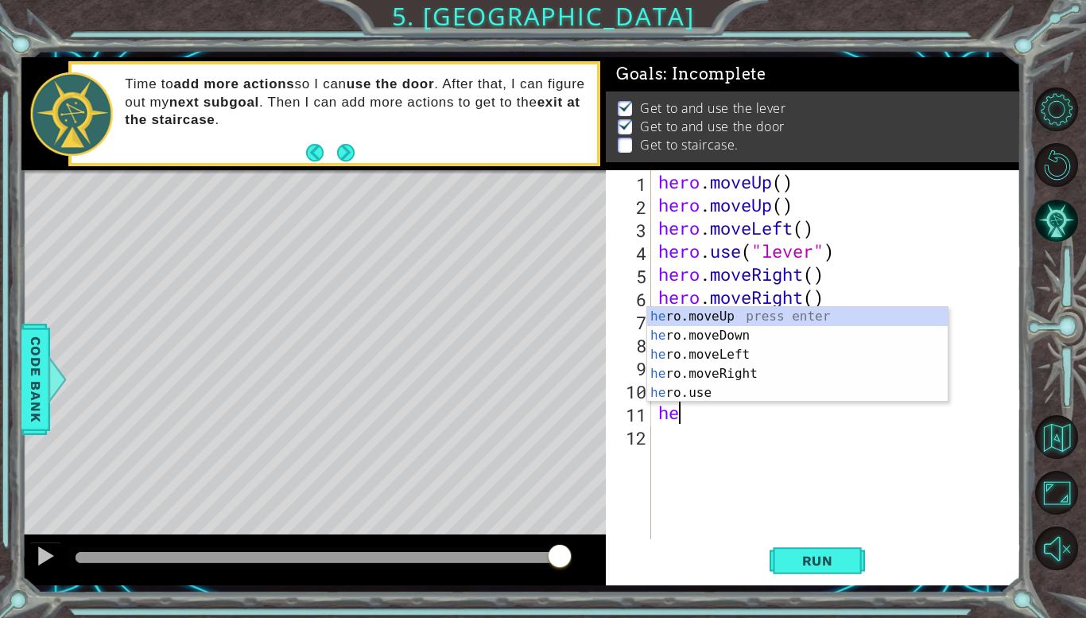
type textarea "her"
click at [709, 316] on div "her o.moveUp press enter her o.moveDown press enter her o.moveLeft press enter …" at bounding box center [797, 374] width 301 height 134
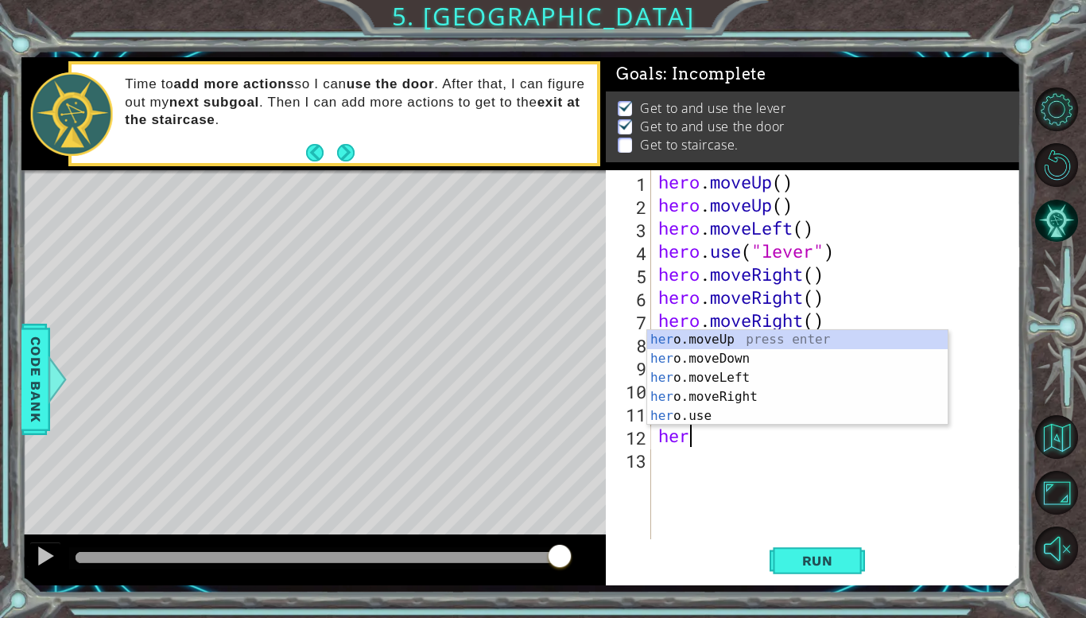
type textarea "hero"
click at [714, 340] on div "hero .moveUp press enter hero .moveDown press enter hero .moveLeft press enter …" at bounding box center [797, 397] width 301 height 134
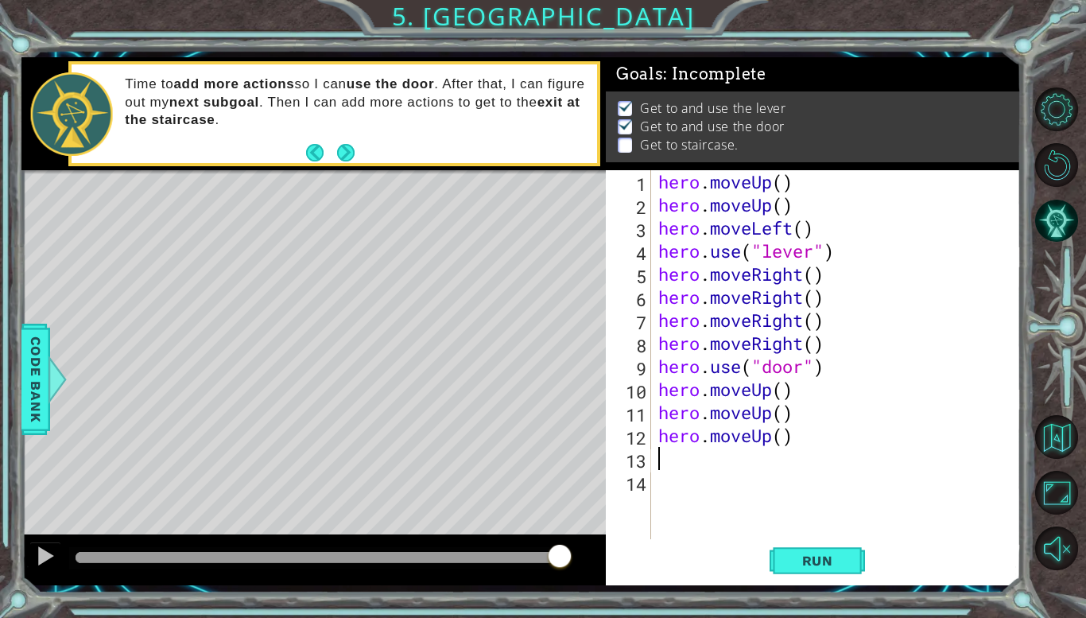
scroll to position [0, 0]
click at [802, 566] on span "Run" at bounding box center [817, 561] width 63 height 16
type textarea "hero.moveLeft()"
click at [821, 562] on span "Run" at bounding box center [817, 561] width 63 height 16
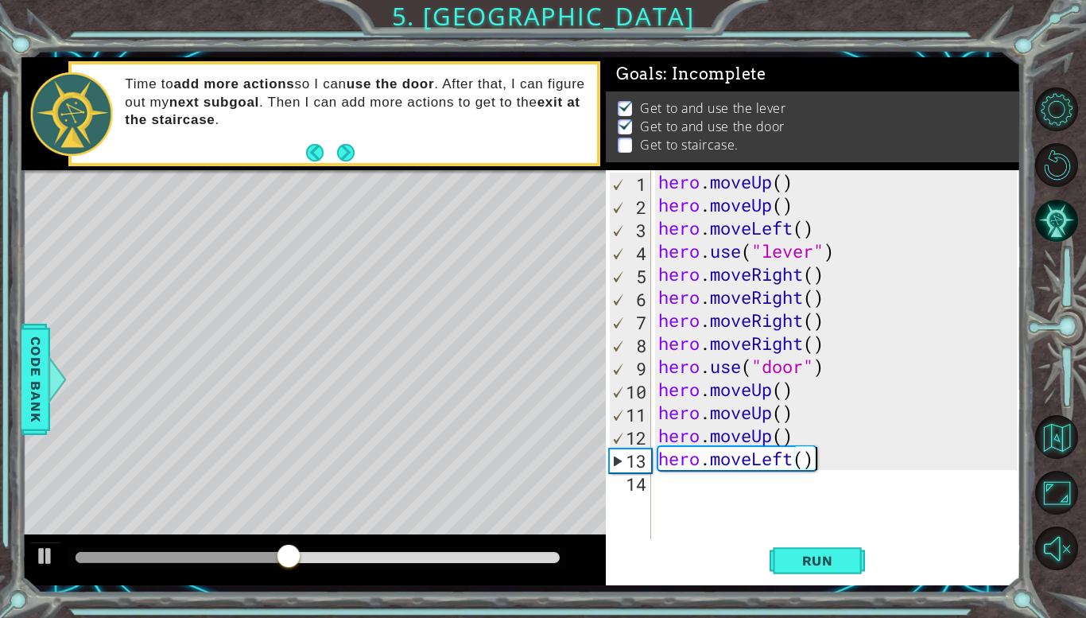
click at [786, 492] on div "hero . moveUp ( ) hero . moveUp ( ) hero . moveLeft ( ) hero . use ( "lever" ) …" at bounding box center [840, 377] width 370 height 415
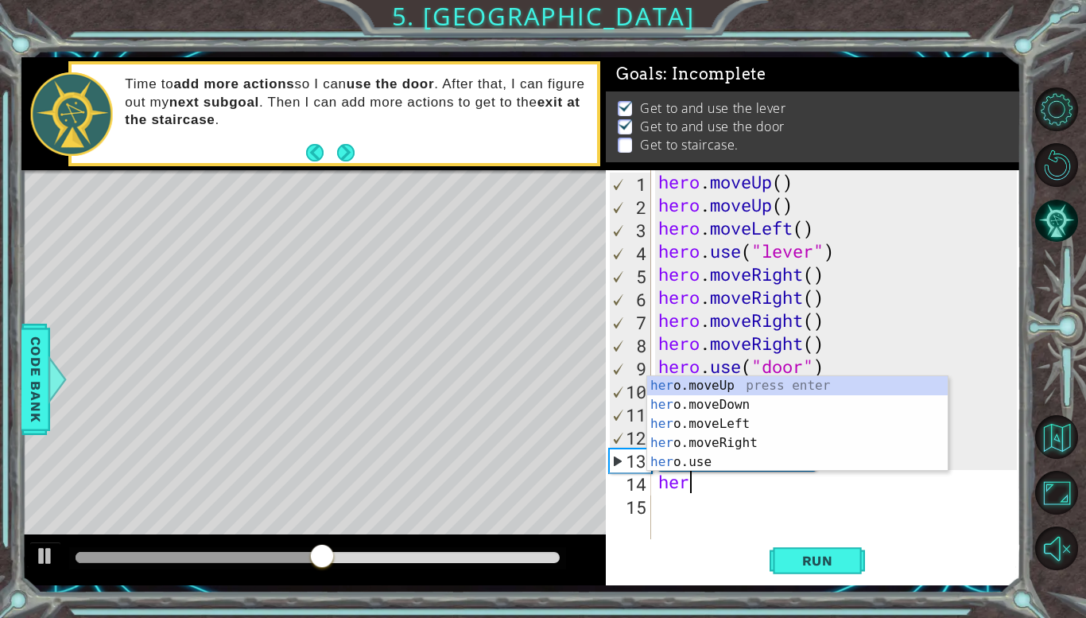
type textarea "hero"
click at [752, 424] on div "hero .moveUp press enter hero .moveDown press enter hero .moveLeft press enter …" at bounding box center [797, 443] width 301 height 134
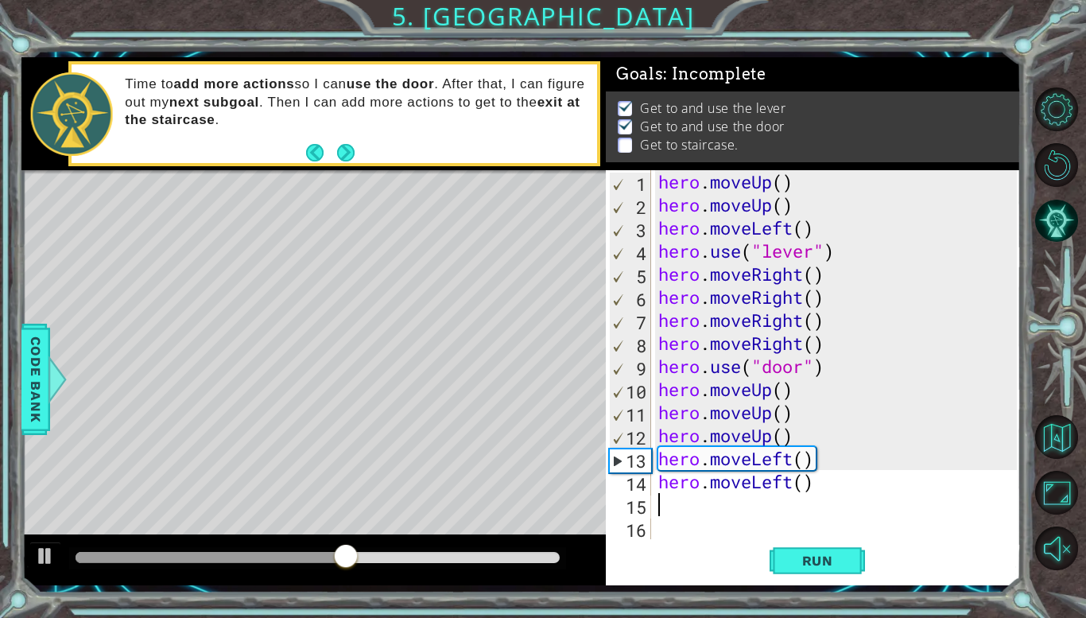
scroll to position [0, 0]
click at [738, 516] on div "hero . moveUp ( ) hero . moveUp ( ) hero . moveLeft ( ) hero . use ( "lever" ) …" at bounding box center [840, 377] width 370 height 415
click at [736, 503] on div "hero . moveUp ( ) hero . moveUp ( ) hero . moveLeft ( ) hero . use ( "lever" ) …" at bounding box center [840, 377] width 370 height 415
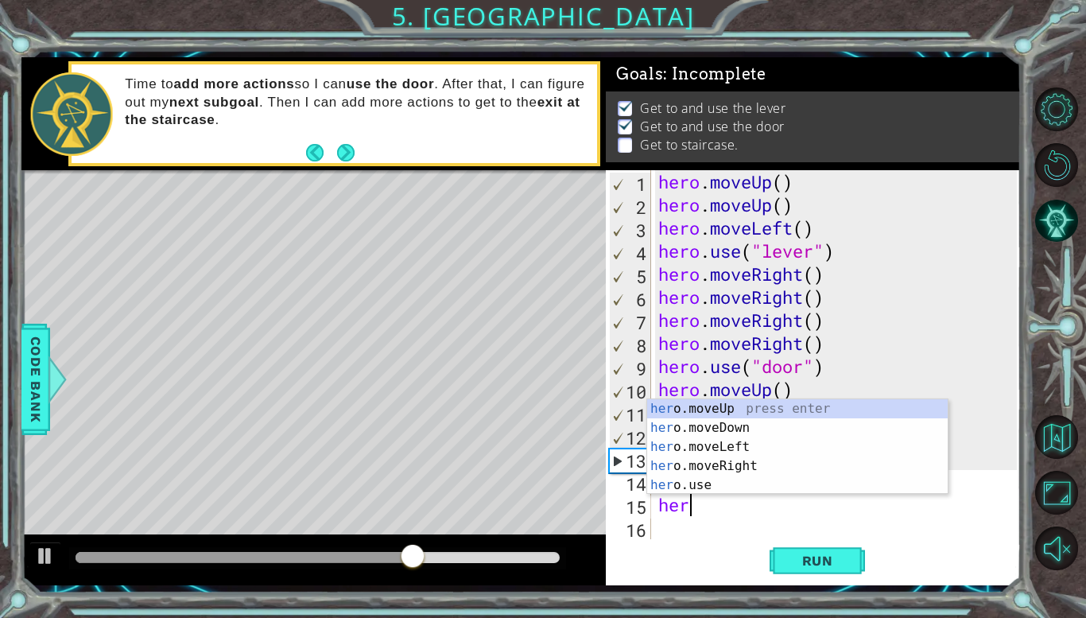
type textarea "her"
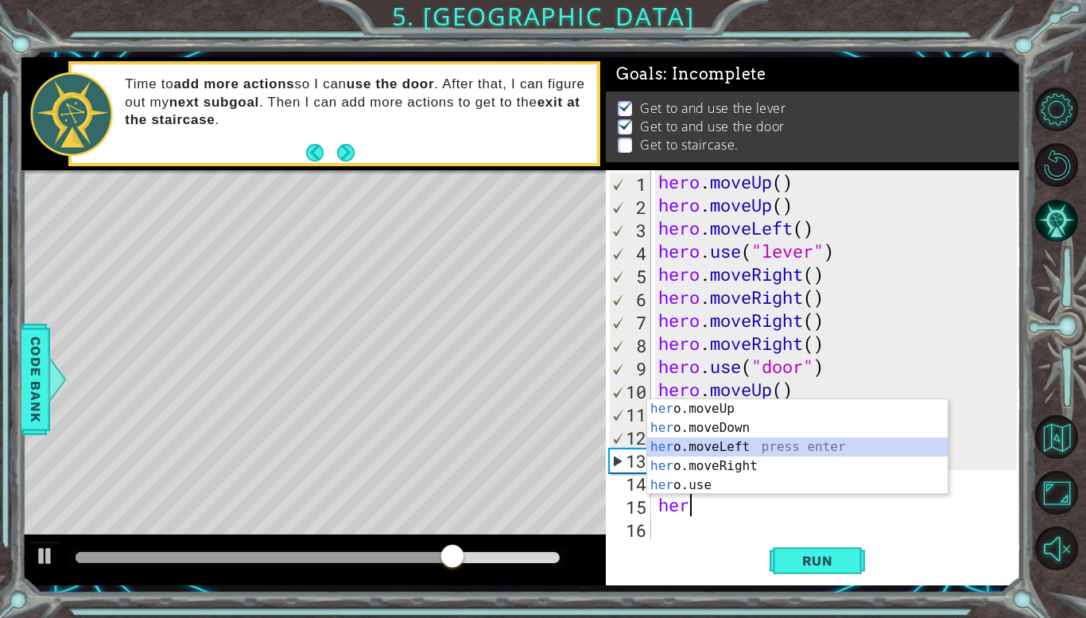
click at [732, 450] on div "her o.moveUp press enter her o.moveDown press enter her o.moveLeft press enter …" at bounding box center [797, 466] width 301 height 134
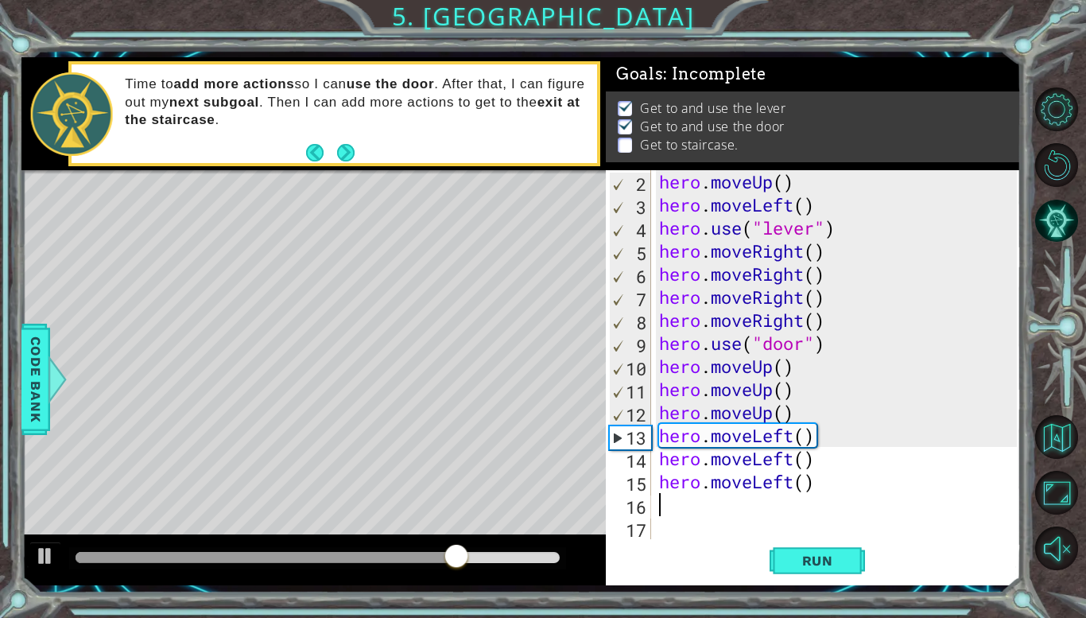
scroll to position [23, 0]
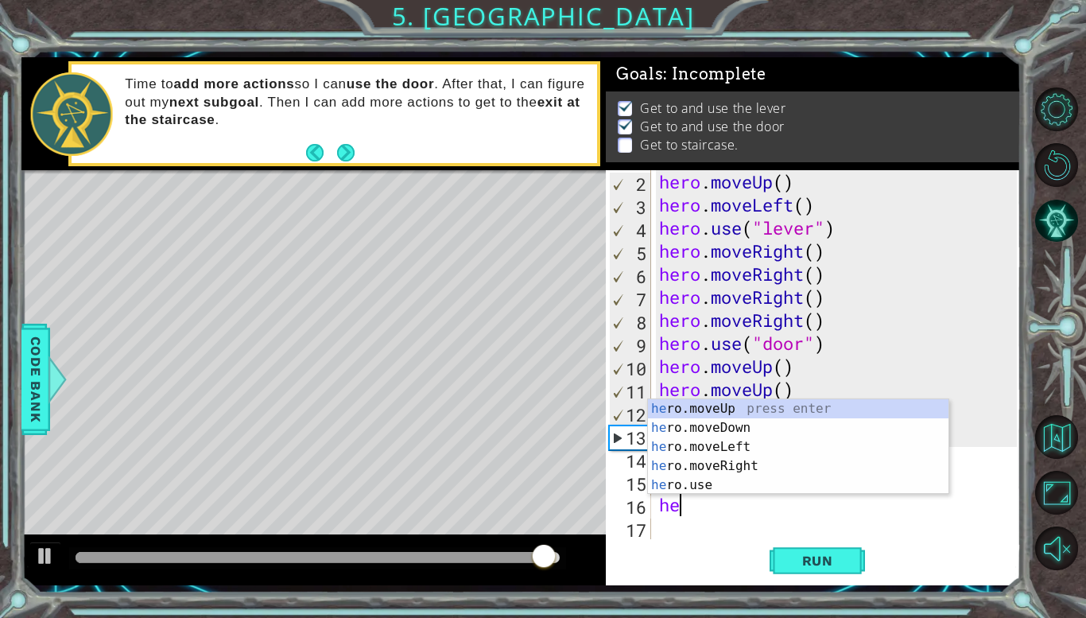
type textarea "hero"
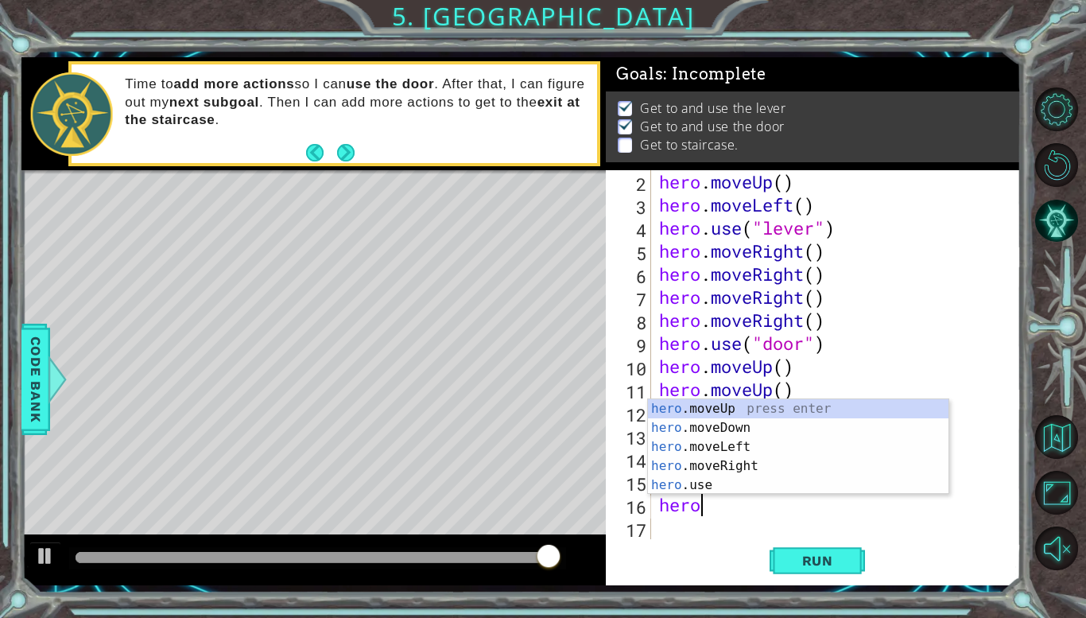
scroll to position [0, 1]
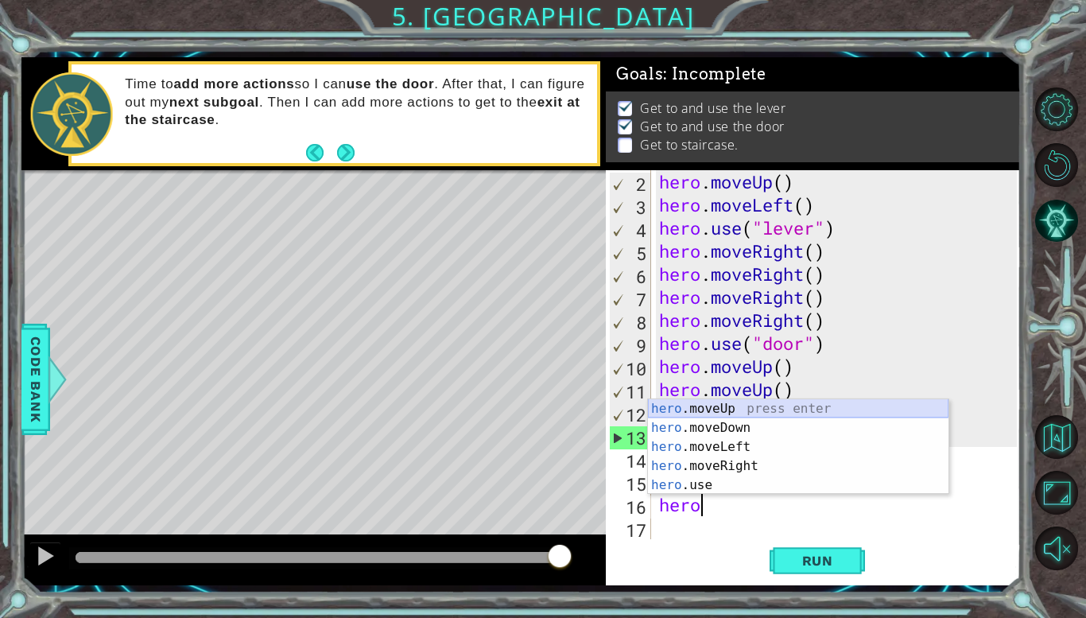
click at [741, 410] on div "hero .moveUp press enter hero .moveDown press enter hero .moveLeft press enter …" at bounding box center [798, 466] width 301 height 134
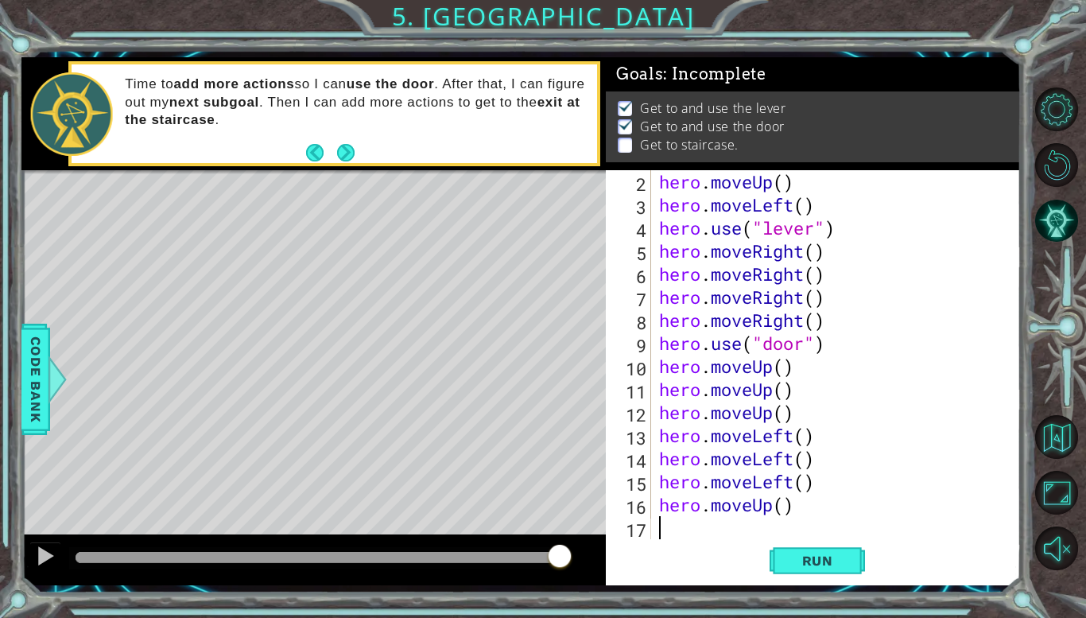
scroll to position [46, 0]
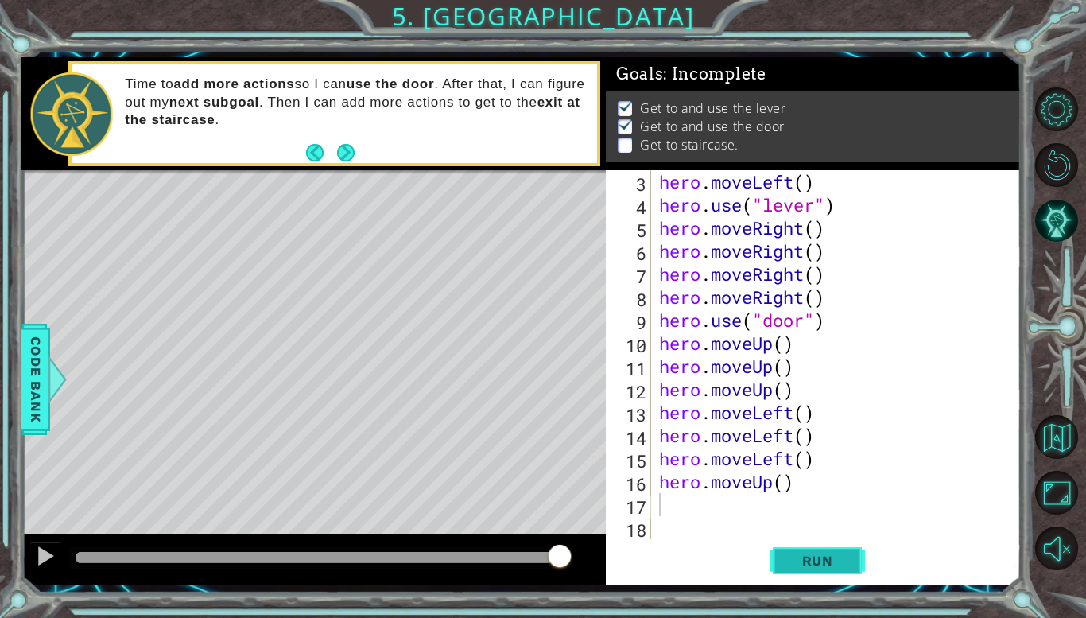
click at [830, 561] on span "Run" at bounding box center [817, 561] width 63 height 16
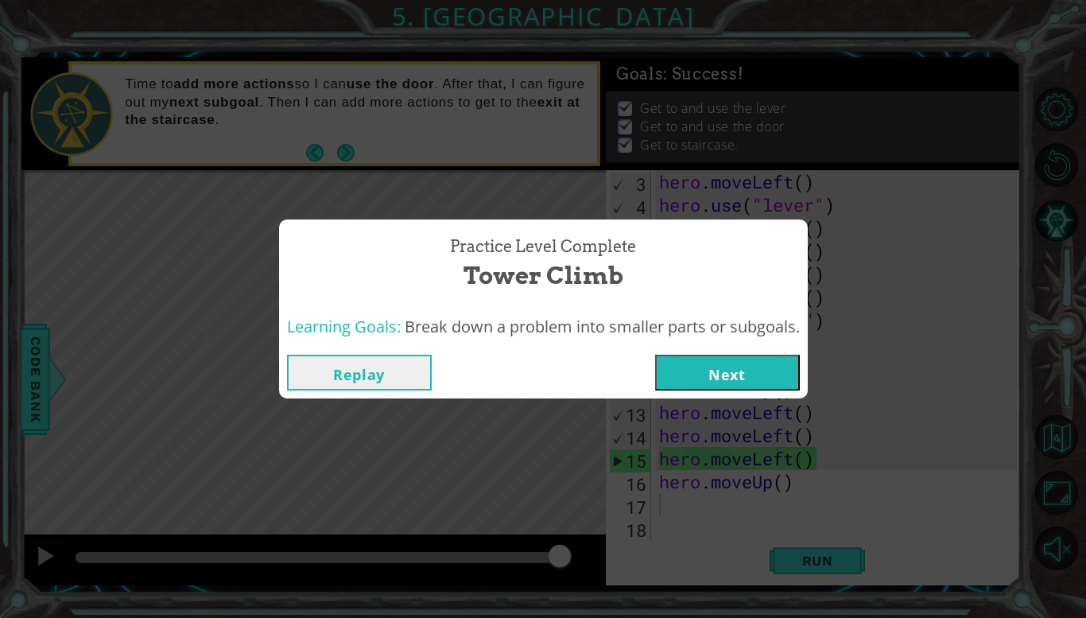
click at [760, 376] on button "Next" at bounding box center [727, 373] width 145 height 36
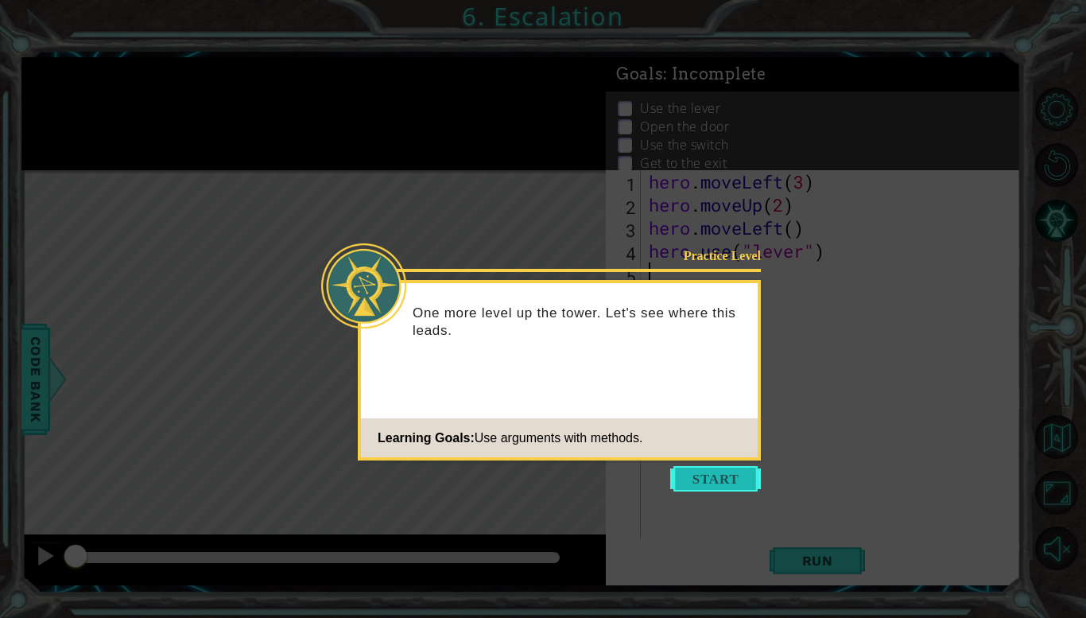
click at [714, 478] on button "Start" at bounding box center [715, 478] width 91 height 25
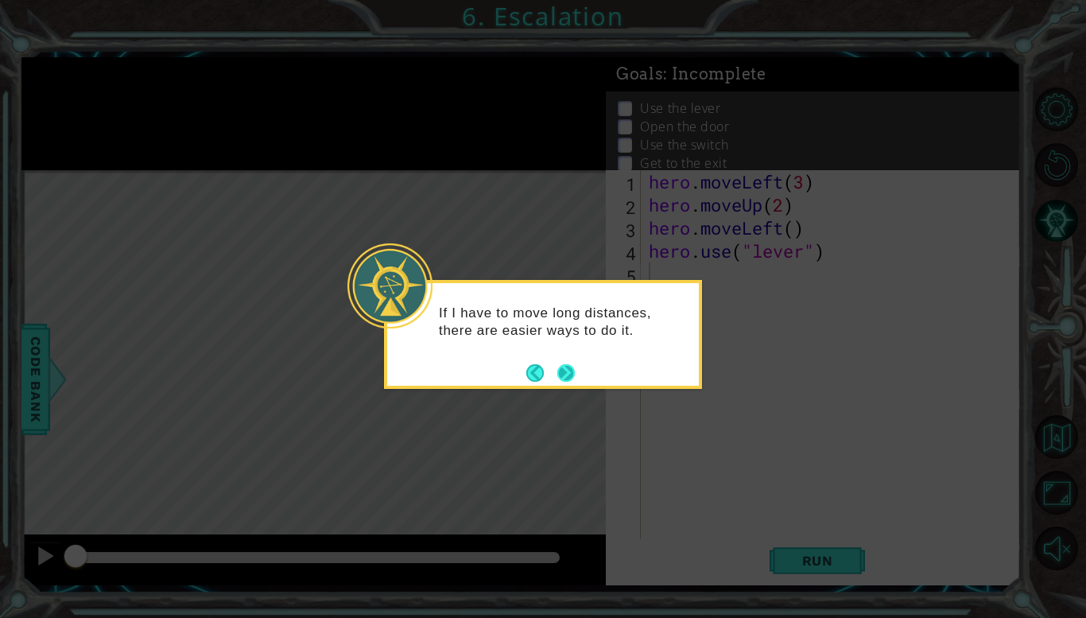
click at [563, 370] on button "Next" at bounding box center [565, 372] width 17 height 17
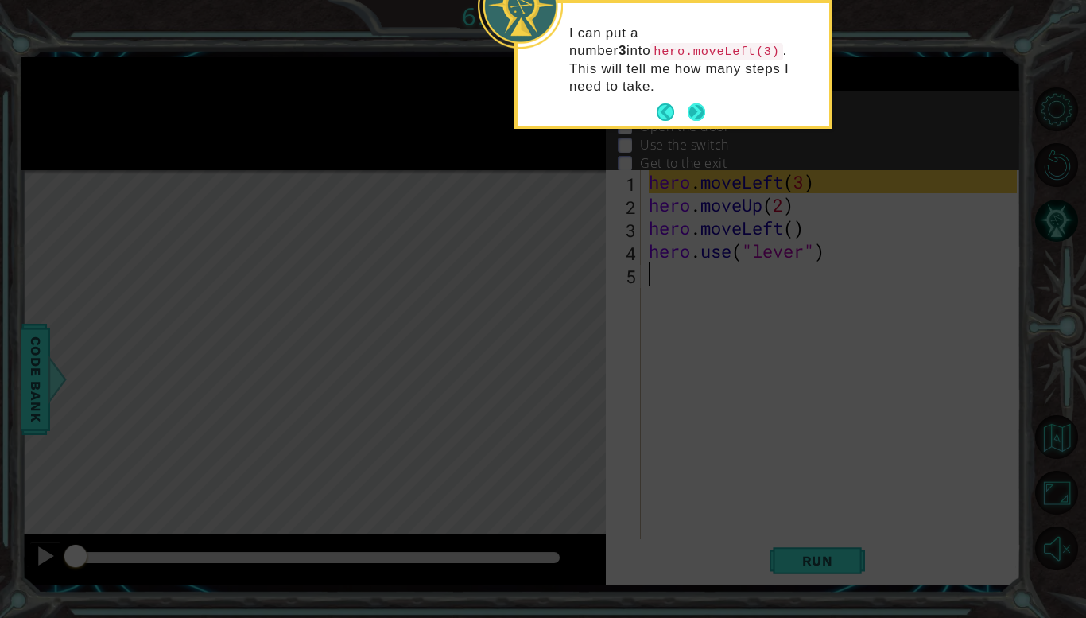
click at [701, 103] on button "Next" at bounding box center [696, 111] width 17 height 17
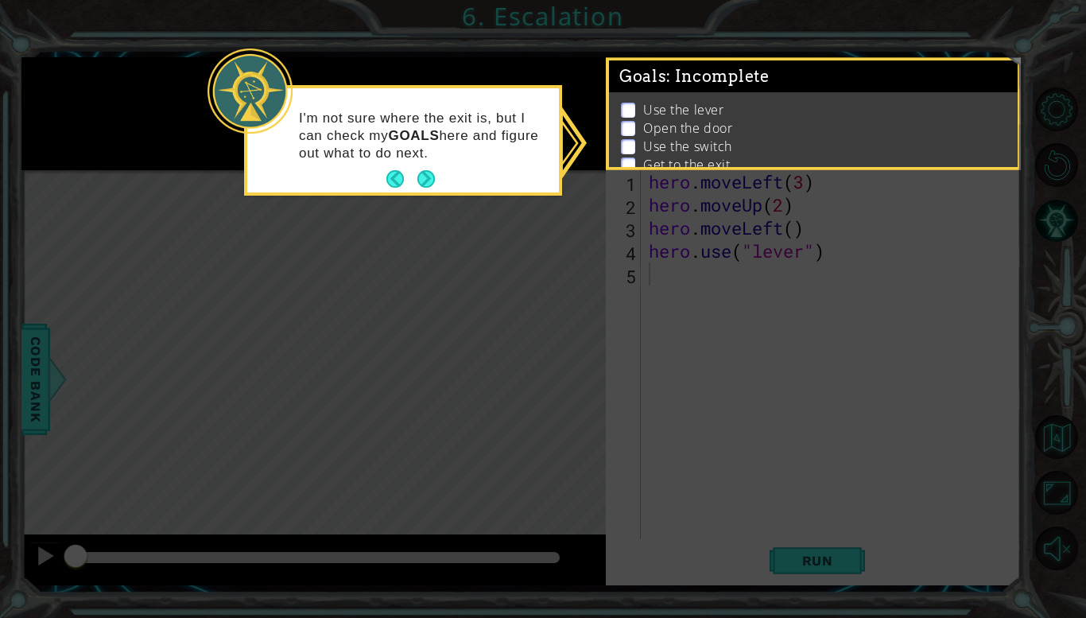
click at [654, 108] on p "Use the lever" at bounding box center [683, 109] width 80 height 17
click at [430, 181] on button "Next" at bounding box center [425, 178] width 17 height 17
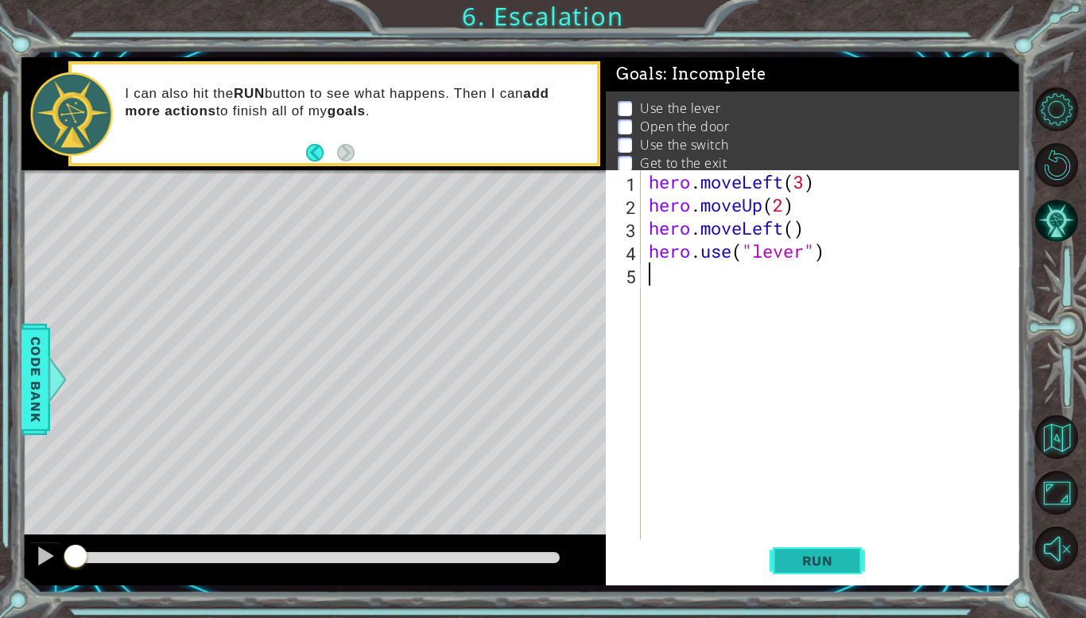
click at [806, 557] on span "Run" at bounding box center [817, 561] width 63 height 16
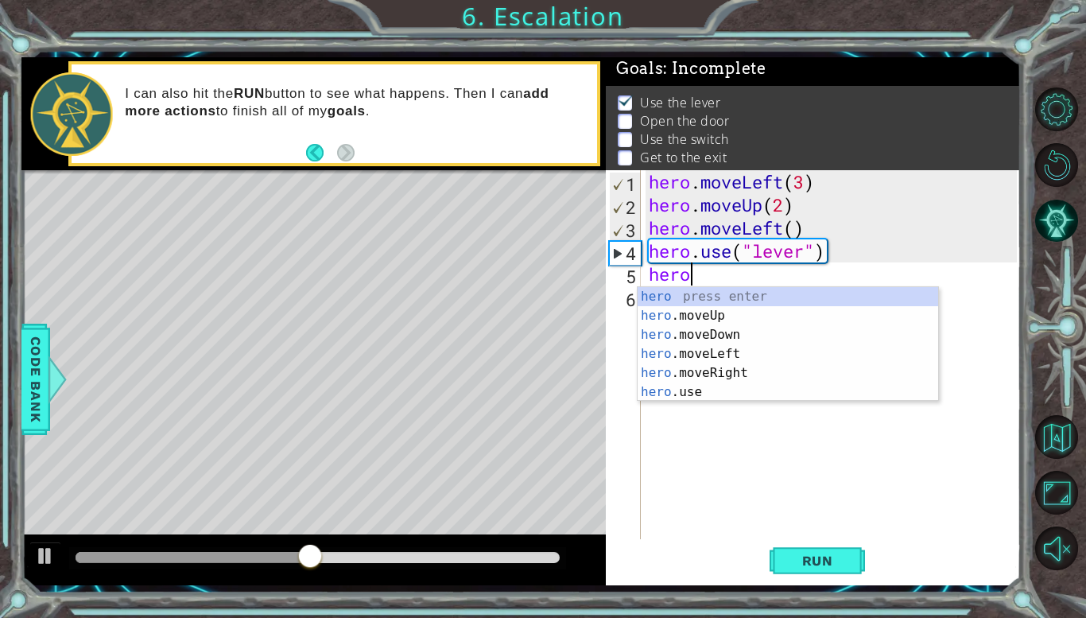
scroll to position [0, 1]
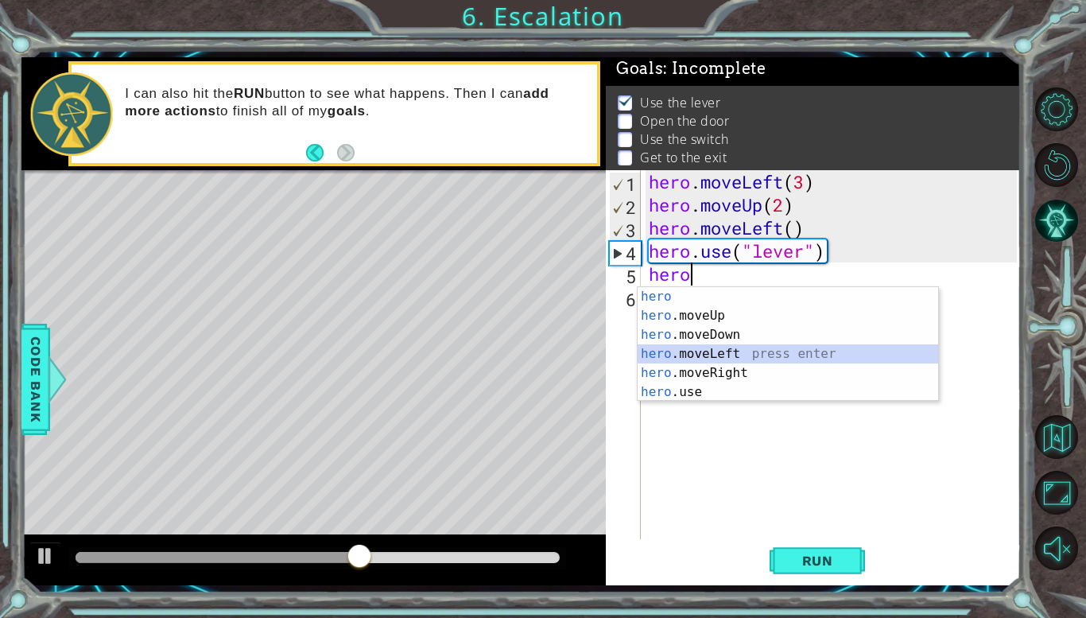
click at [760, 355] on div "hero press enter hero .moveUp press enter hero .moveDown press enter hero .move…" at bounding box center [788, 363] width 301 height 153
type textarea "hero.moveLeft(1)"
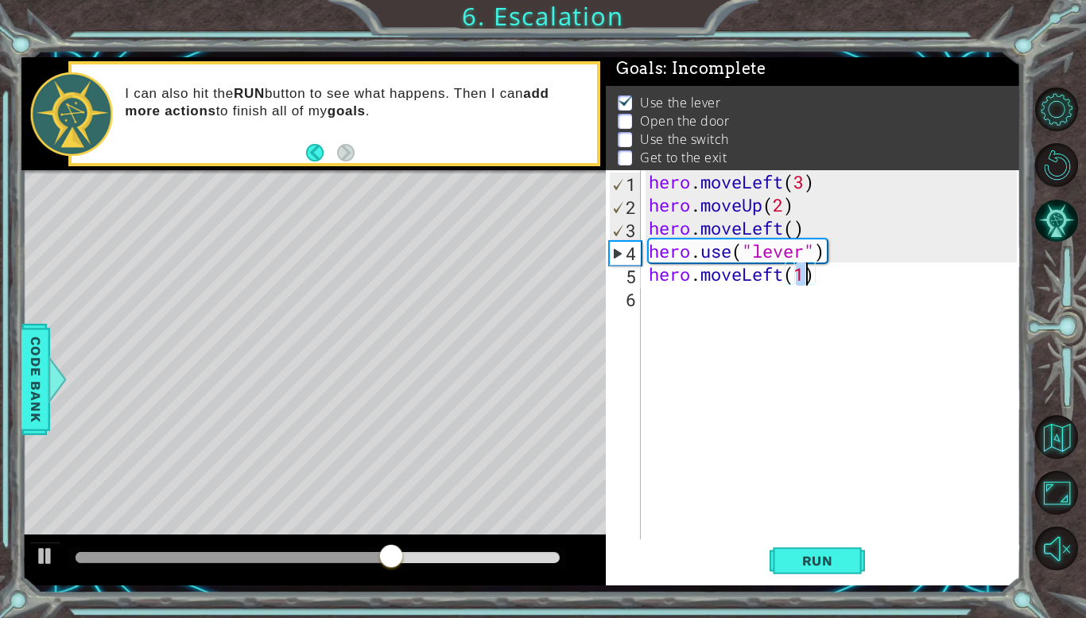
click at [716, 304] on div "hero . moveLeft ( 3 ) hero . moveUp ( 2 ) hero . moveLeft ( ) hero . use ( "lev…" at bounding box center [835, 377] width 379 height 415
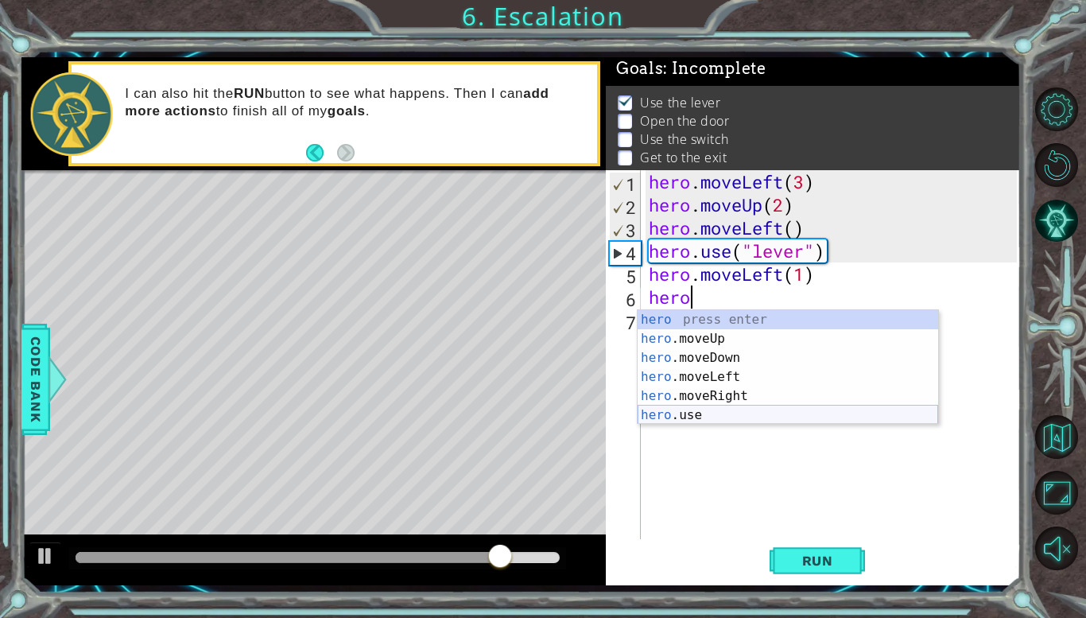
click at [718, 415] on div "hero press enter hero .moveUp press enter hero .moveDown press enter hero .move…" at bounding box center [788, 386] width 301 height 153
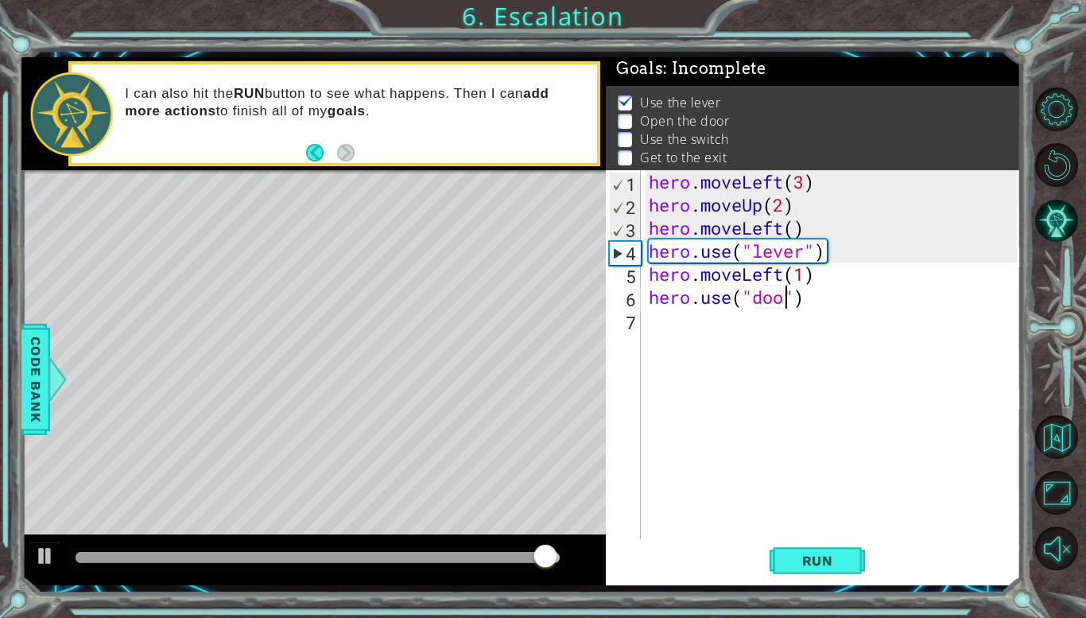
type textarea "hero.use("door")"
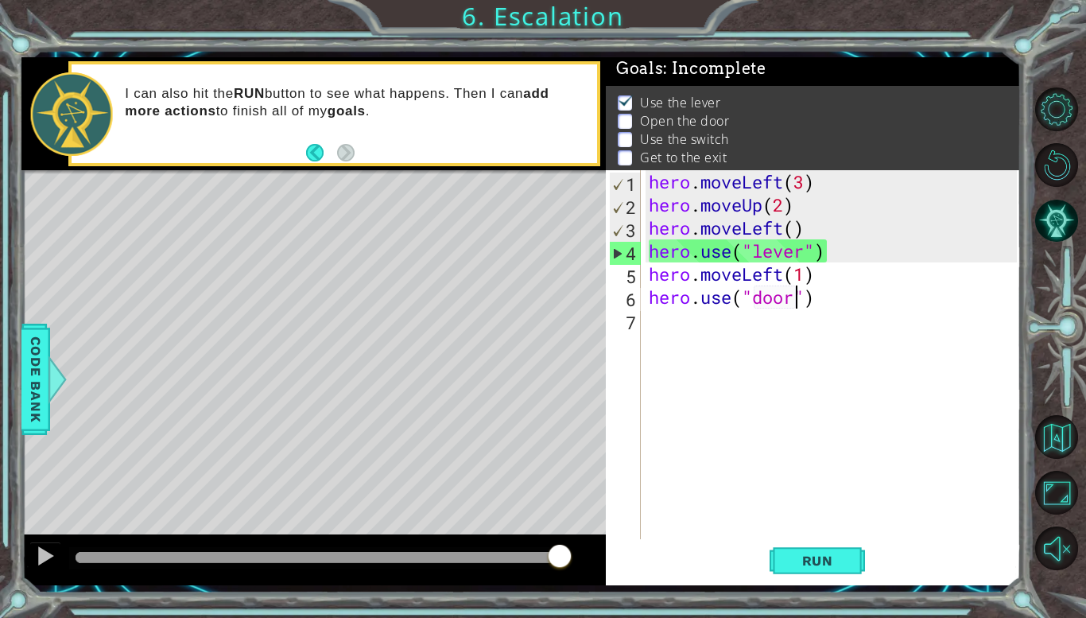
click at [718, 328] on div "hero . moveLeft ( 3 ) hero . moveUp ( 2 ) hero . moveLeft ( ) hero . use ( "lev…" at bounding box center [835, 377] width 379 height 415
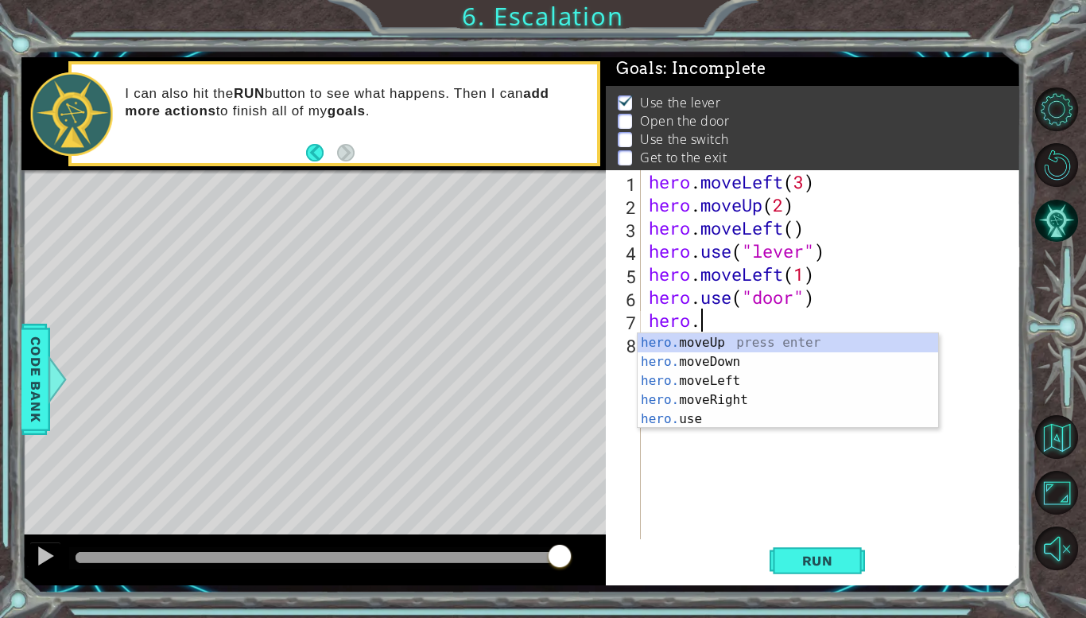
scroll to position [0, 2]
click at [702, 343] on div "hero. moveUp press enter hero. moveDown press enter hero. moveLeft press enter …" at bounding box center [788, 400] width 301 height 134
type textarea "hero.moveUp(1)"
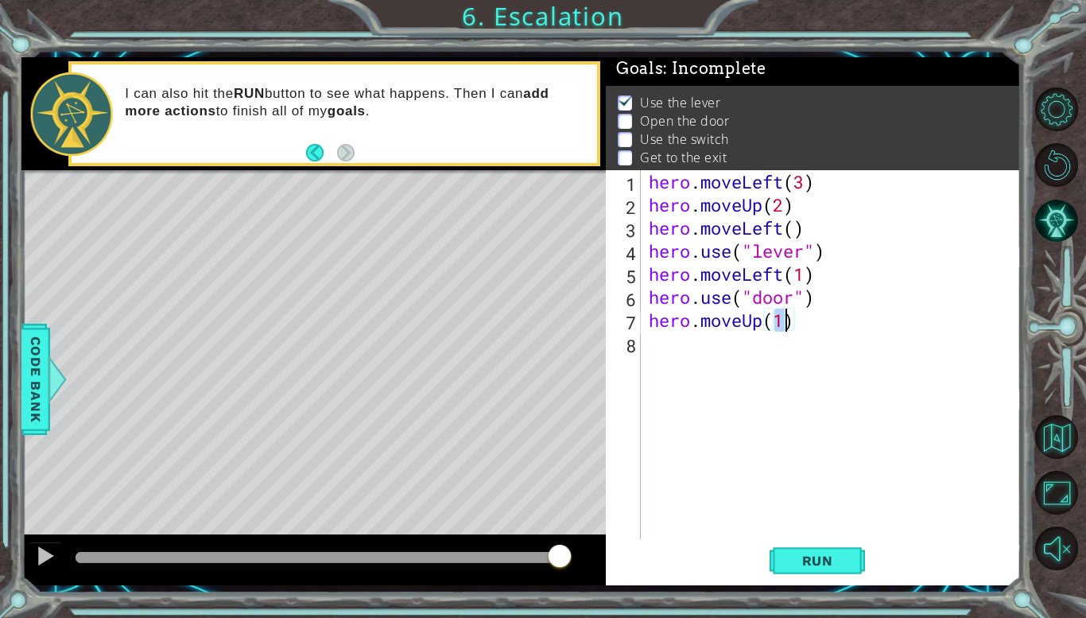
click at [707, 358] on div "hero . moveLeft ( 3 ) hero . moveUp ( 2 ) hero . moveLeft ( ) hero . use ( "lev…" at bounding box center [835, 377] width 379 height 415
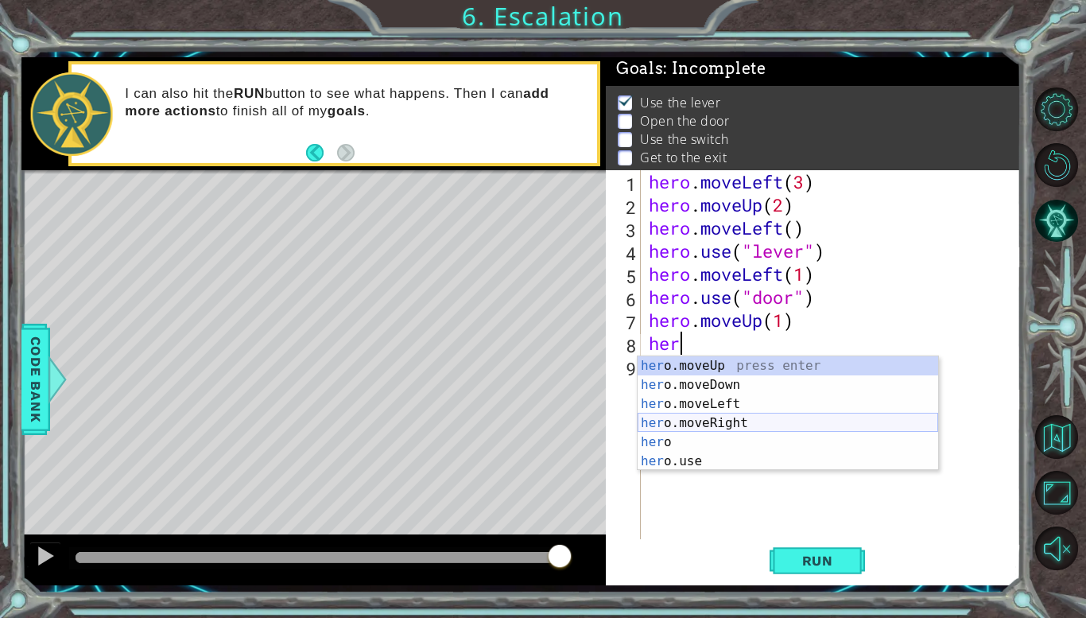
click at [732, 422] on div "her o.moveUp press enter her o.moveDown press enter her o.moveLeft press enter …" at bounding box center [788, 432] width 301 height 153
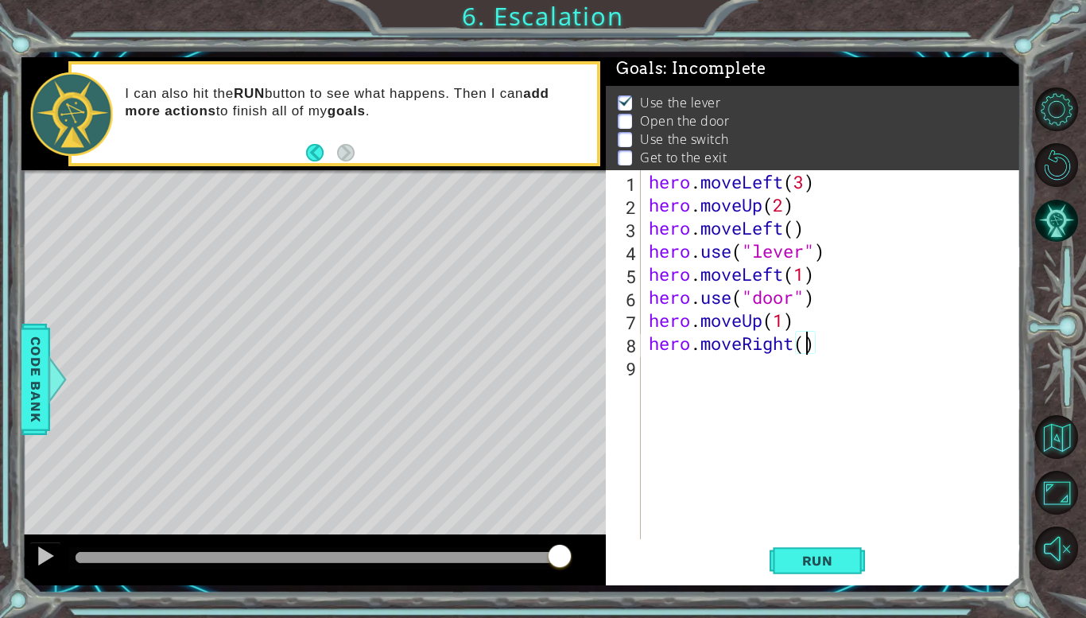
scroll to position [0, 7]
click at [821, 566] on span "Run" at bounding box center [817, 561] width 63 height 16
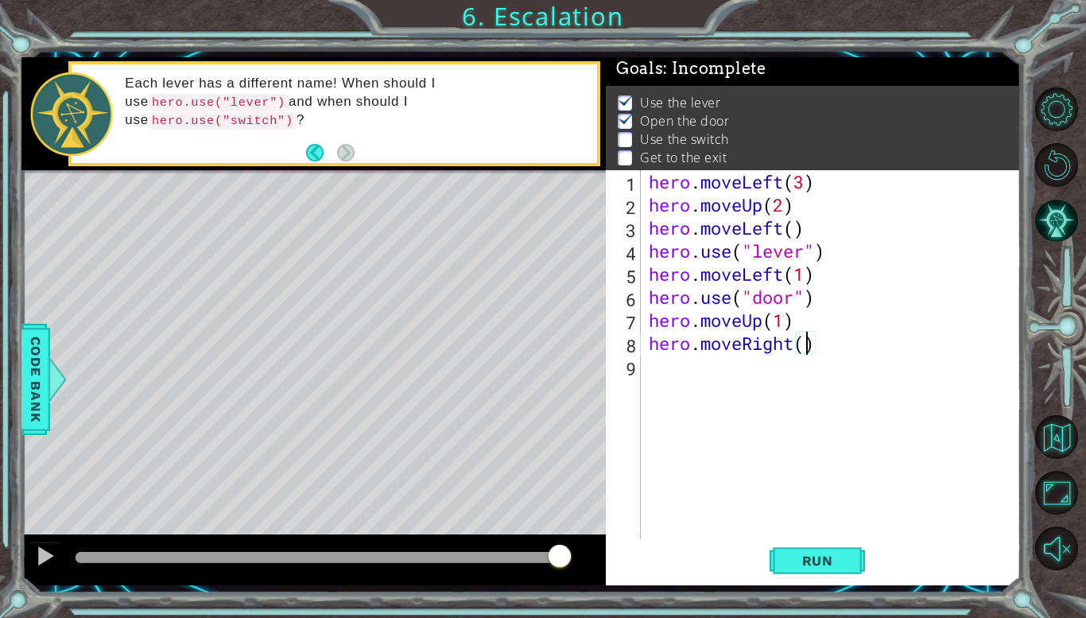
click at [794, 347] on div "hero . moveLeft ( 3 ) hero . moveUp ( 2 ) hero . moveLeft ( ) hero . use ( "lev…" at bounding box center [835, 377] width 379 height 415
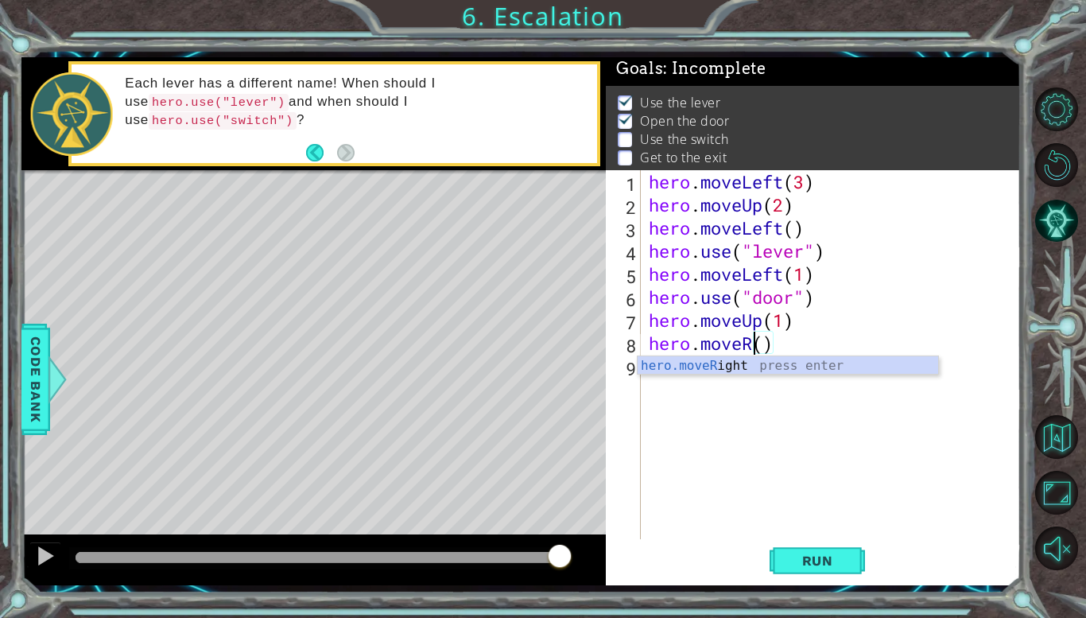
scroll to position [0, 5]
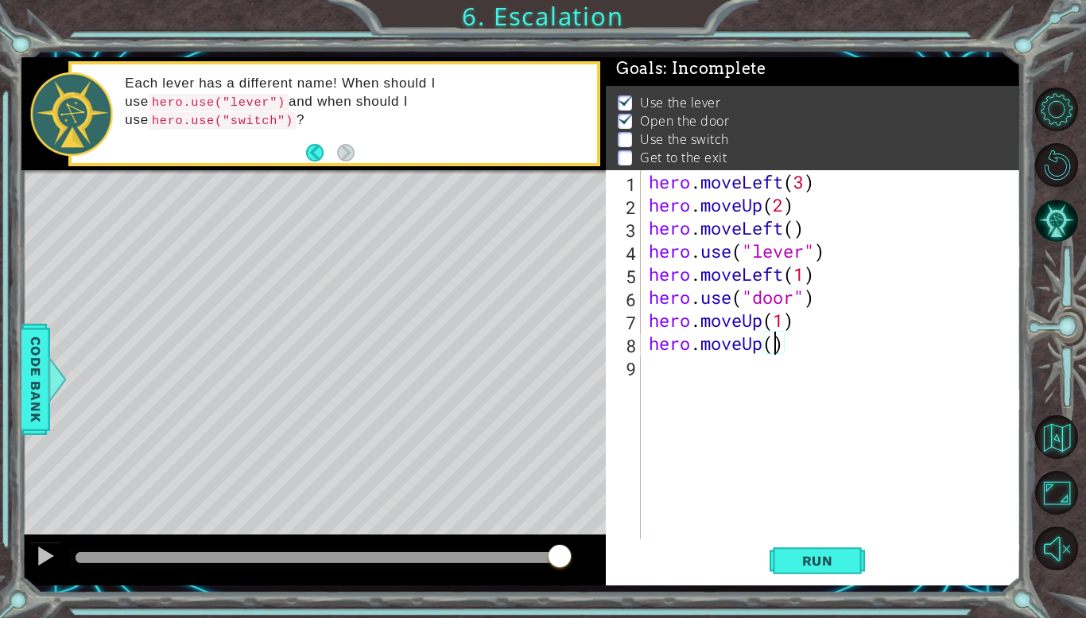
click at [774, 346] on div "hero . moveLeft ( 3 ) hero . moveUp ( 2 ) hero . moveLeft ( ) hero . use ( "lev…" at bounding box center [835, 377] width 379 height 415
type textarea "hero.moveUp(1)"
click at [834, 560] on span "Run" at bounding box center [817, 561] width 63 height 16
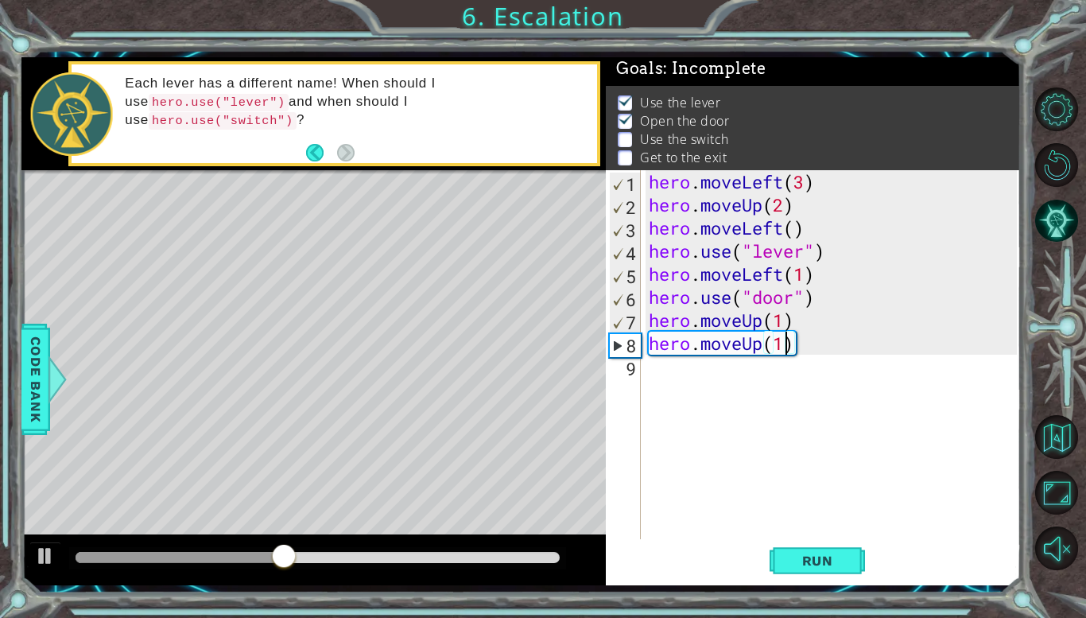
click at [693, 384] on div "hero . moveLeft ( 3 ) hero . moveUp ( 2 ) hero . moveLeft ( ) hero . use ( "lev…" at bounding box center [835, 377] width 379 height 415
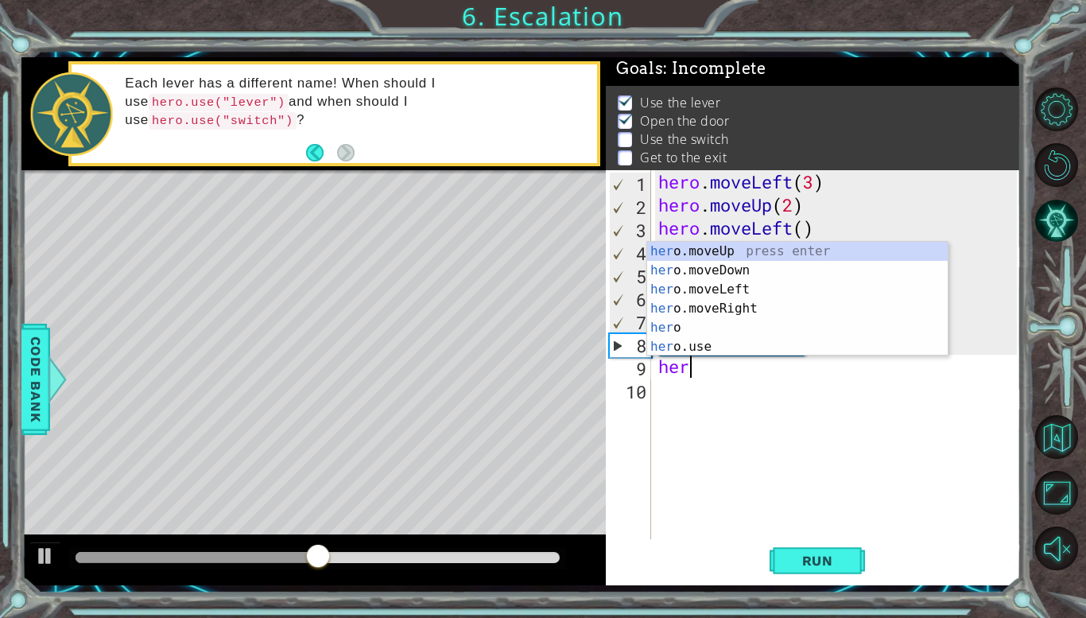
scroll to position [0, 1]
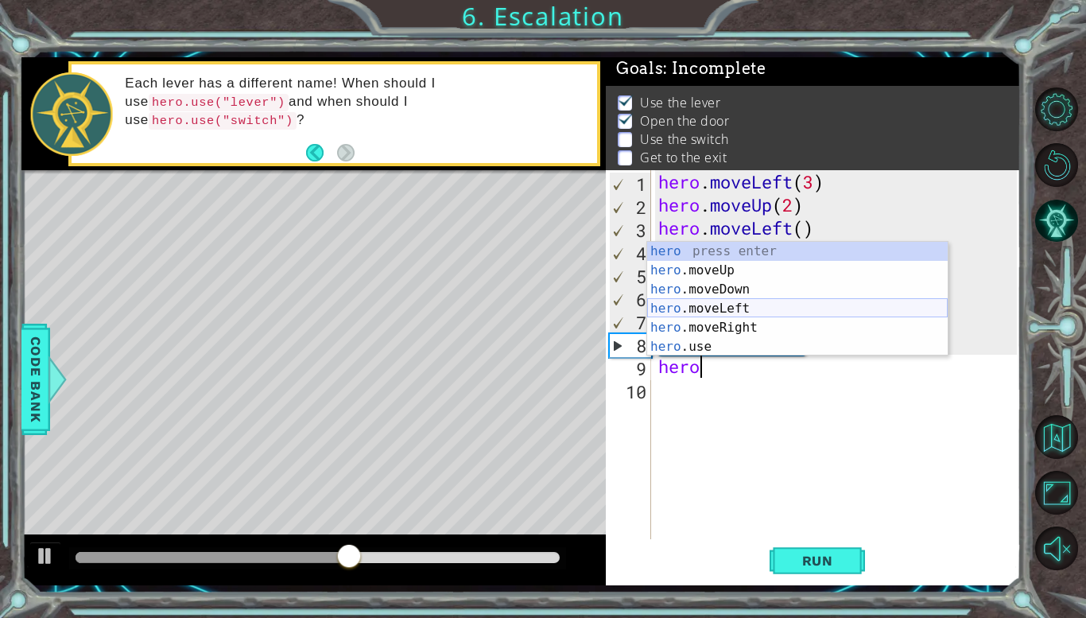
click at [716, 309] on div "hero press enter hero .moveUp press enter hero .moveDown press enter hero .move…" at bounding box center [797, 318] width 301 height 153
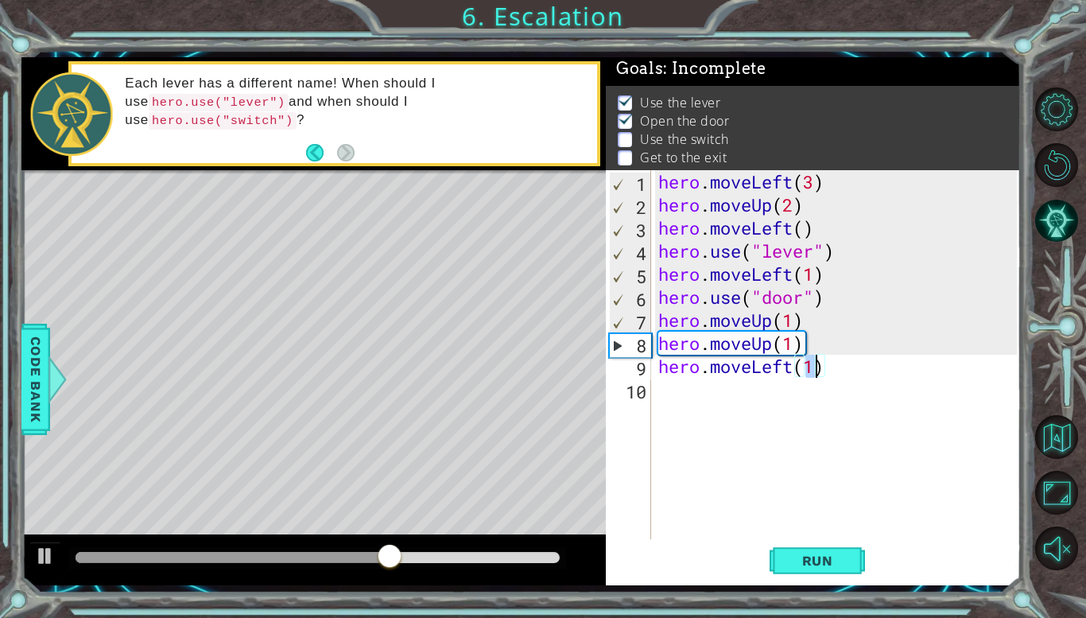
click at [794, 370] on div "hero . moveLeft ( 3 ) hero . moveUp ( 2 ) hero . moveLeft ( ) hero . use ( "lev…" at bounding box center [840, 377] width 370 height 415
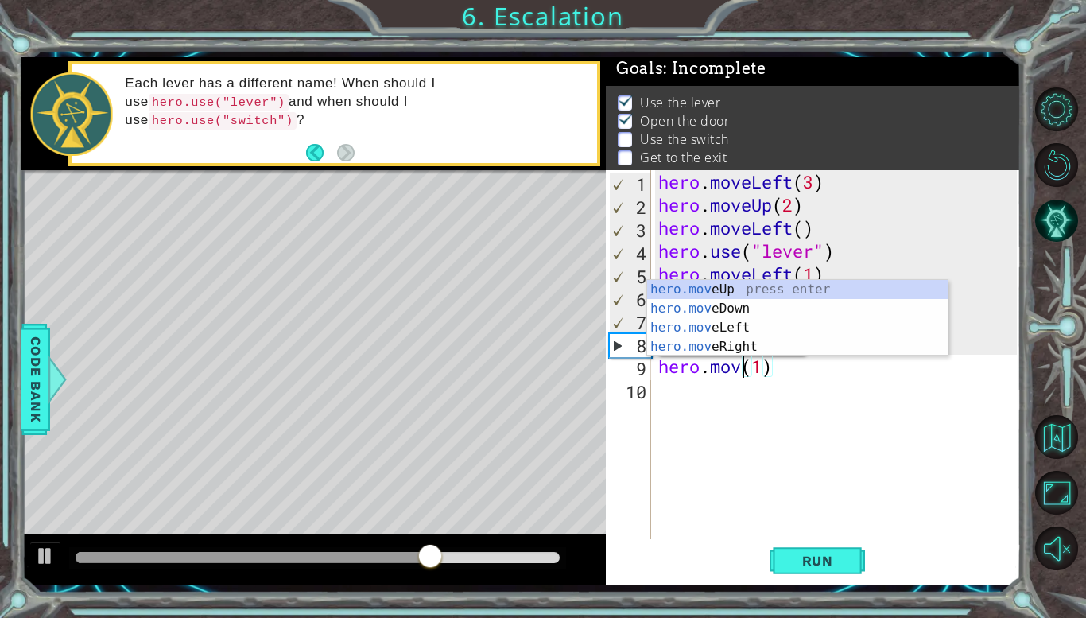
scroll to position [0, 4]
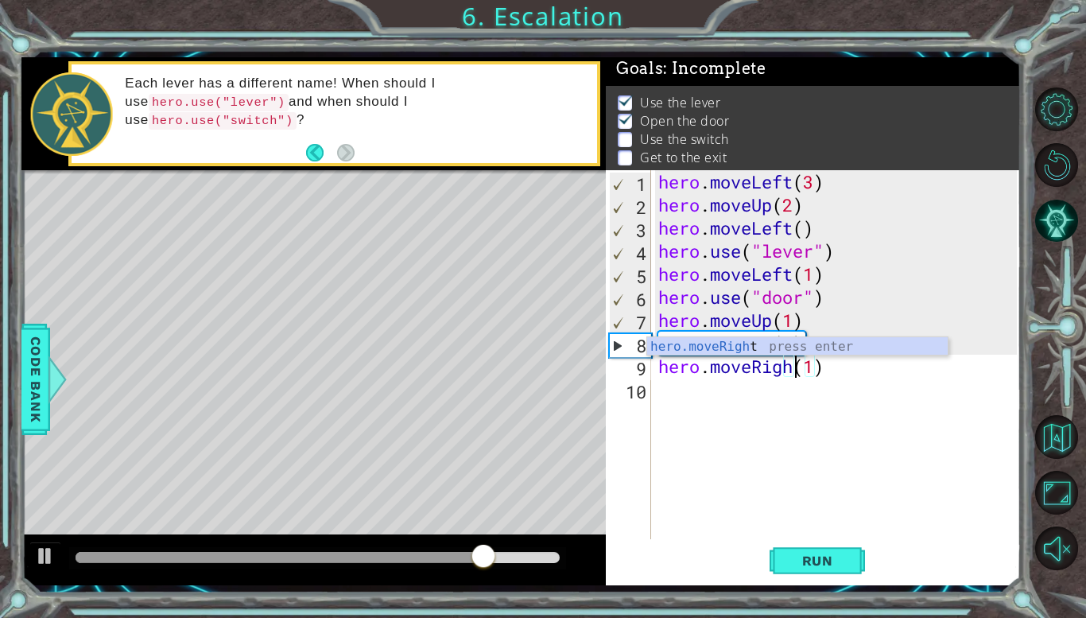
type textarea "hero.moveRight(1)"
click at [759, 402] on div "hero . moveLeft ( 3 ) hero . moveUp ( 2 ) hero . moveLeft ( ) hero . use ( "lev…" at bounding box center [840, 377] width 370 height 415
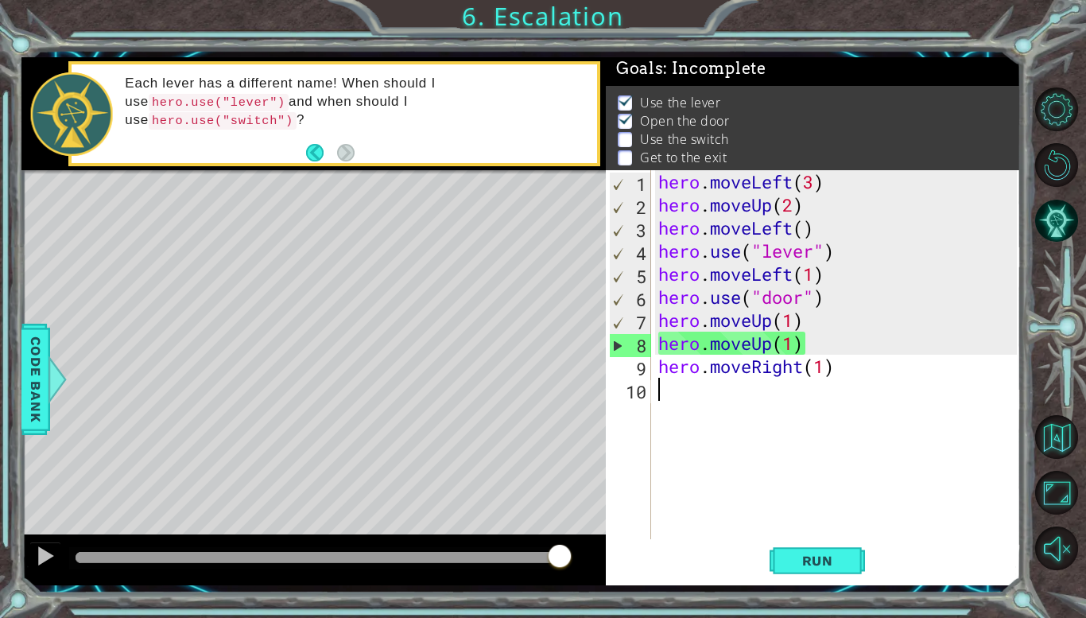
click at [826, 370] on div "hero . moveLeft ( 3 ) hero . moveUp ( 2 ) hero . moveLeft ( ) hero . use ( "lev…" at bounding box center [840, 377] width 370 height 415
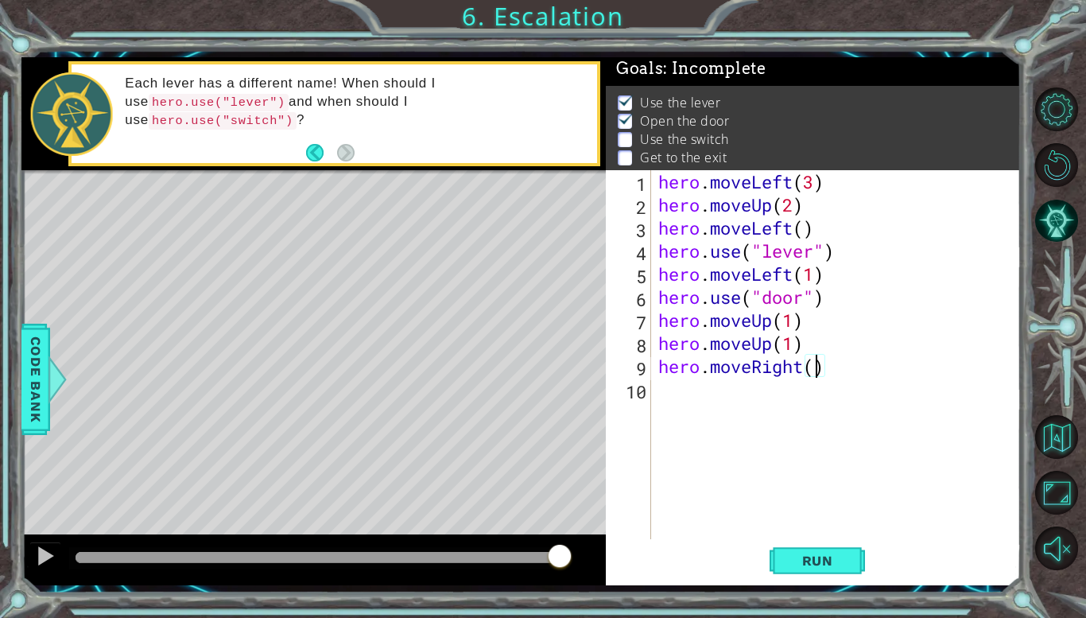
type textarea "hero.moveRight(2)"
click at [765, 398] on div "hero . moveLeft ( 3 ) hero . moveUp ( 2 ) hero . moveLeft ( ) hero . use ( "lev…" at bounding box center [840, 377] width 370 height 415
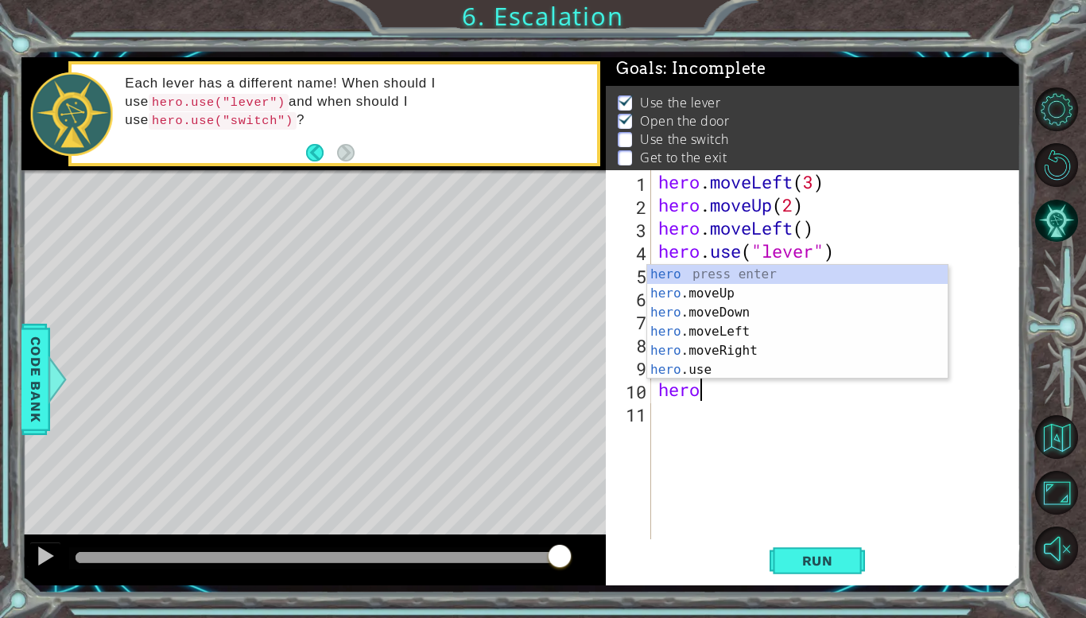
scroll to position [0, 1]
click at [740, 372] on div "hero press enter hero .moveUp press enter hero .moveDown press enter hero .move…" at bounding box center [797, 341] width 301 height 153
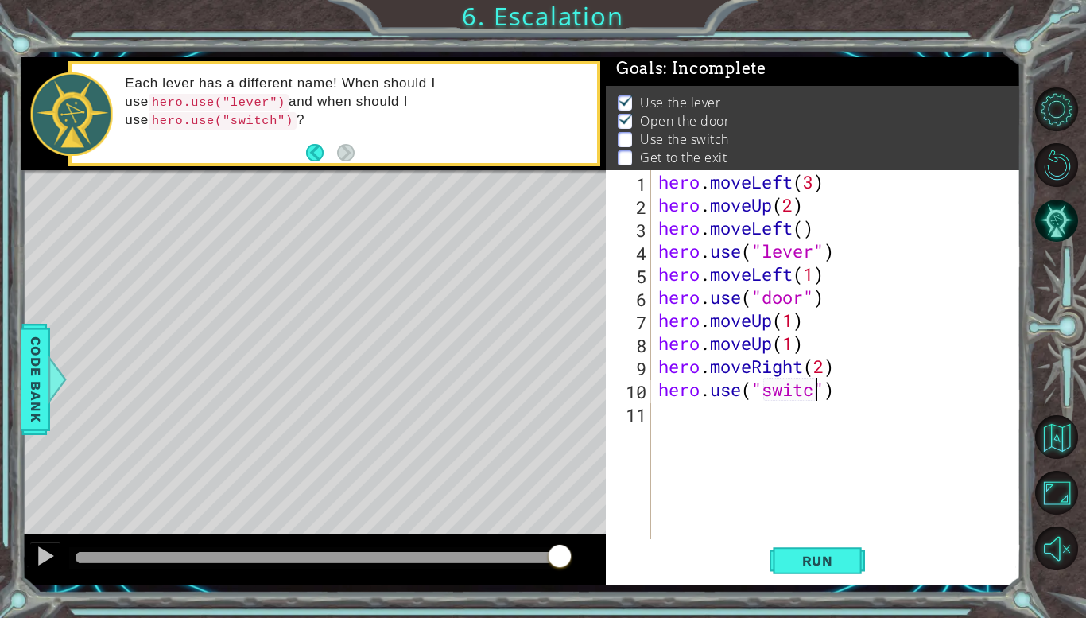
scroll to position [0, 7]
type textarea "hero.use("switch")"
click at [710, 423] on div "hero . moveLeft ( 3 ) hero . moveUp ( 2 ) hero . moveLeft ( ) hero . use ( "lev…" at bounding box center [840, 377] width 370 height 415
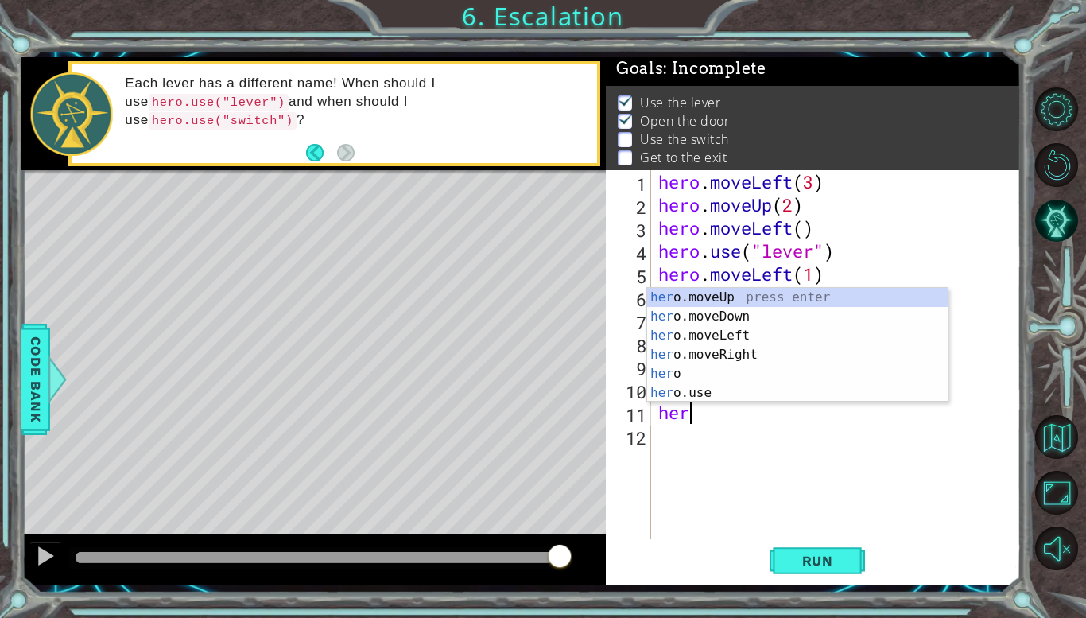
scroll to position [0, 1]
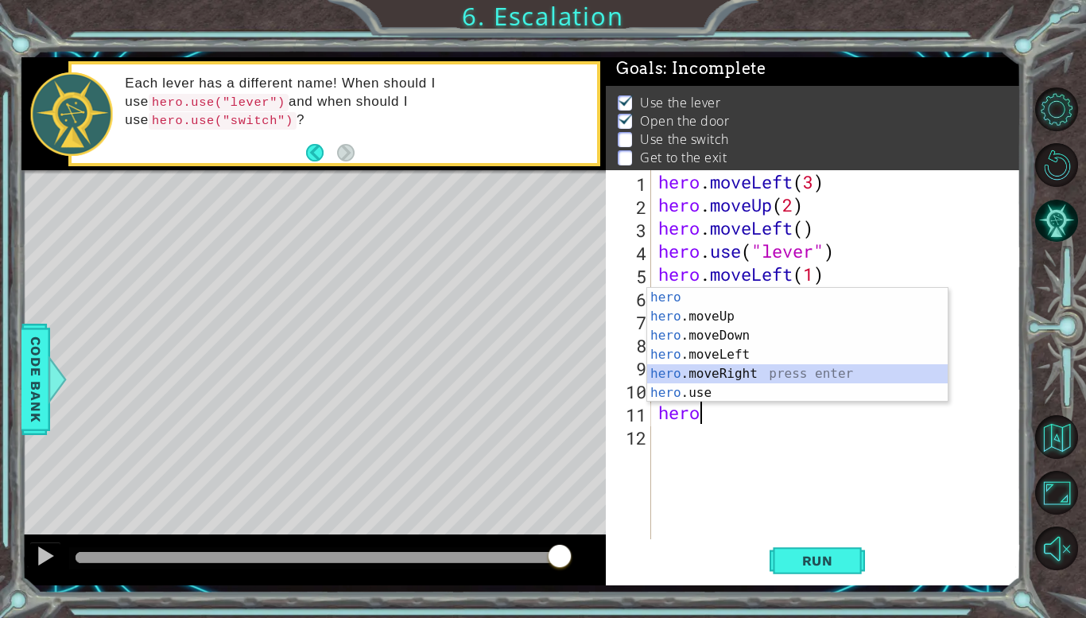
click at [726, 378] on div "hero press enter hero .moveUp press enter hero .moveDown press enter hero .move…" at bounding box center [797, 364] width 301 height 153
type textarea "hero.moveRight(1)"
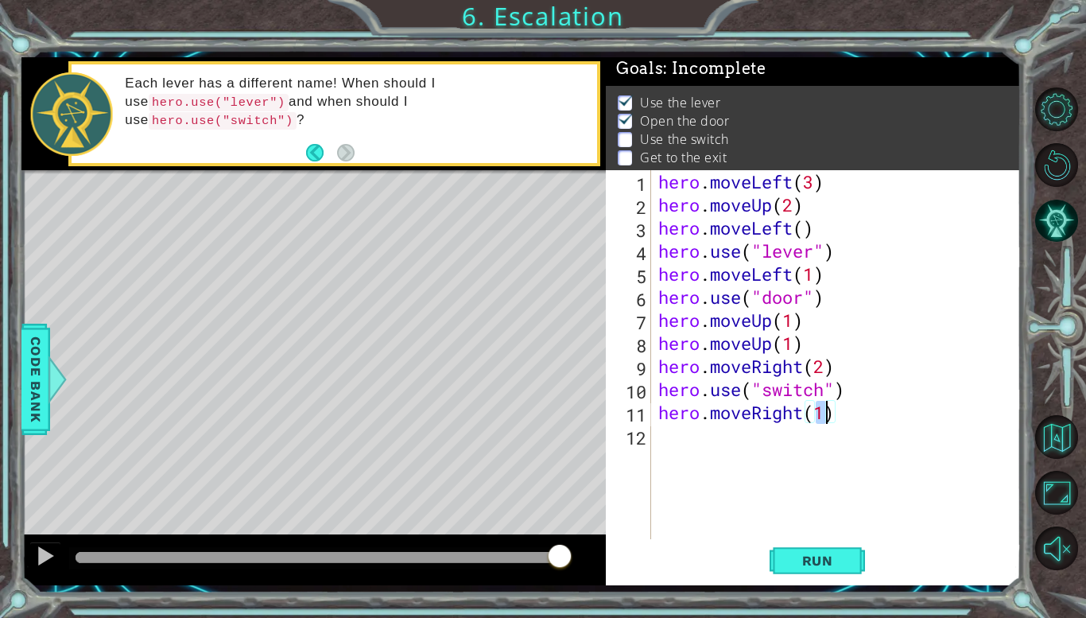
click at [734, 448] on div "hero . moveLeft ( 3 ) hero . moveUp ( 2 ) hero . moveLeft ( ) hero . use ( "lev…" at bounding box center [840, 377] width 370 height 415
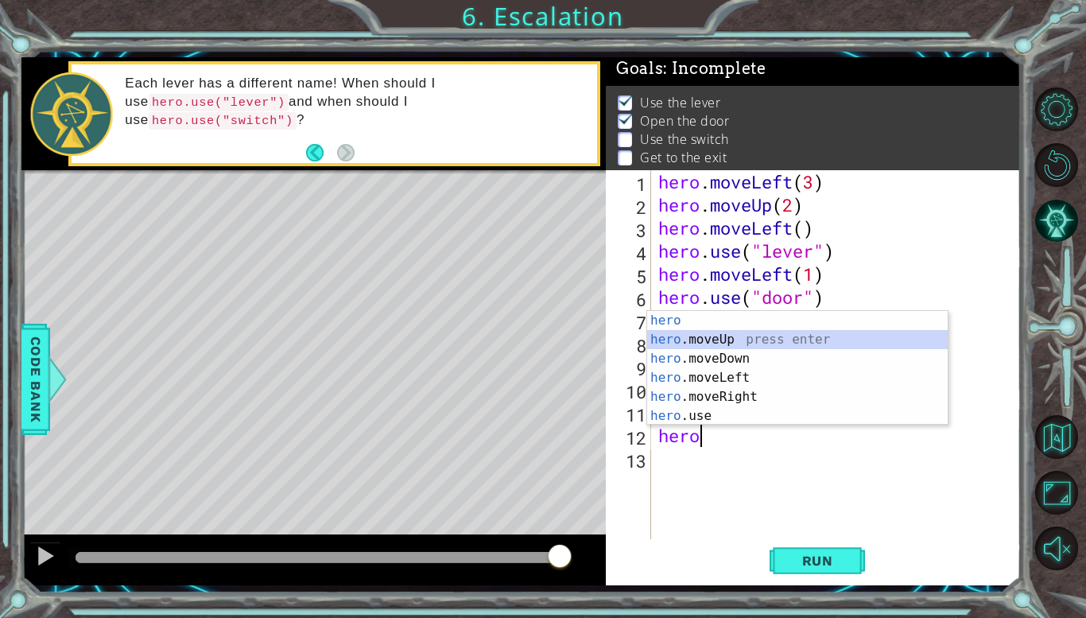
click at [740, 338] on div "hero press enter hero .moveUp press enter hero .moveDown press enter hero .move…" at bounding box center [797, 387] width 301 height 153
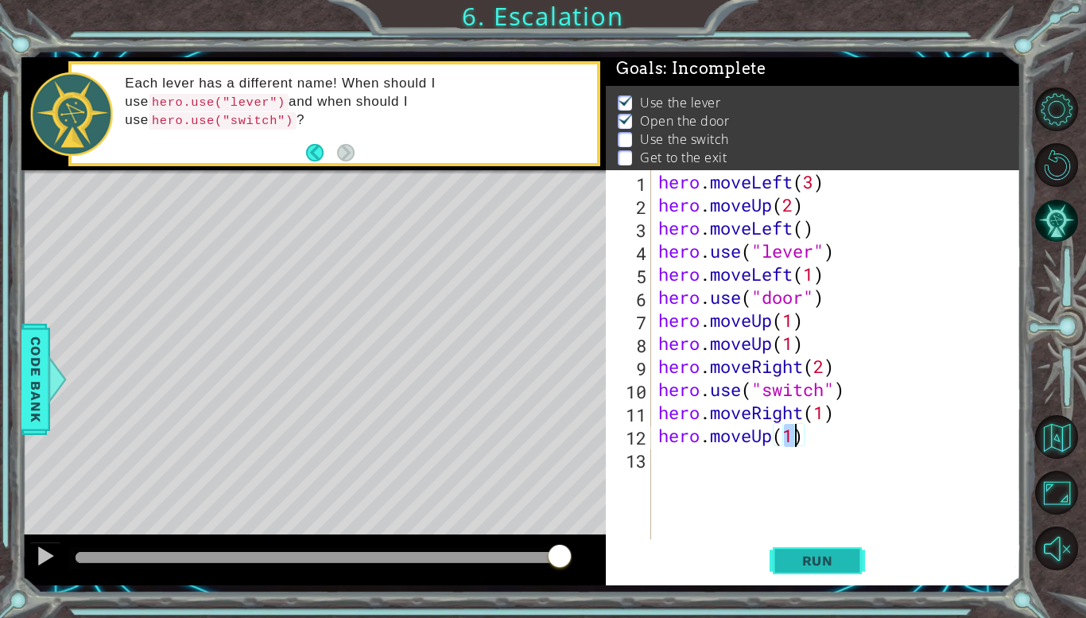
type textarea "hero.moveUp(1)"
click at [827, 566] on span "Run" at bounding box center [817, 561] width 63 height 16
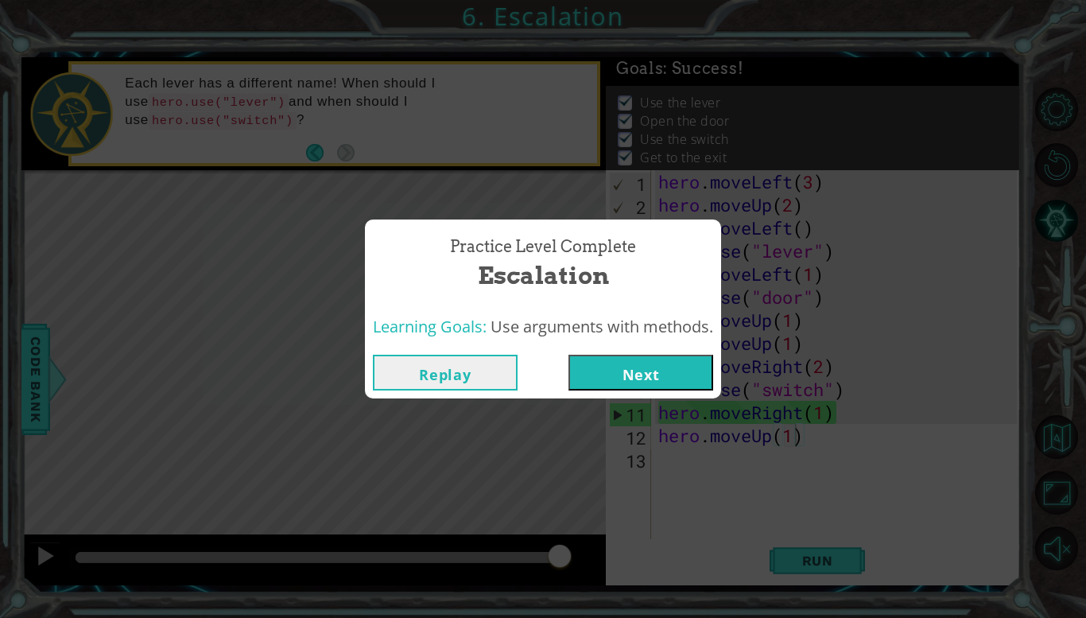
click at [660, 376] on button "Next" at bounding box center [641, 373] width 145 height 36
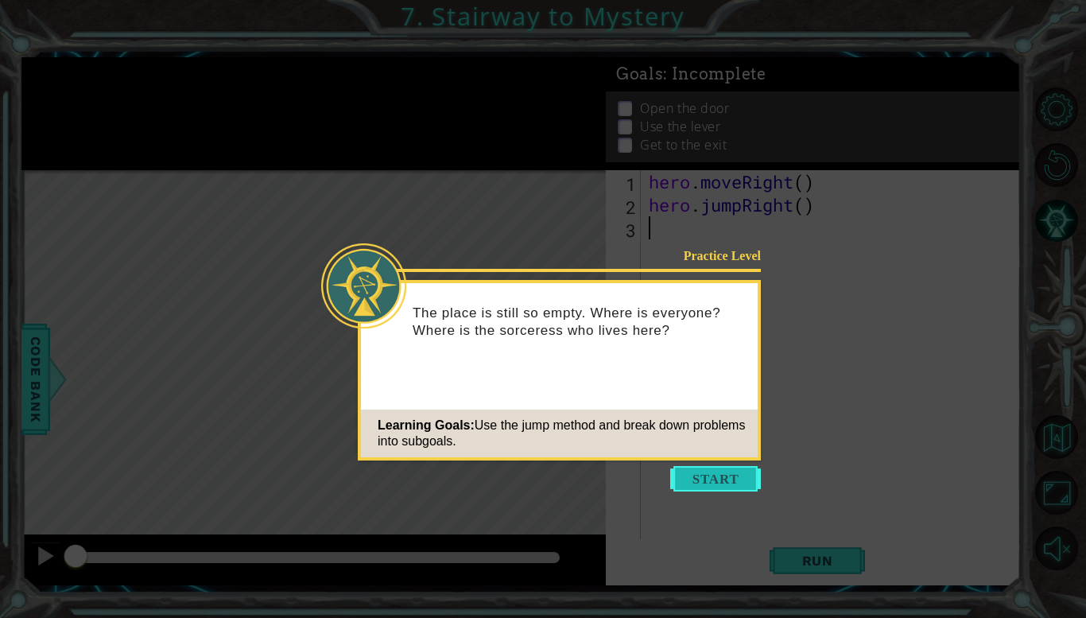
click at [703, 476] on button "Start" at bounding box center [715, 478] width 91 height 25
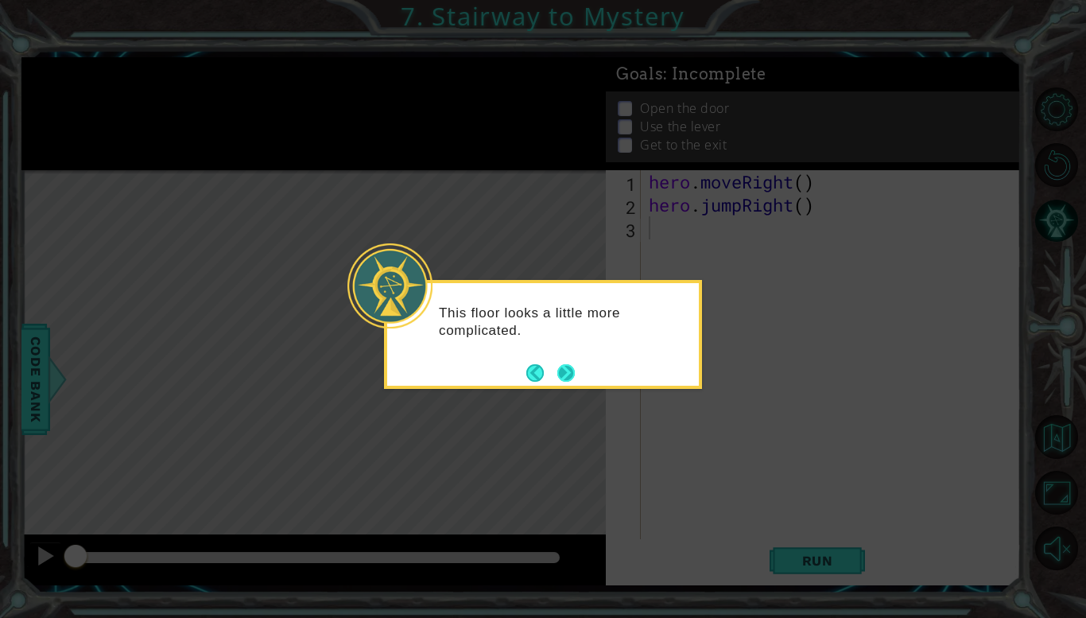
click at [567, 375] on button "Next" at bounding box center [565, 372] width 17 height 17
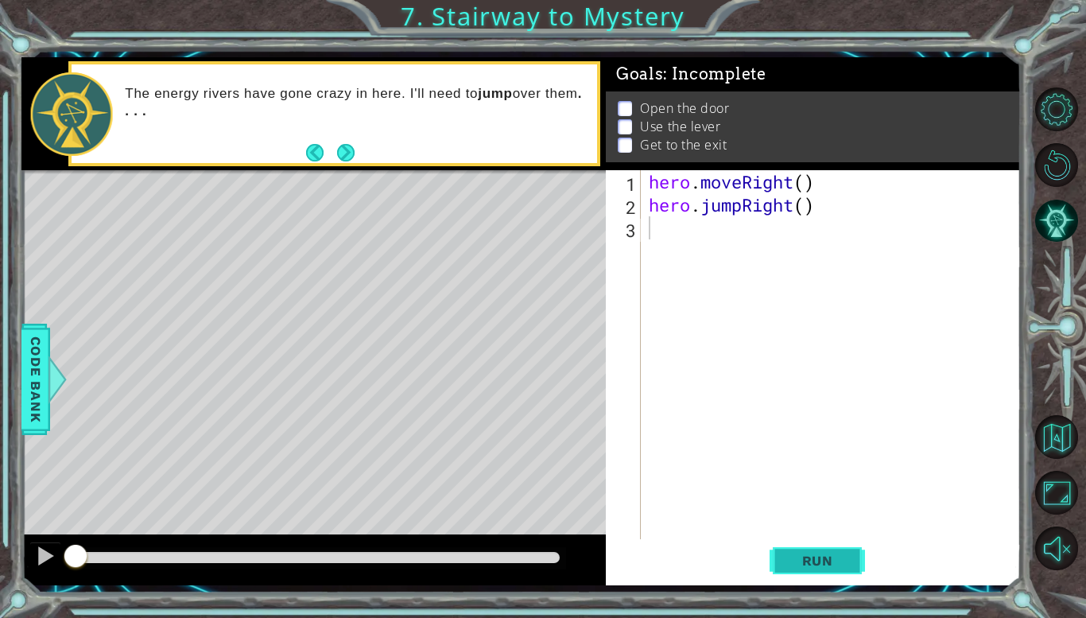
click at [806, 568] on span "Run" at bounding box center [817, 561] width 63 height 16
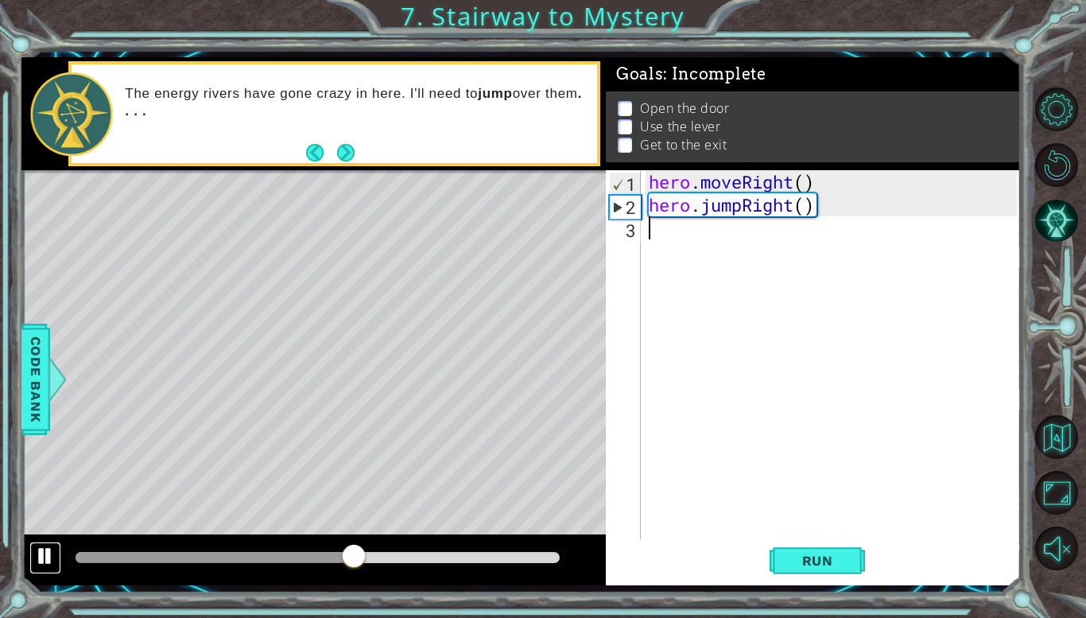
click at [39, 556] on div at bounding box center [45, 555] width 21 height 21
click at [93, 561] on div at bounding box center [84, 557] width 17 height 11
click at [49, 561] on div at bounding box center [45, 555] width 21 height 21
click at [46, 565] on div at bounding box center [45, 555] width 21 height 21
